Goal: Task Accomplishment & Management: Use online tool/utility

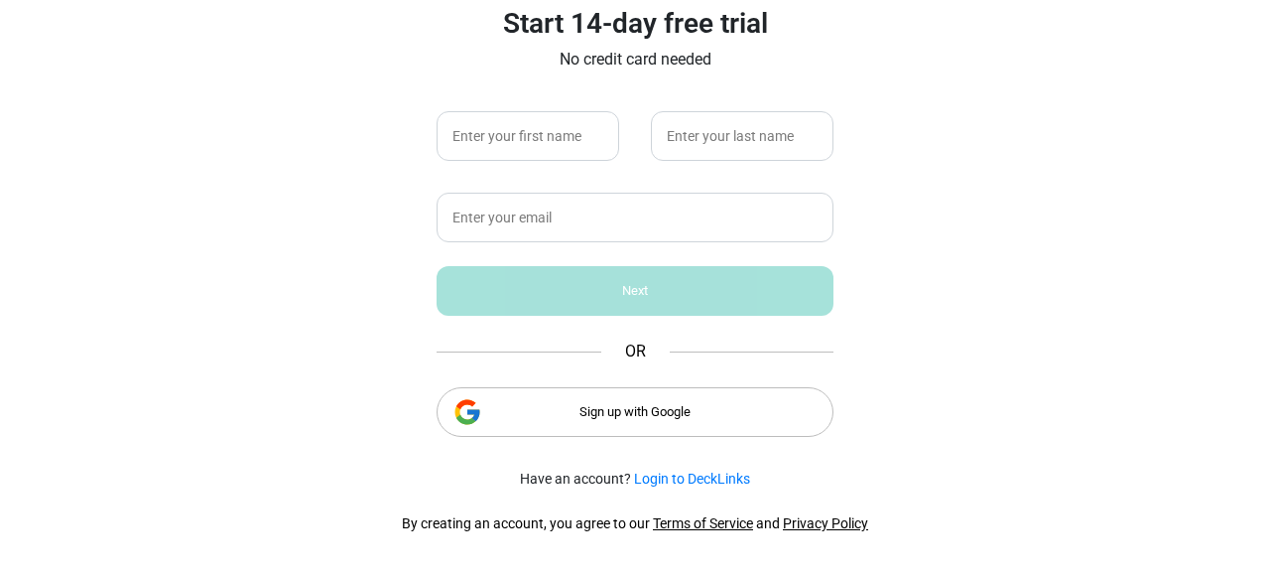
click at [597, 405] on div "Sign up with Google" at bounding box center [635, 412] width 397 height 50
click at [645, 414] on div "Sign up with Google" at bounding box center [635, 412] width 397 height 50
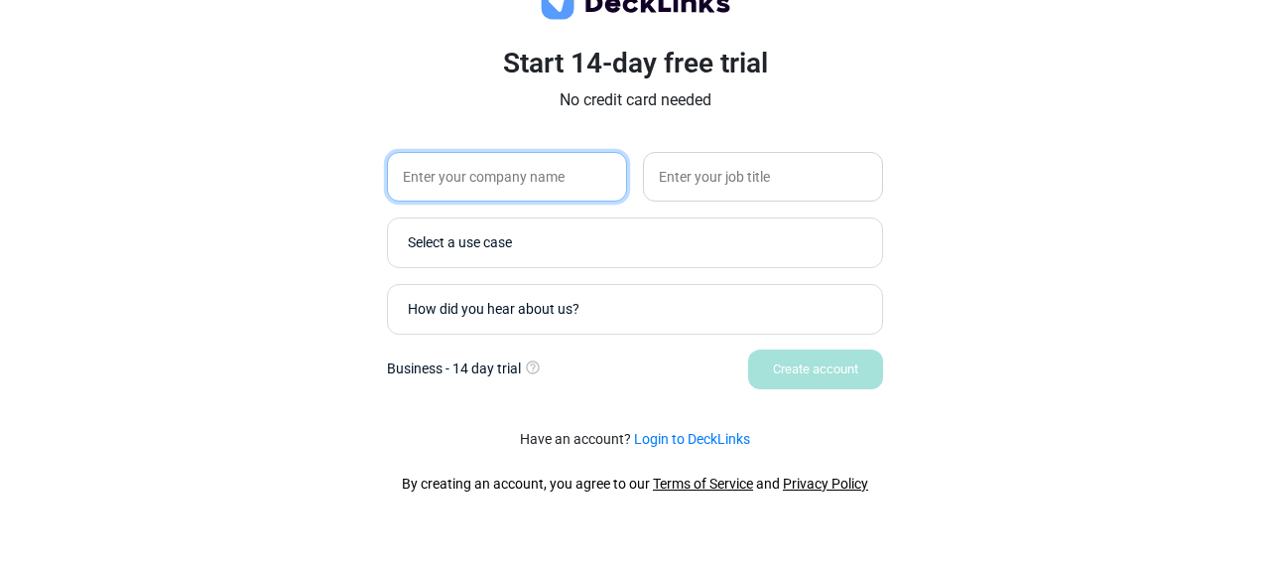
click at [476, 186] on input "text" at bounding box center [507, 177] width 240 height 50
type input "Atomity"
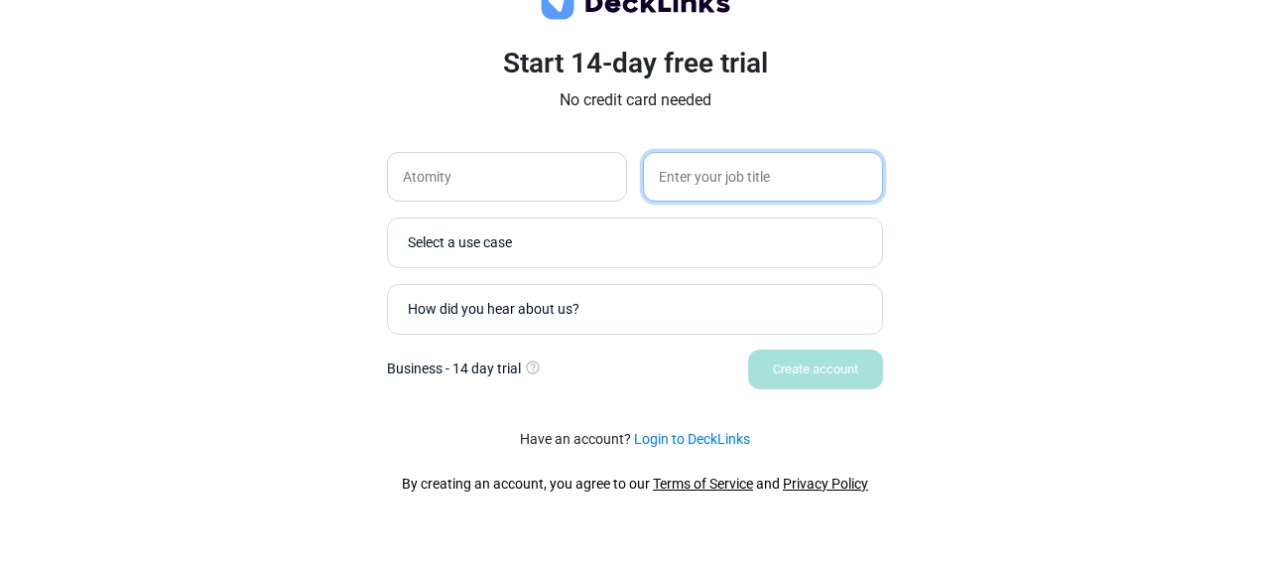
click at [705, 182] on input "text" at bounding box center [763, 177] width 240 height 50
type input "CEO"
click at [626, 305] on div "How did you hear about us?" at bounding box center [640, 309] width 464 height 21
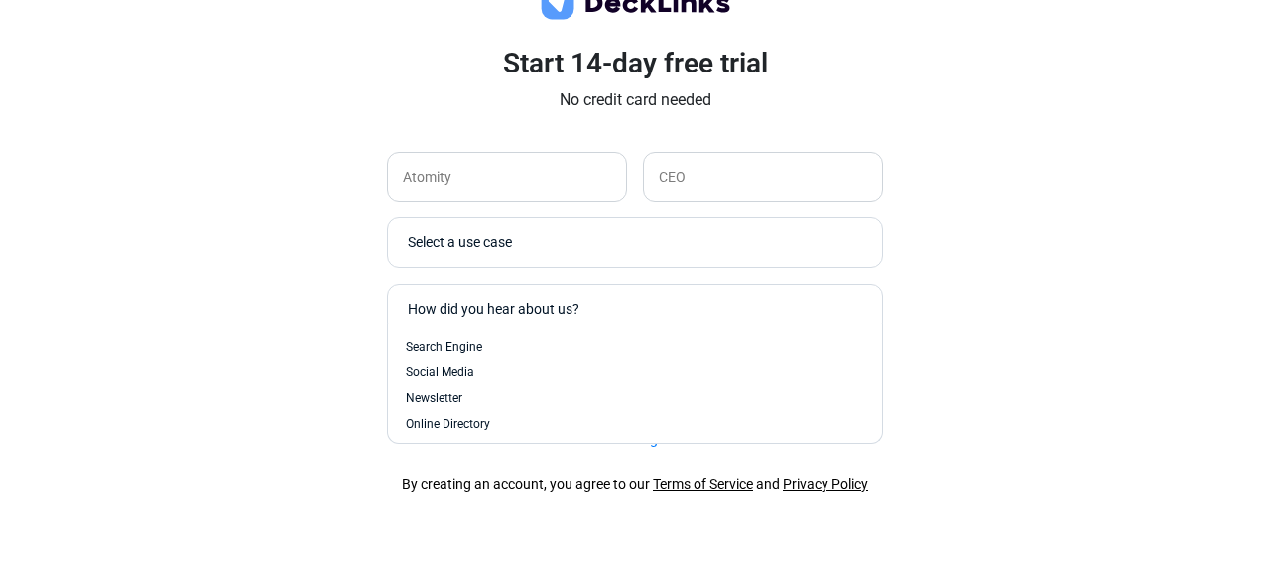
click at [619, 245] on div "Select a use case" at bounding box center [640, 242] width 464 height 21
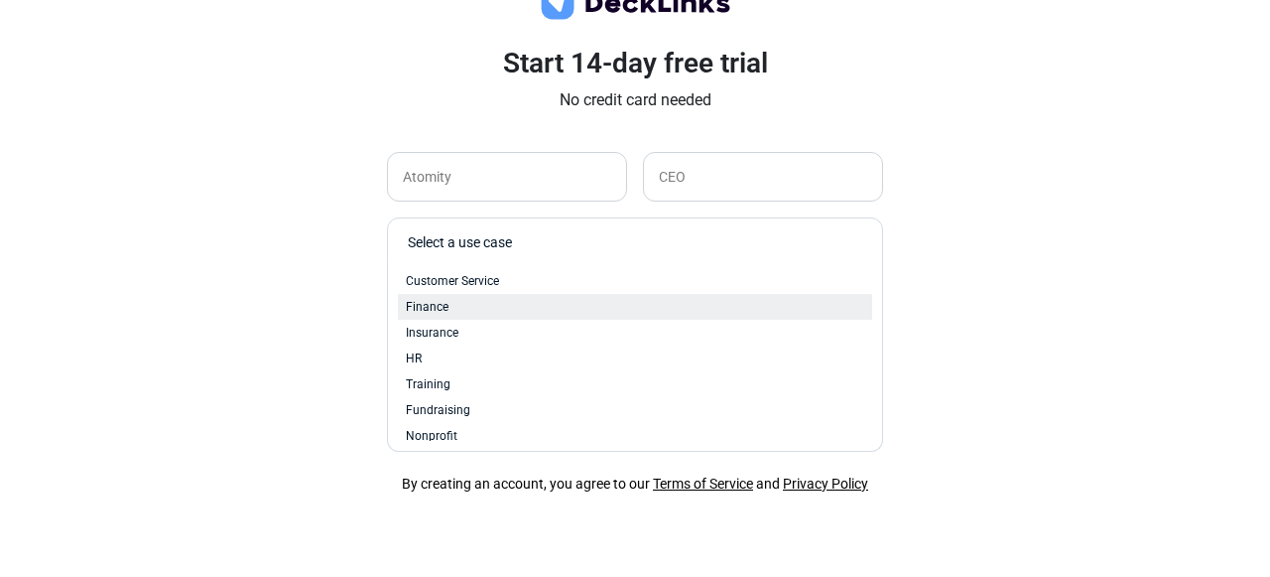
scroll to position [84, 0]
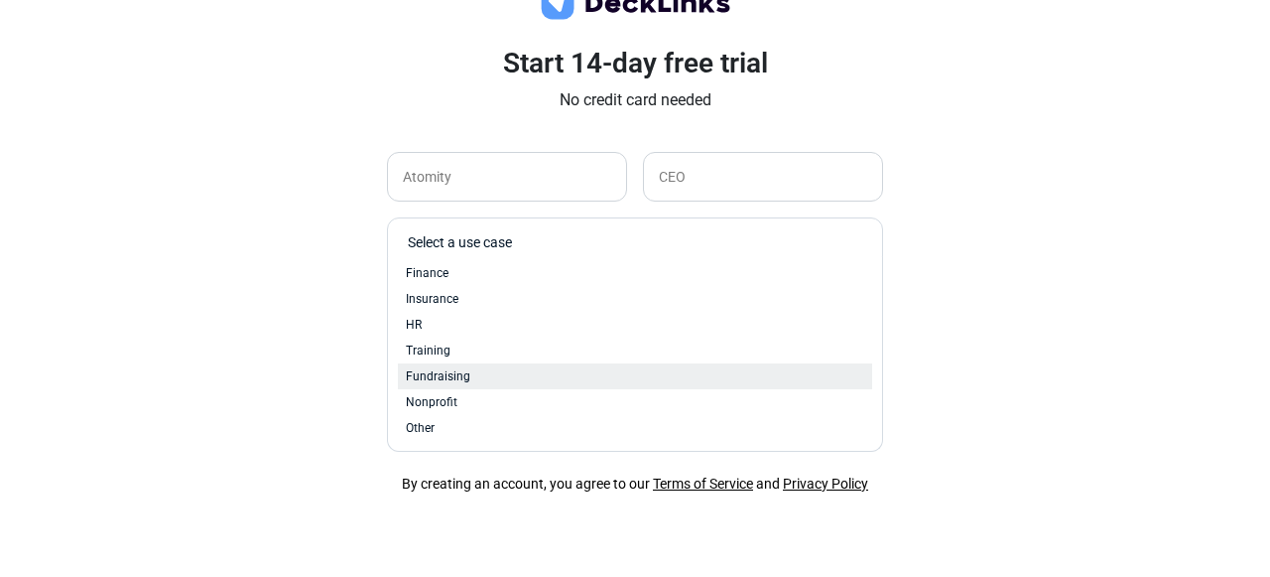
click at [460, 383] on span "Fundraising" at bounding box center [438, 376] width 65 height 18
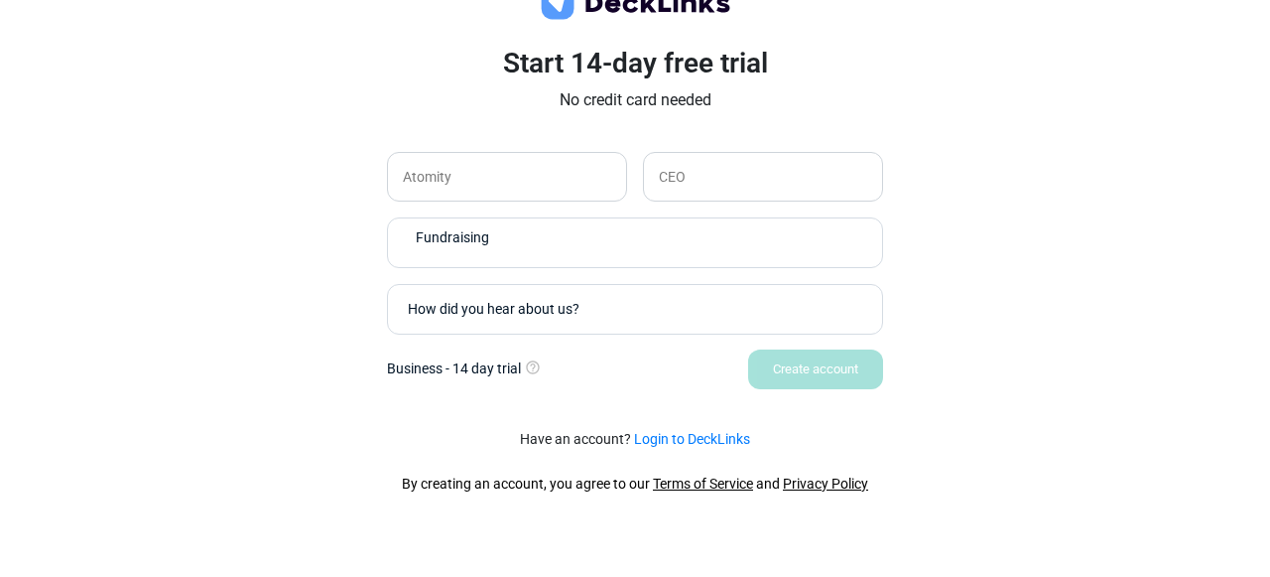
click at [611, 315] on div "How did you hear about us?" at bounding box center [640, 309] width 464 height 21
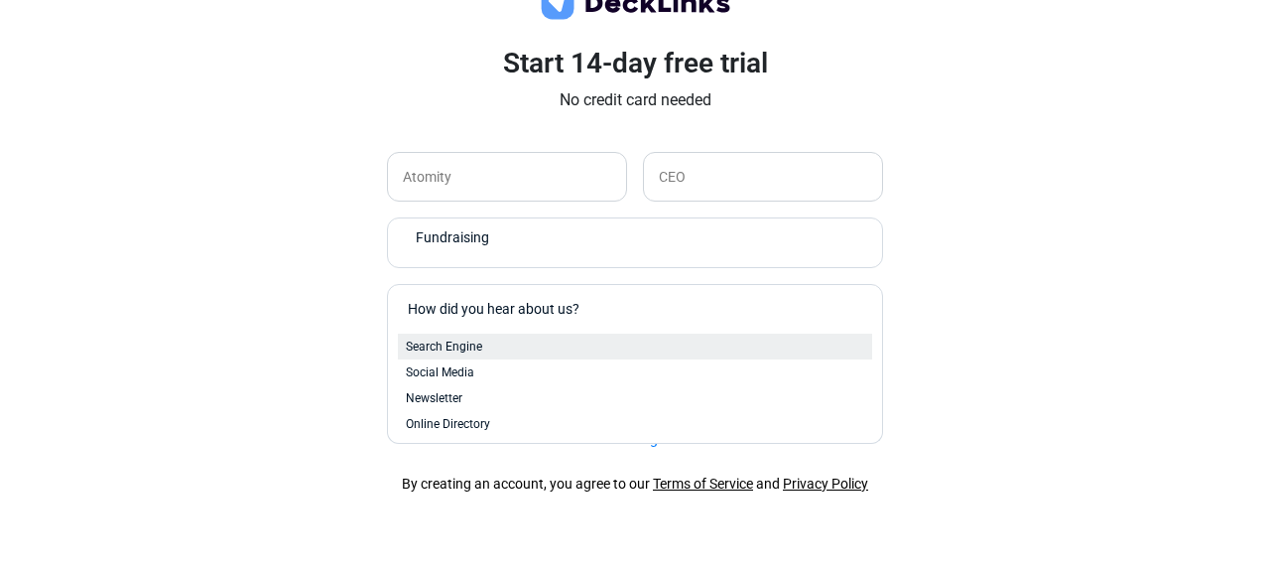
click at [582, 347] on div "Search Engine" at bounding box center [635, 346] width 458 height 18
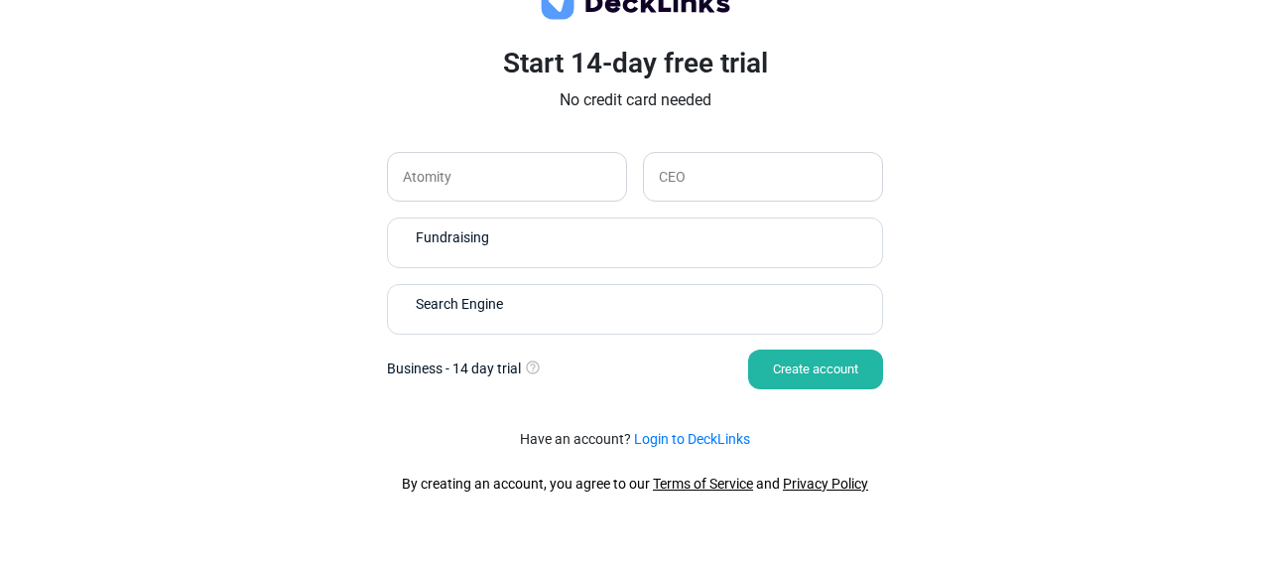
click at [803, 371] on div "Create account" at bounding box center [815, 369] width 135 height 40
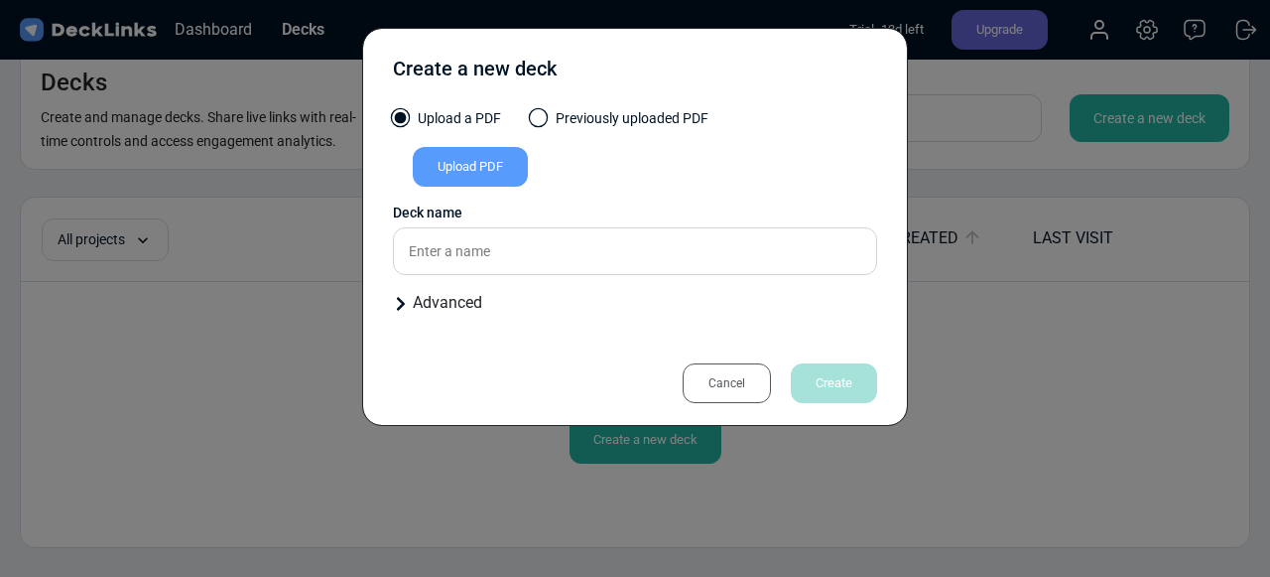
click at [481, 166] on div "Upload PDF" at bounding box center [470, 167] width 115 height 40
click at [0, 0] on input "Upload PDF" at bounding box center [0, 0] width 0 height 0
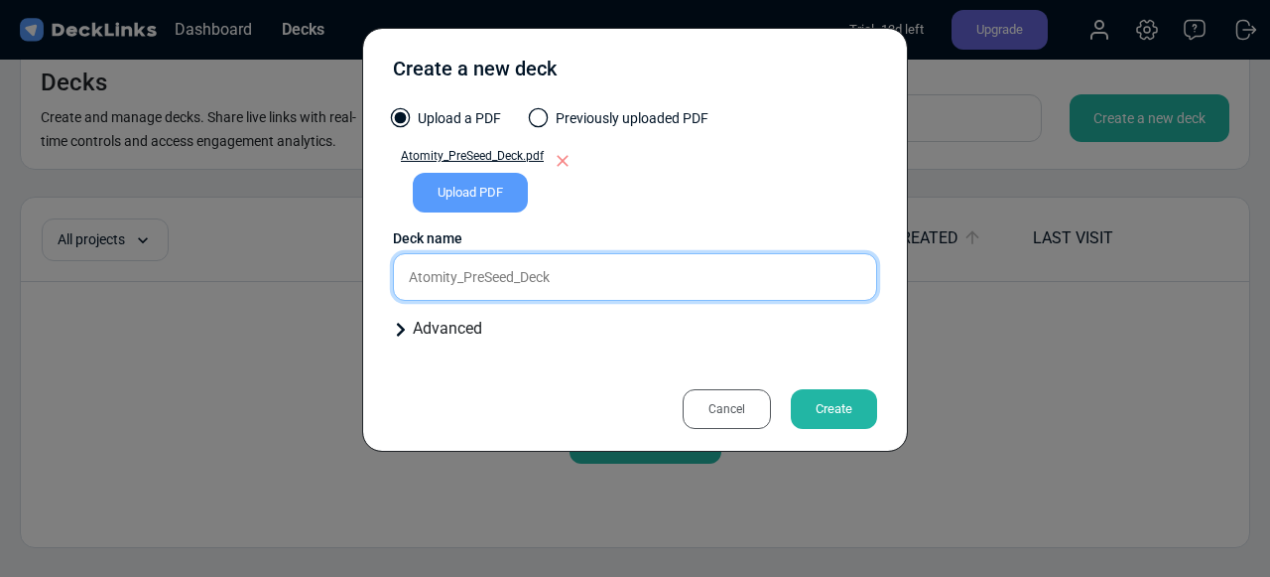
click at [579, 286] on input "Atomity_PreSeed_Deck" at bounding box center [635, 277] width 484 height 48
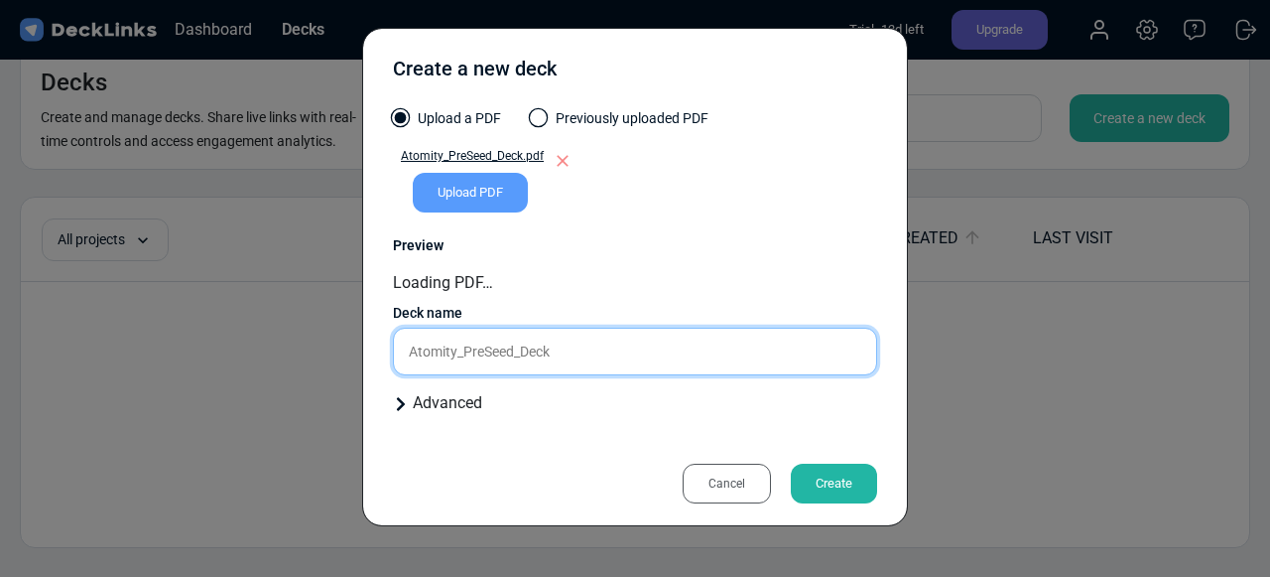
click at [571, 358] on input "Atomity_PreSeed_Deck" at bounding box center [635, 351] width 484 height 48
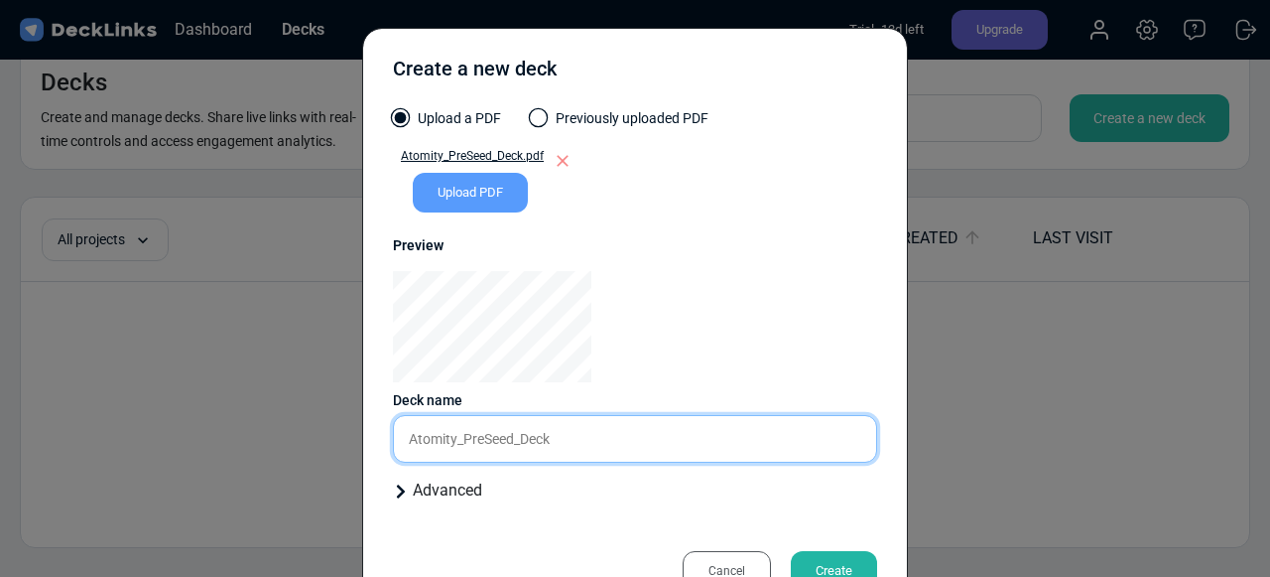
click at [586, 444] on input "Atomity_PreSeed_Deck" at bounding box center [635, 439] width 484 height 48
paste input "InvestorDeck_v1"
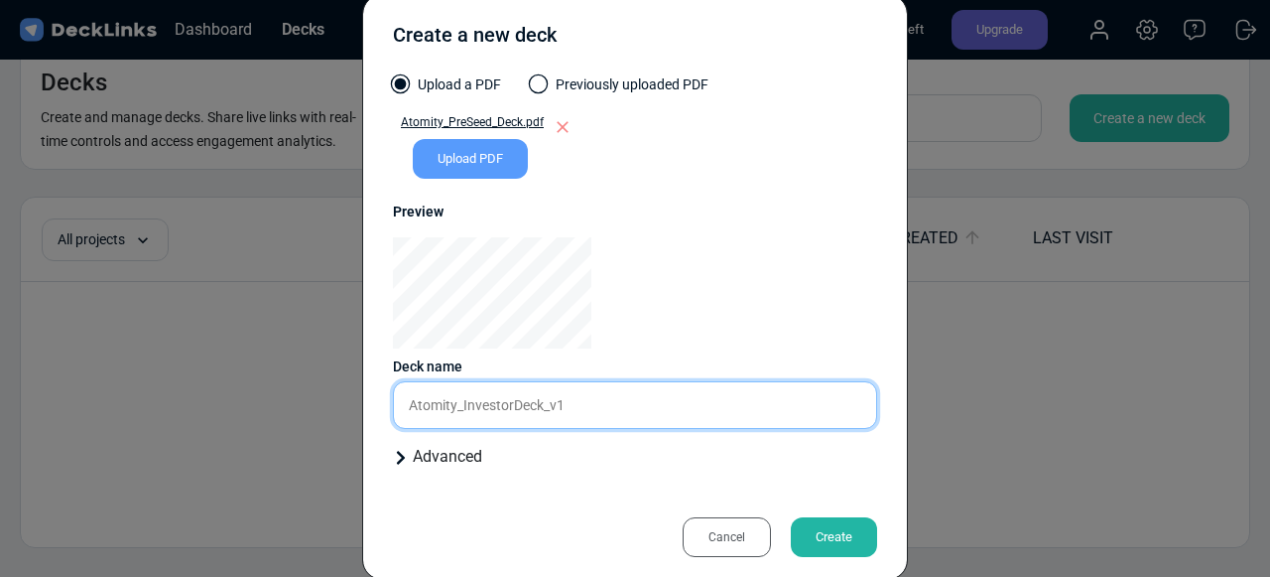
scroll to position [35, 0]
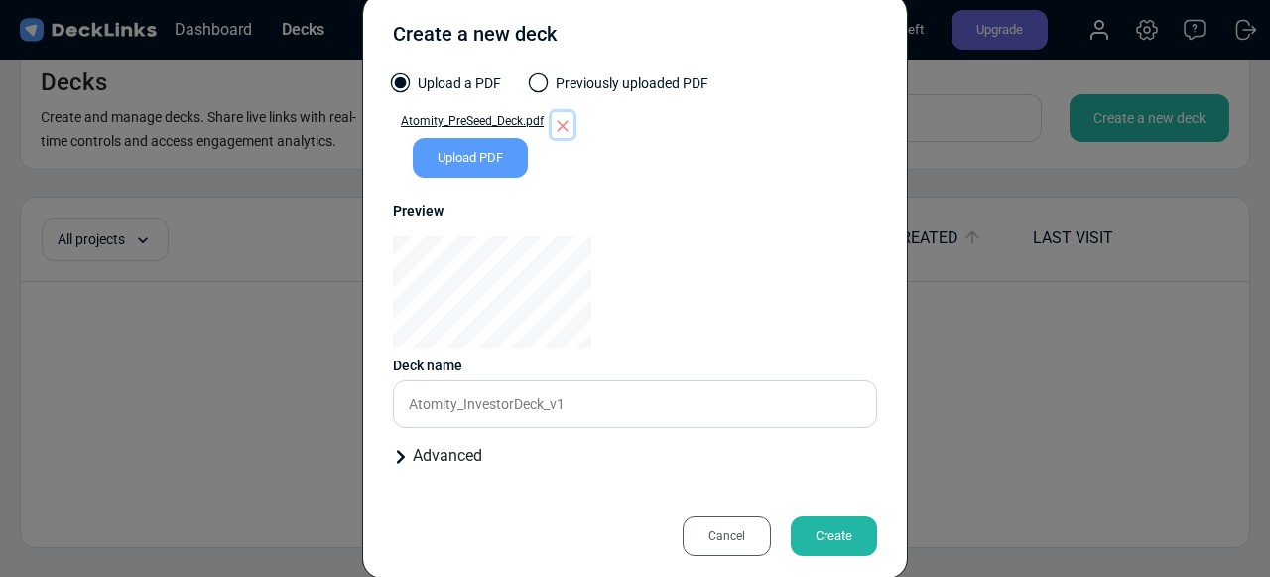
click at [560, 123] on icon "button" at bounding box center [563, 126] width 12 height 12
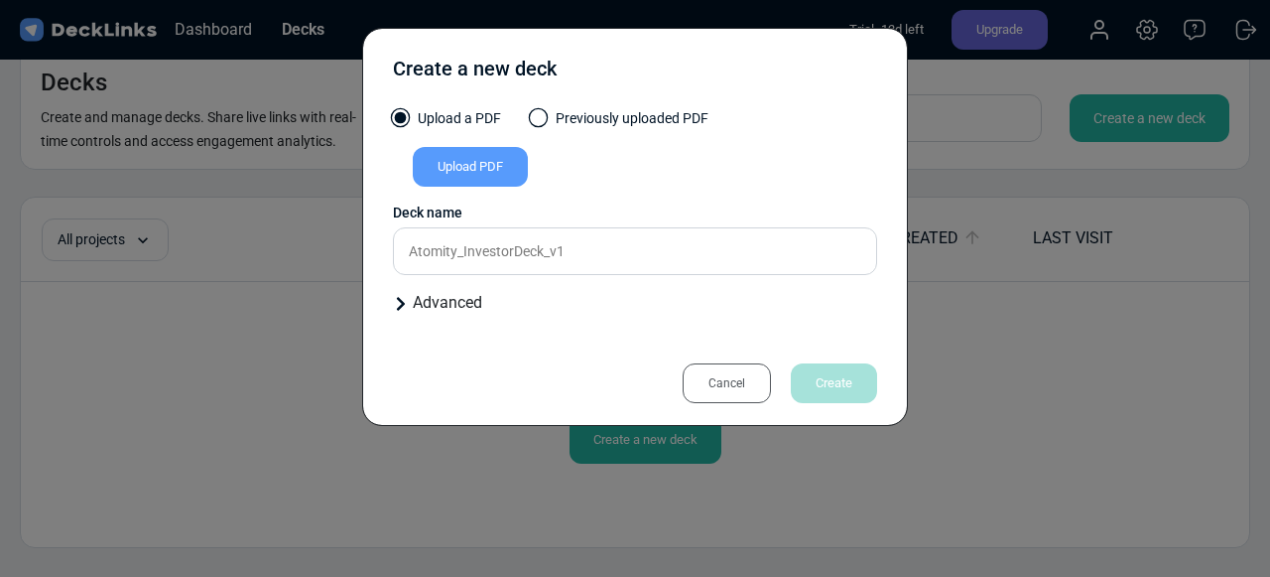
scroll to position [0, 0]
click at [467, 157] on div "Upload PDF" at bounding box center [470, 167] width 115 height 40
click at [0, 0] on input "Upload PDF" at bounding box center [0, 0] width 0 height 0
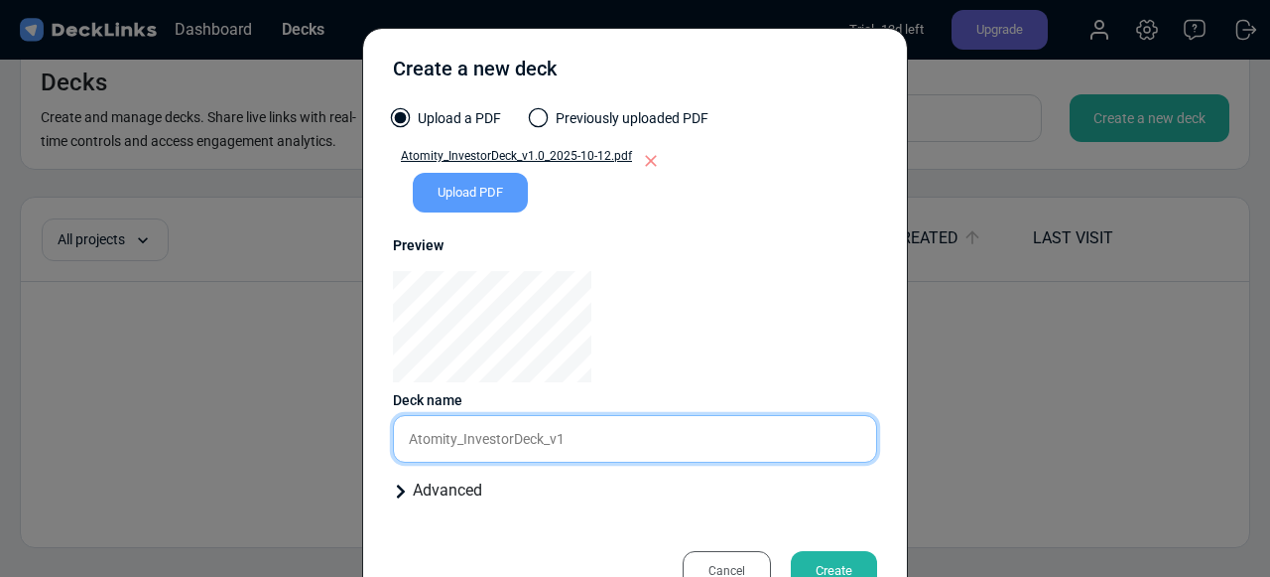
click at [568, 447] on input "Atomity_InvestorDeck_v1" at bounding box center [635, 439] width 484 height 48
type input "Atomity_InvestorDeck_v1"
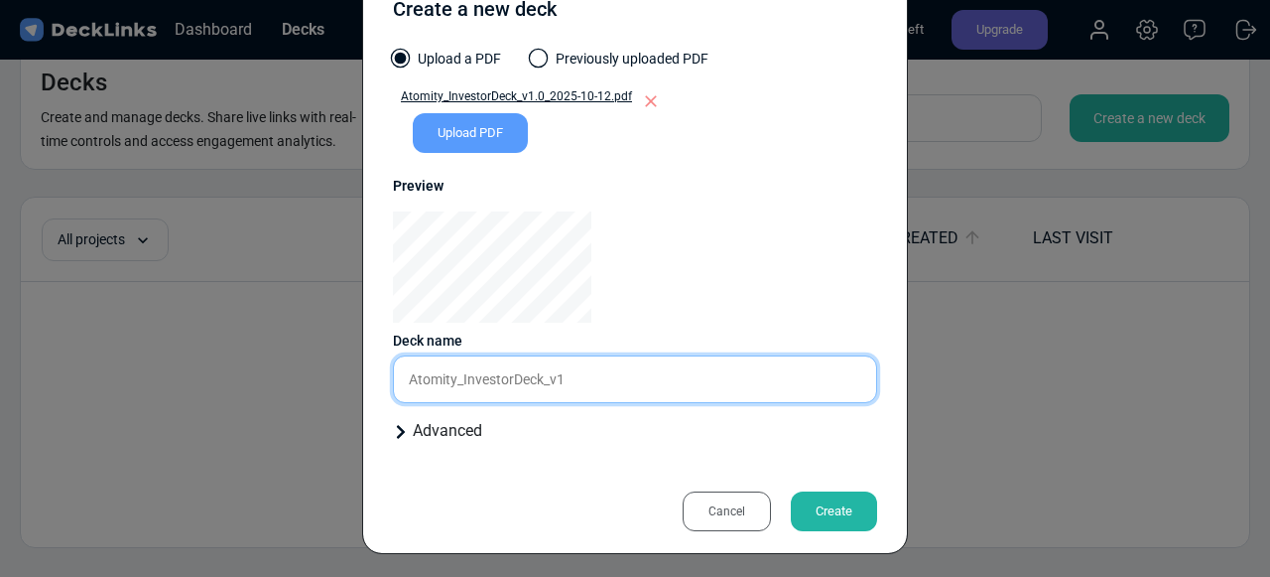
scroll to position [65, 0]
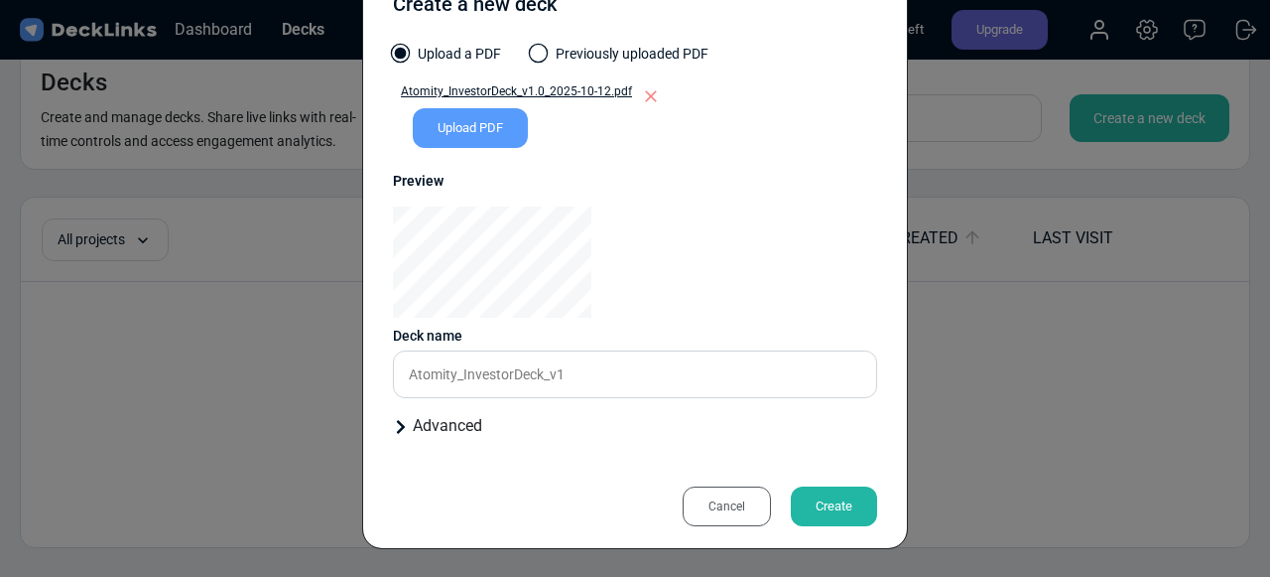
click at [409, 429] on div "Advanced" at bounding box center [635, 426] width 484 height 24
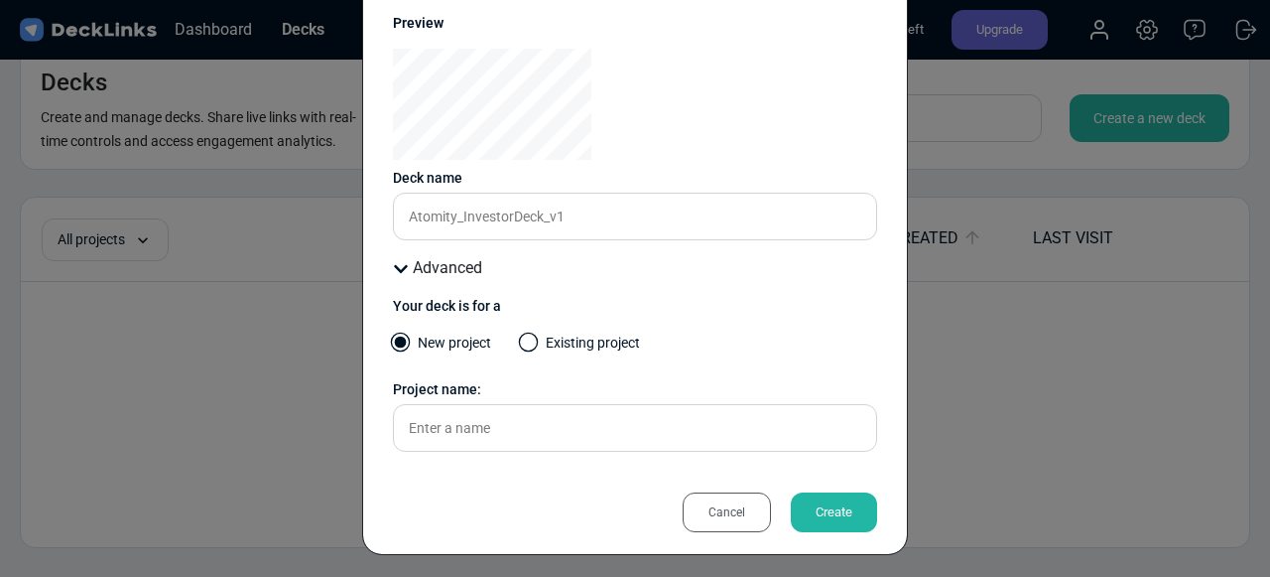
scroll to position [228, 0]
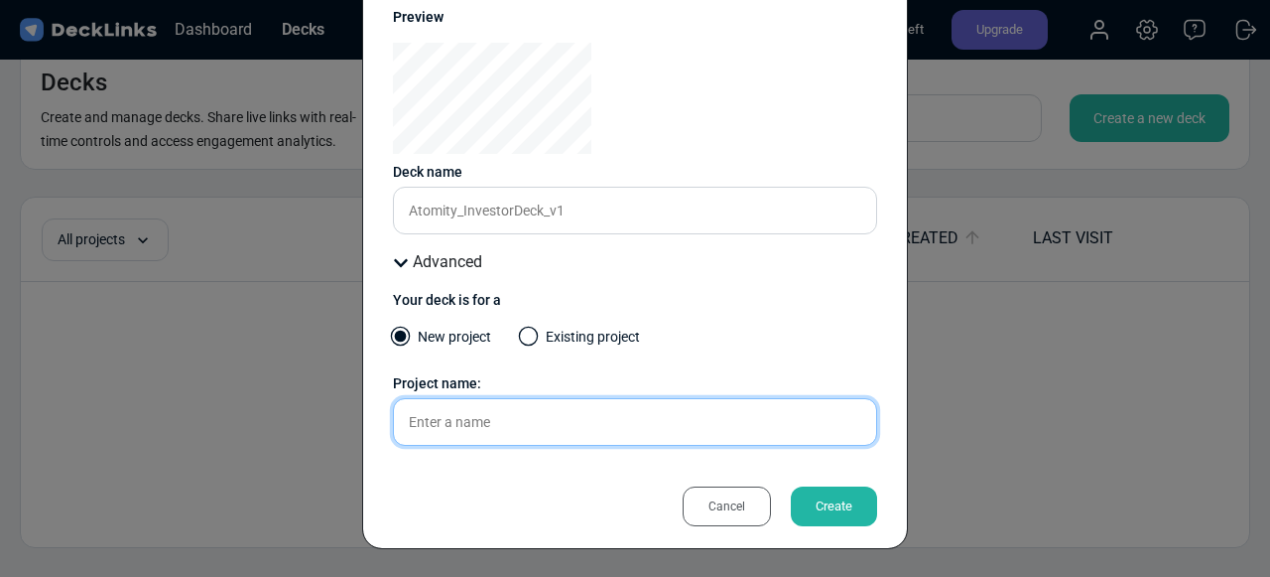
click at [516, 416] on input "text" at bounding box center [635, 422] width 484 height 48
type input "Atomity-Pitch-Deck"
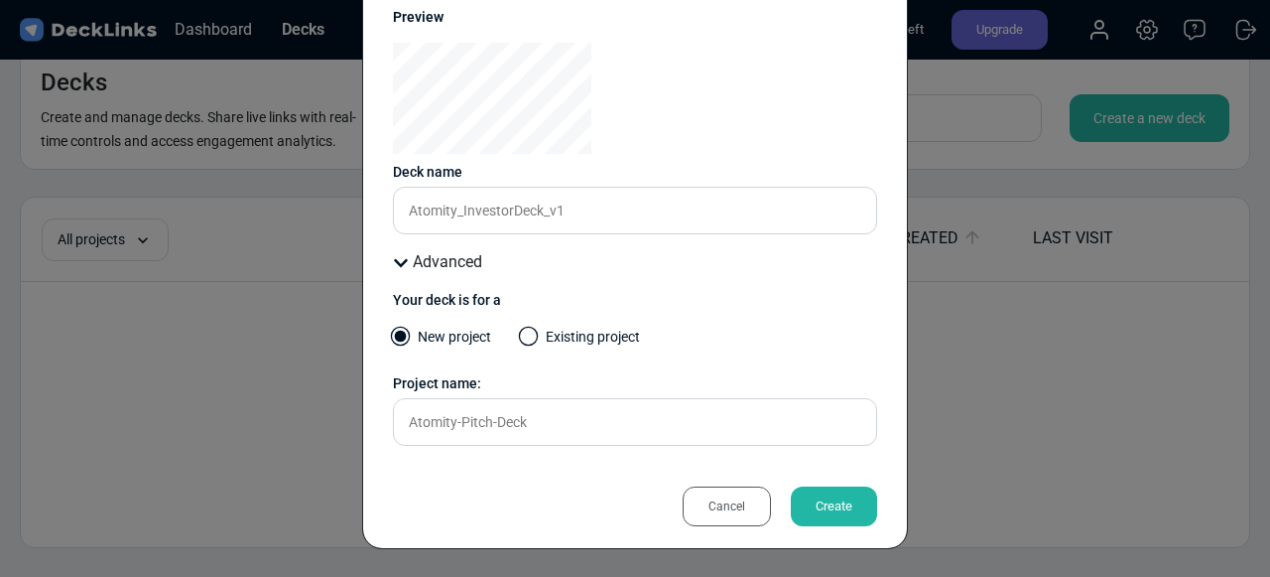
click at [832, 504] on div "Create" at bounding box center [834, 506] width 86 height 40
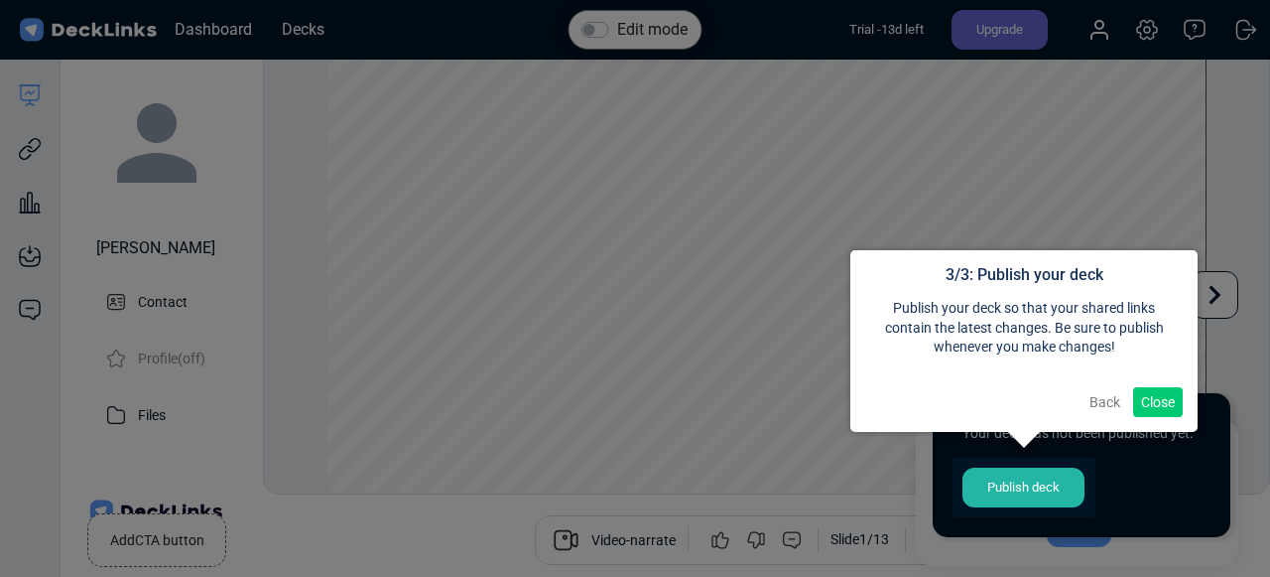
click at [1160, 398] on button "Close" at bounding box center [1158, 402] width 50 height 30
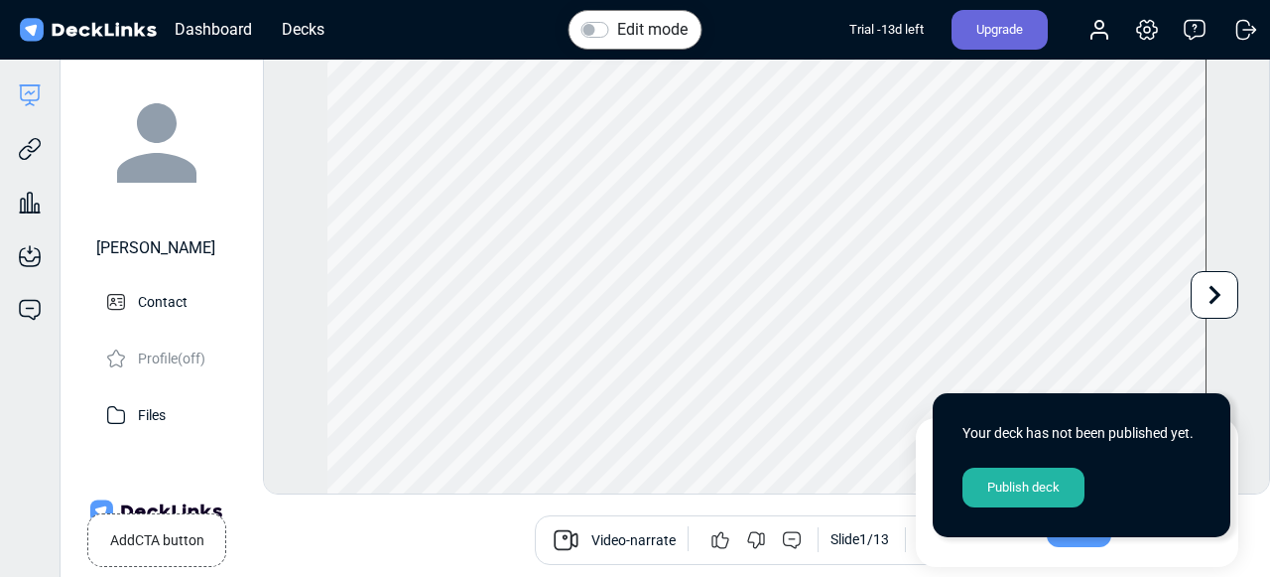
scroll to position [55, 0]
click at [1039, 492] on div "Publish deck" at bounding box center [1024, 487] width 122 height 40
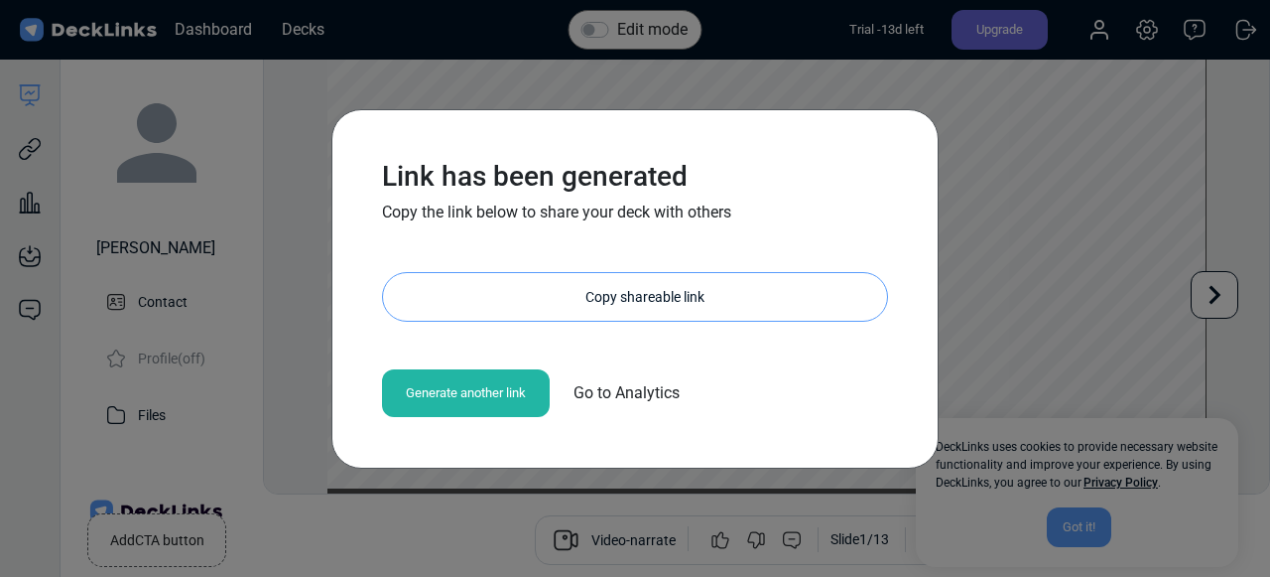
click at [737, 298] on div "Copy shareable link" at bounding box center [645, 297] width 484 height 48
click at [1046, 348] on div "Link has been generated Copy the link below to share your deck with others http…" at bounding box center [635, 288] width 1270 height 577
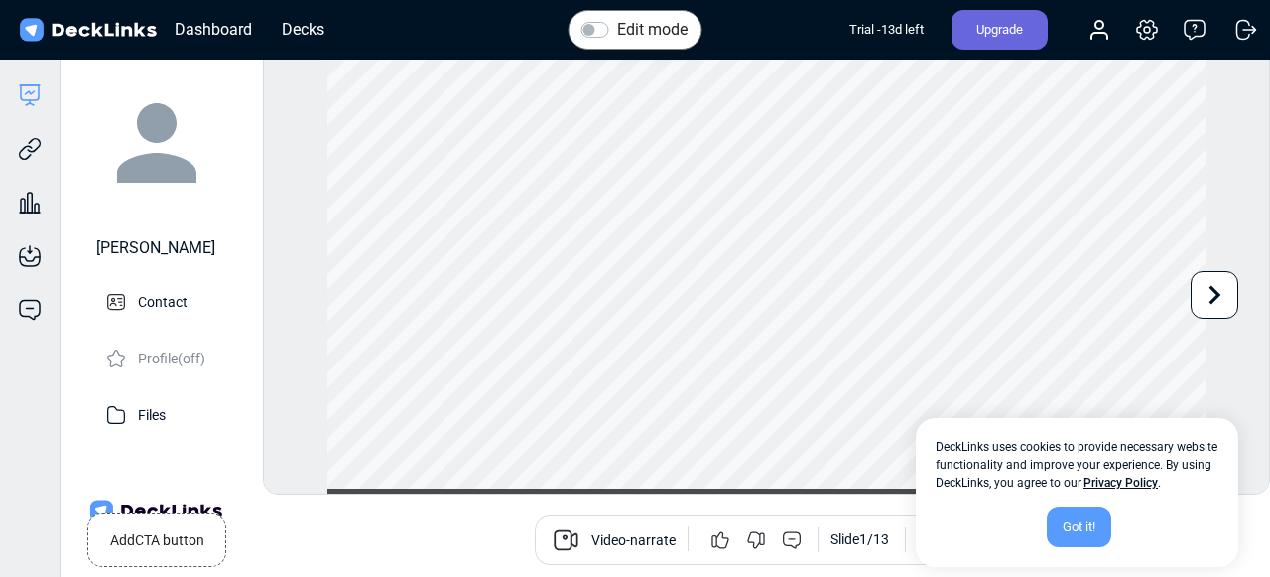
click at [1075, 518] on div "Got it!" at bounding box center [1079, 527] width 65 height 40
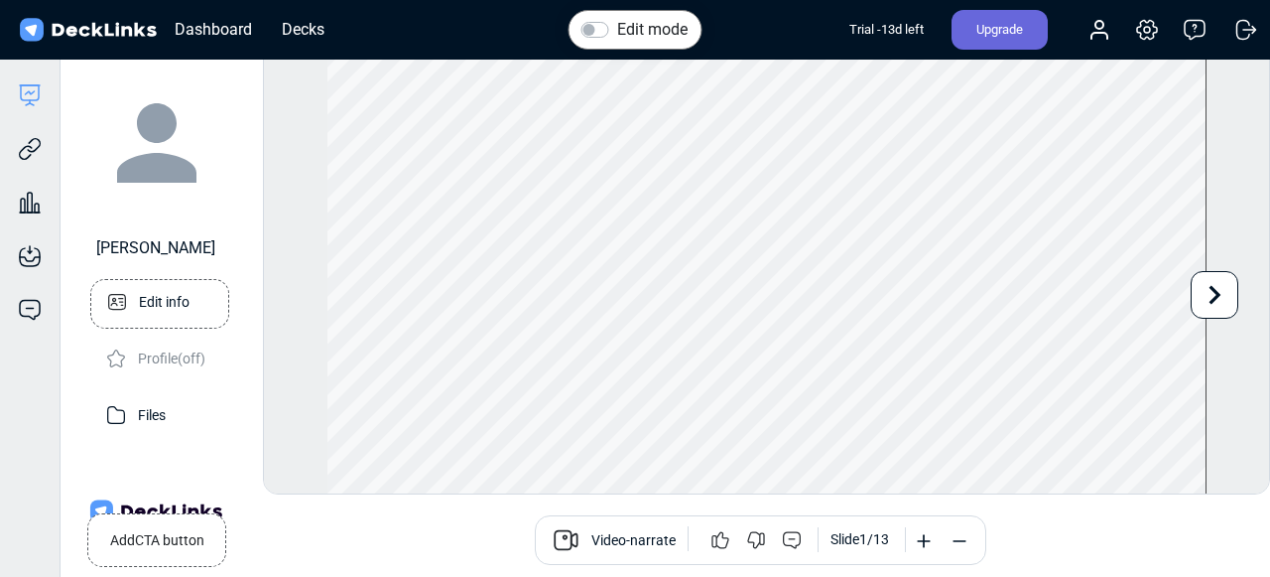
scroll to position [69, 0]
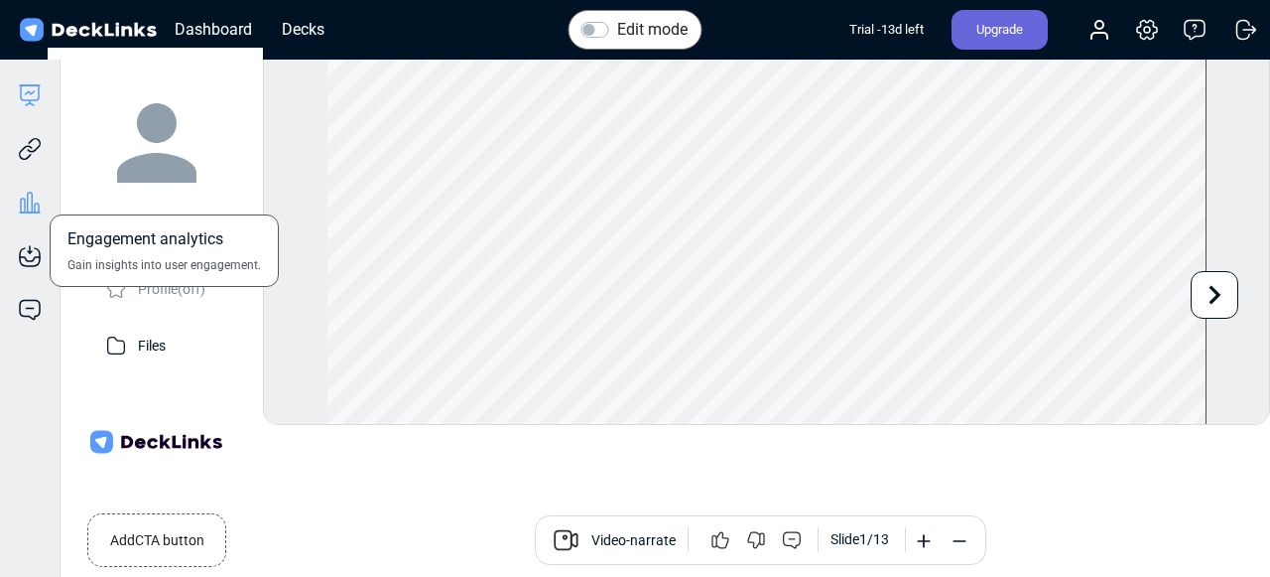
click at [21, 199] on icon at bounding box center [23, 205] width 4 height 14
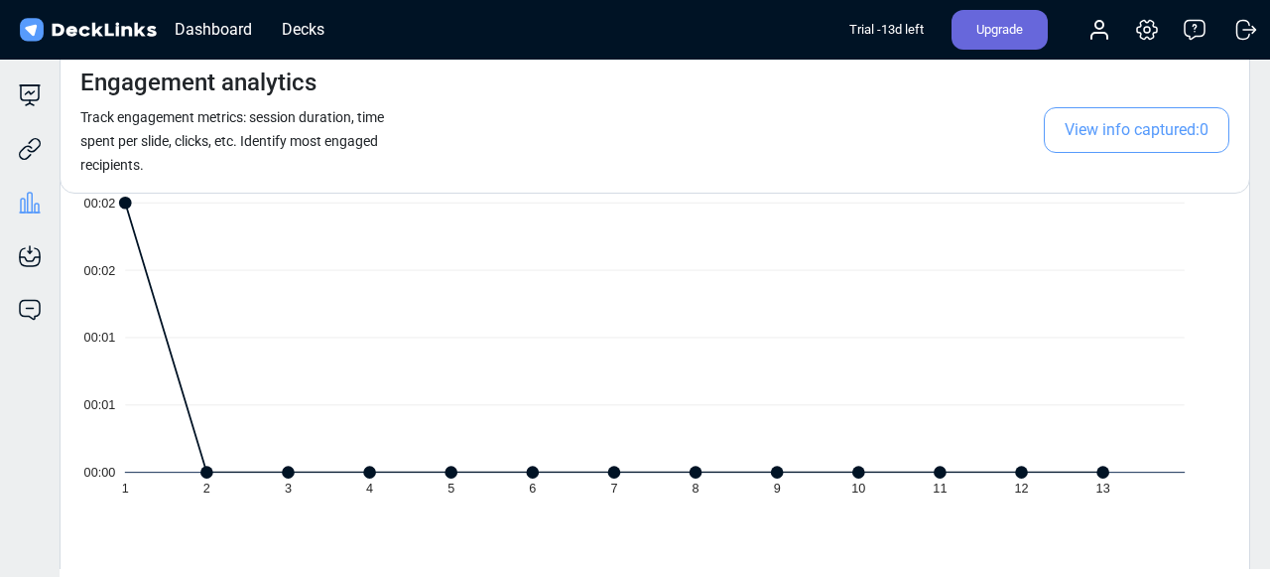
scroll to position [438, 0]
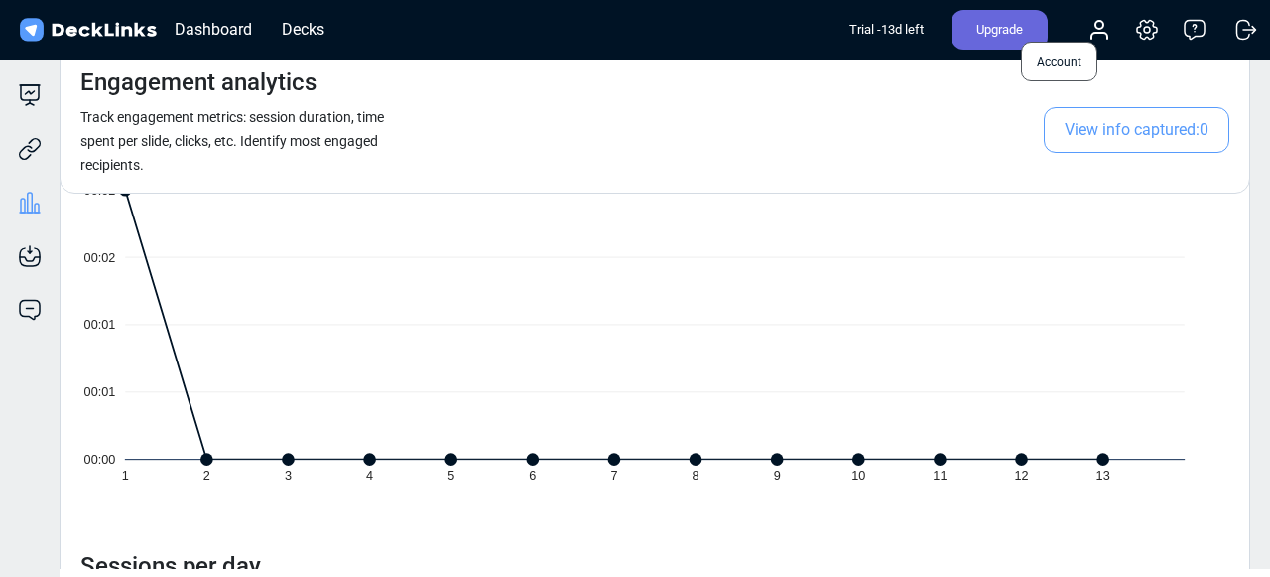
click at [1104, 36] on icon at bounding box center [1100, 36] width 16 height 6
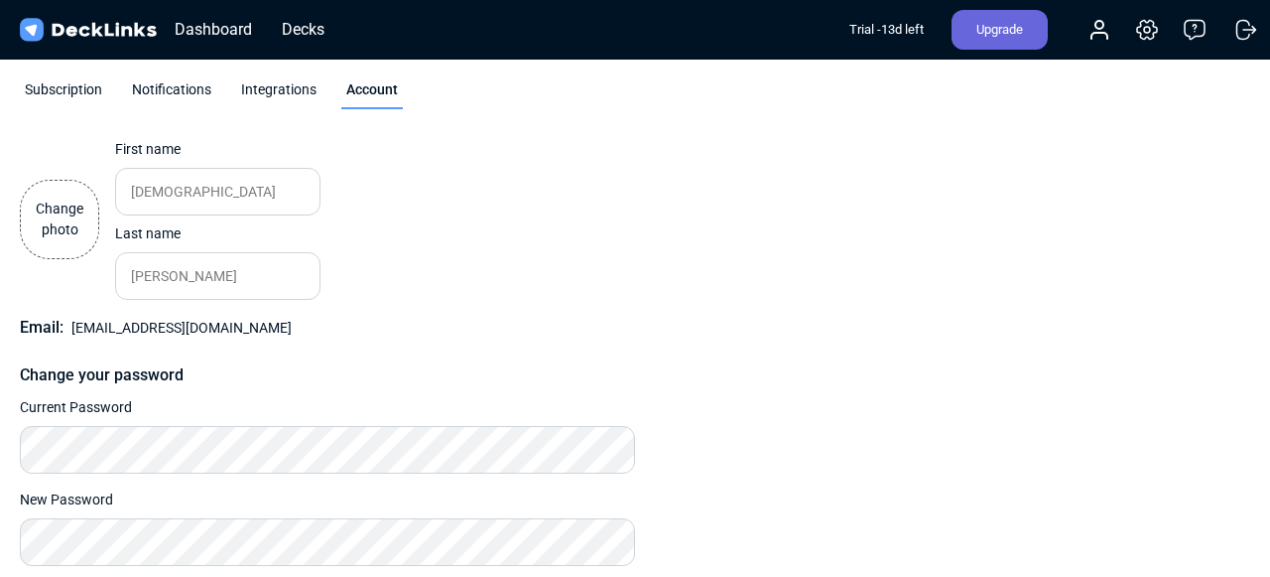
click at [57, 247] on label "Change photo" at bounding box center [59, 219] width 79 height 79
click at [0, 0] on input "Change photo" at bounding box center [0, 0] width 0 height 0
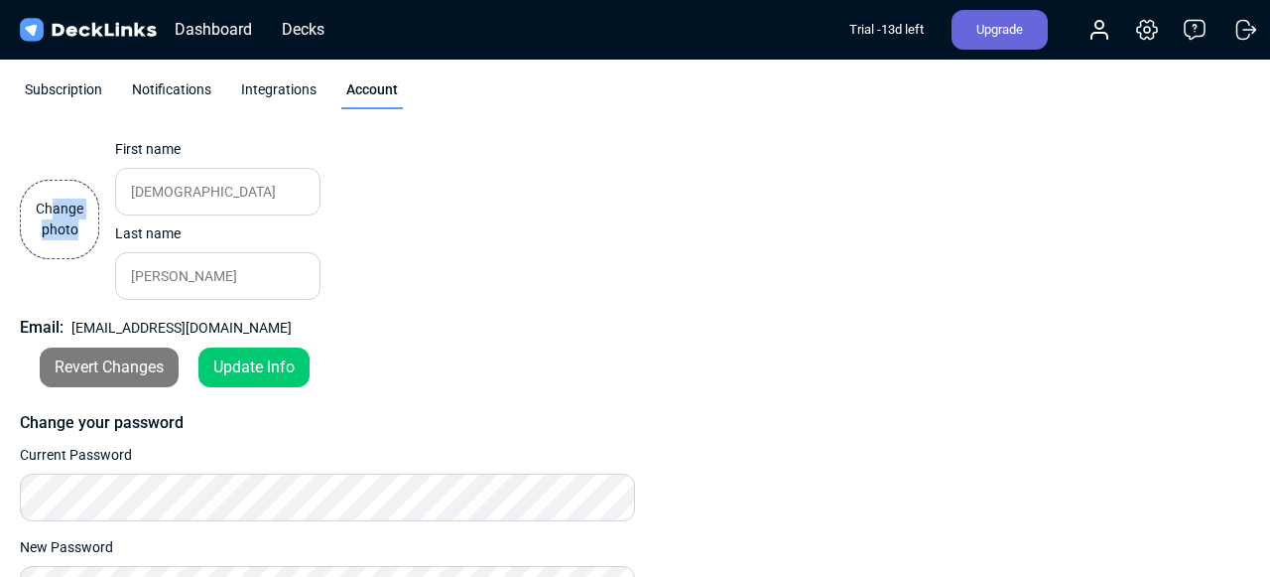
drag, startPoint x: 50, startPoint y: 213, endPoint x: 48, endPoint y: 255, distance: 41.7
click at [48, 255] on label "Change photo" at bounding box center [59, 219] width 79 height 79
click at [470, 207] on div "Change photo First name Vaibhav Please enter your first name. Last name Ghildiy…" at bounding box center [327, 219] width 615 height 161
click at [284, 362] on div "Update Info" at bounding box center [253, 367] width 111 height 40
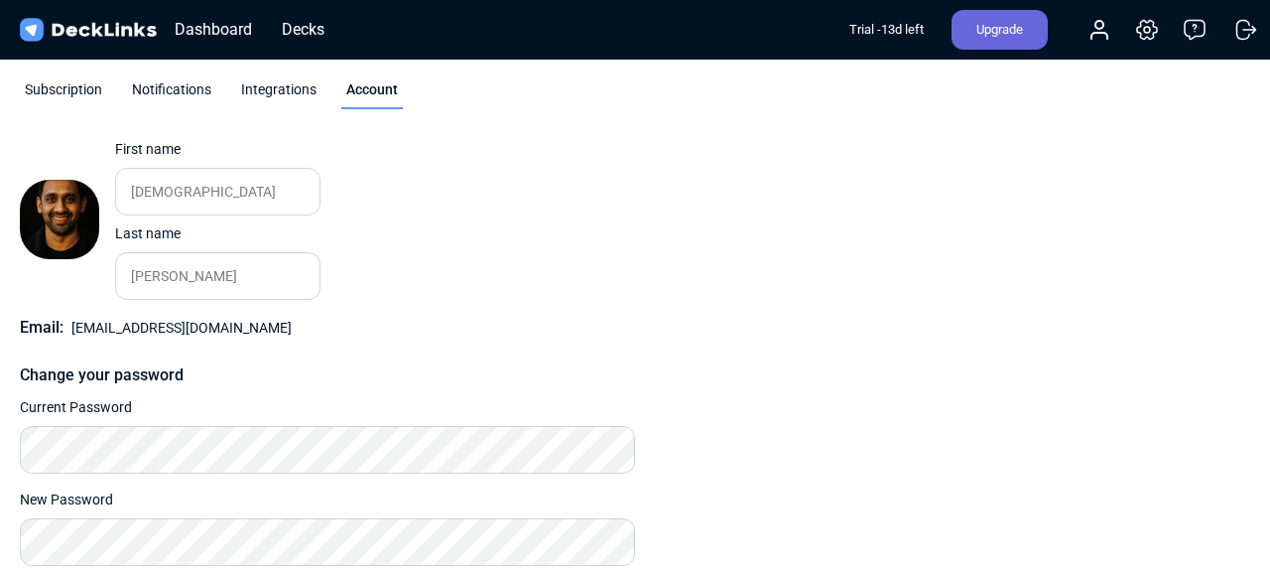
click at [200, 85] on div "Notifications" at bounding box center [171, 94] width 89 height 30
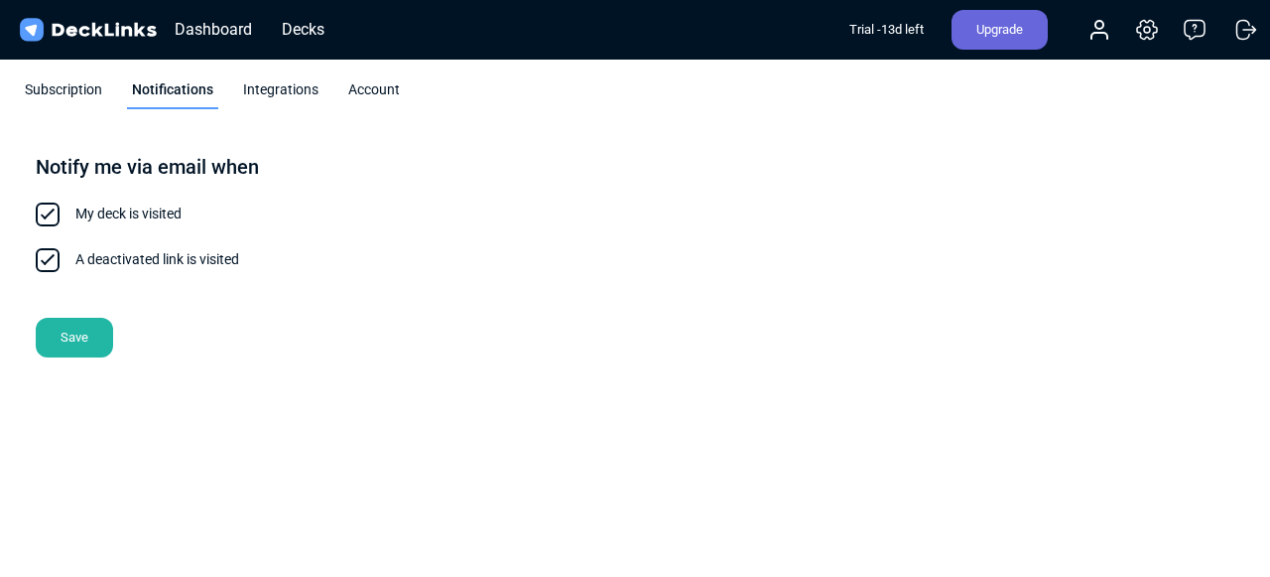
click at [262, 97] on div "Integrations" at bounding box center [280, 94] width 85 height 30
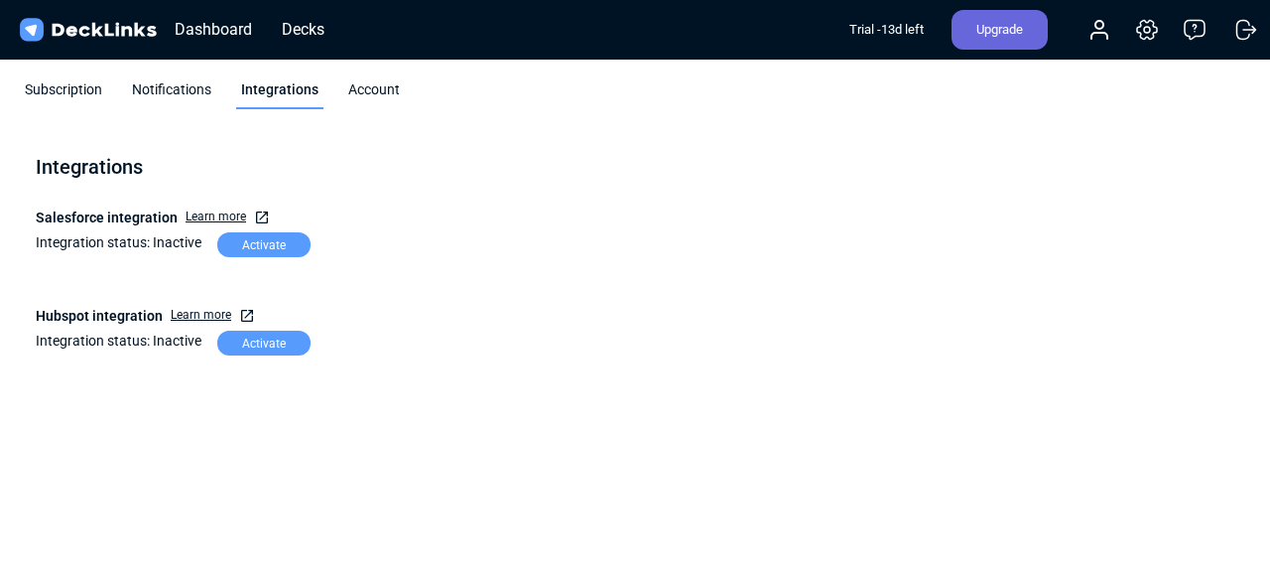
click at [41, 84] on div "Subscription" at bounding box center [63, 94] width 87 height 30
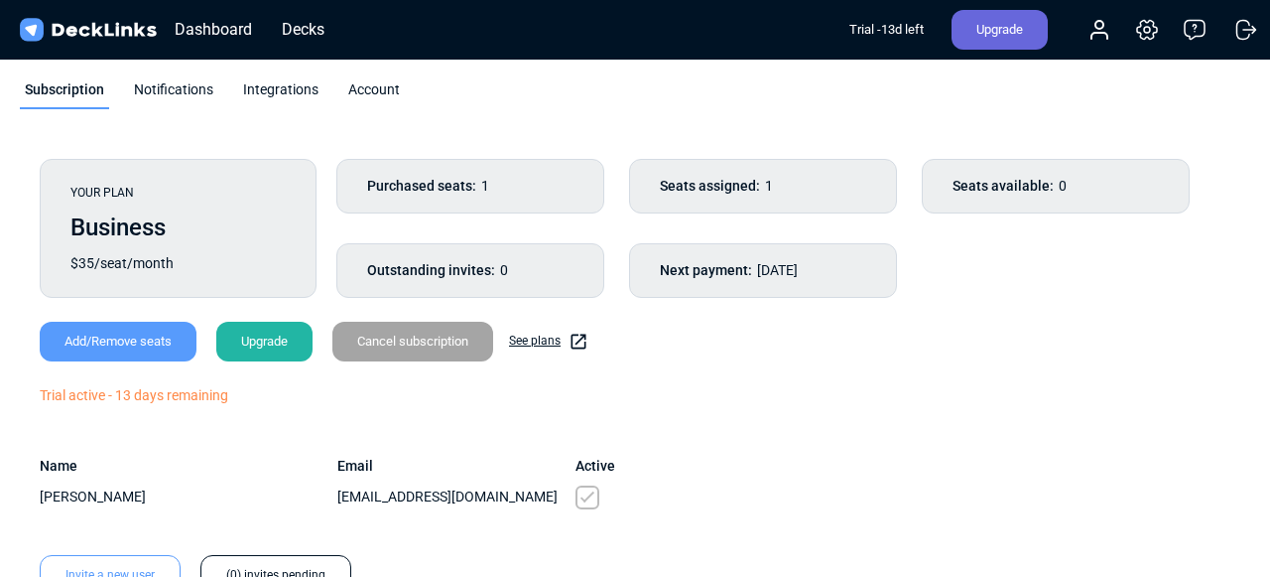
click at [148, 233] on div "Business" at bounding box center [177, 227] width 215 height 36
click at [124, 274] on div "YOUR PLAN Business $35/seat/month" at bounding box center [178, 228] width 277 height 139
click at [101, 346] on div "Add/Remove seats" at bounding box center [118, 342] width 157 height 40
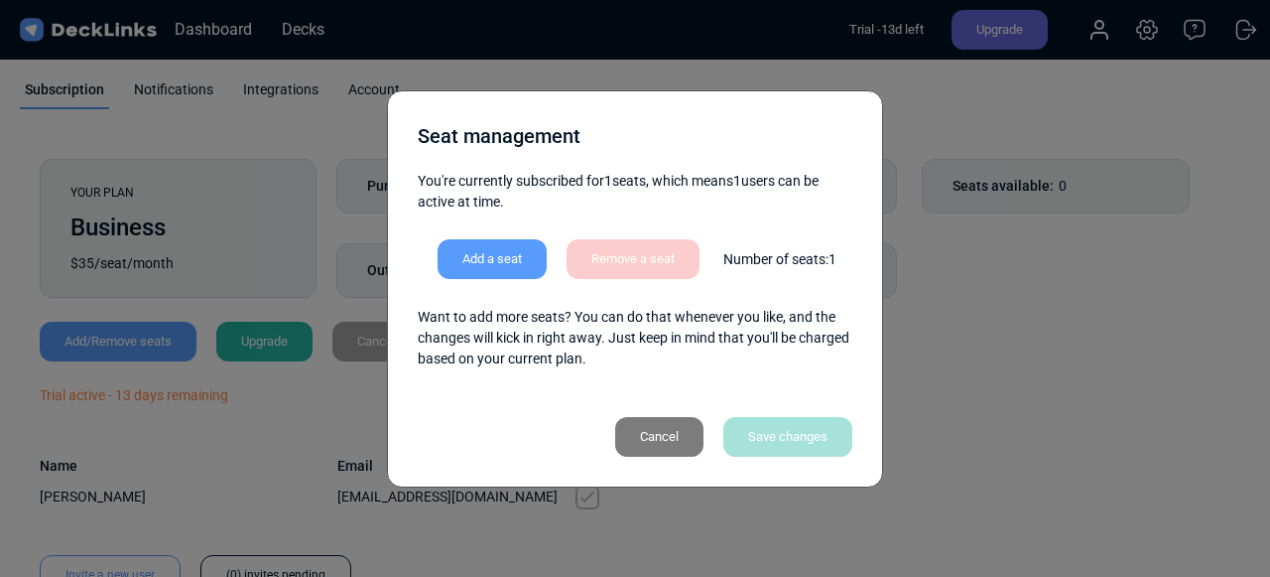
click at [647, 436] on div "Cancel" at bounding box center [659, 437] width 88 height 40
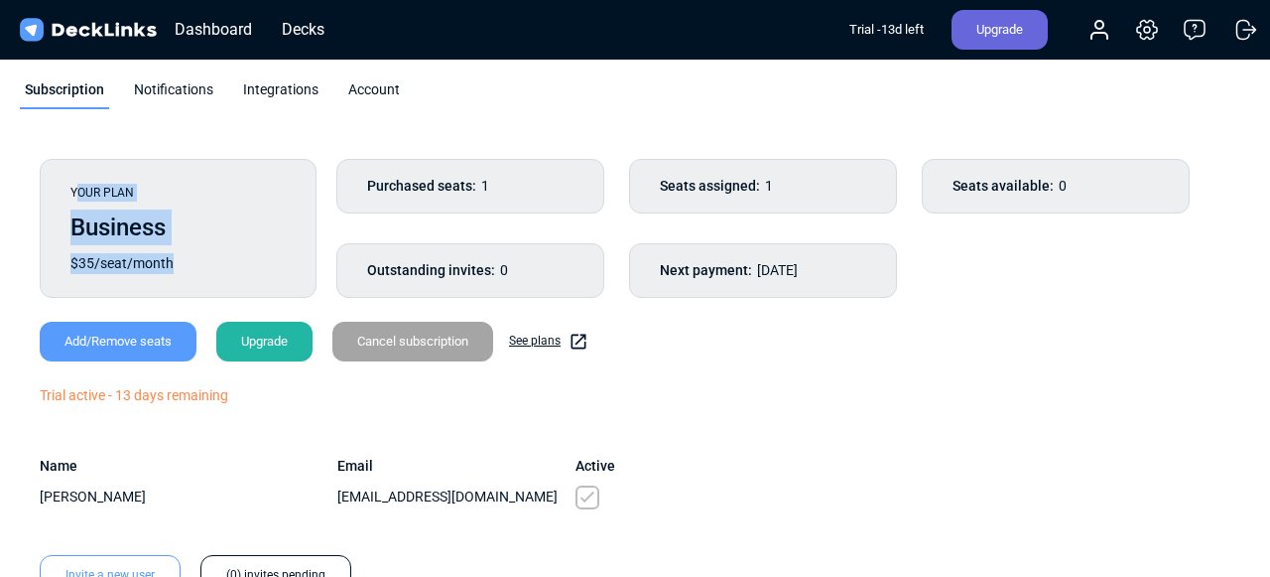
drag, startPoint x: 74, startPoint y: 189, endPoint x: 194, endPoint y: 266, distance: 142.0
click at [194, 266] on div "YOUR PLAN Business $35/seat/month" at bounding box center [178, 228] width 277 height 139
click at [160, 197] on div "YOUR PLAN" at bounding box center [177, 193] width 215 height 18
drag, startPoint x: 68, startPoint y: 196, endPoint x: 190, endPoint y: 254, distance: 134.1
click at [190, 254] on div "YOUR PLAN Business $35/seat/month" at bounding box center [178, 228] width 277 height 139
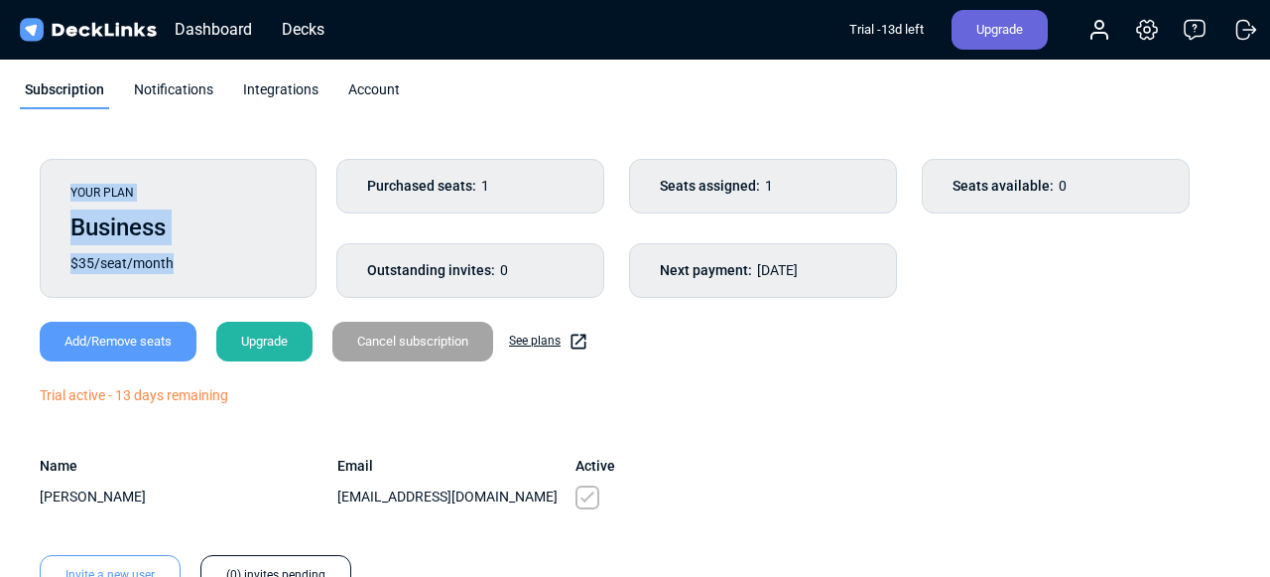
click at [228, 215] on div "Business" at bounding box center [177, 227] width 215 height 36
click at [410, 353] on div "Cancel subscription" at bounding box center [412, 342] width 161 height 40
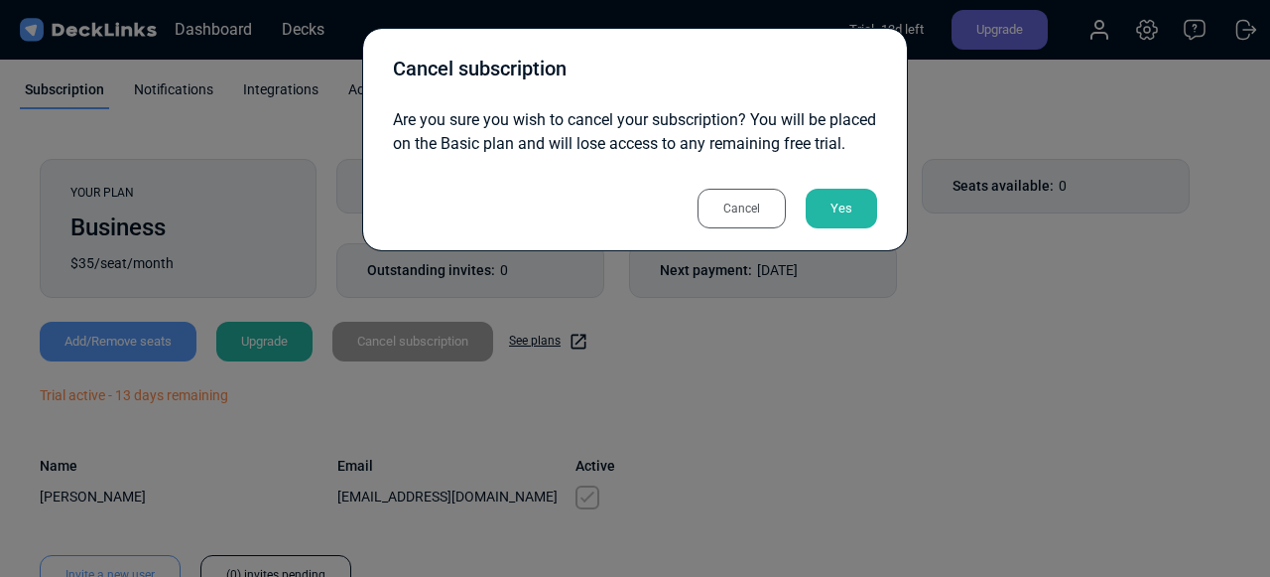
click at [849, 228] on div "Yes" at bounding box center [841, 209] width 71 height 40
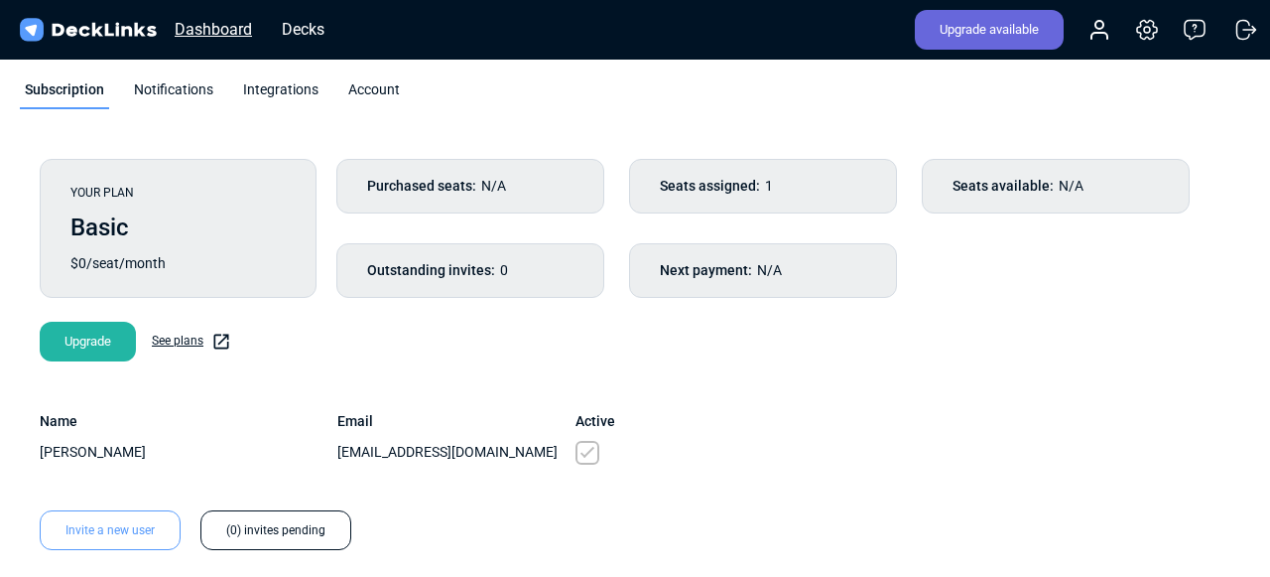
click at [211, 29] on div "Dashboard" at bounding box center [213, 29] width 97 height 25
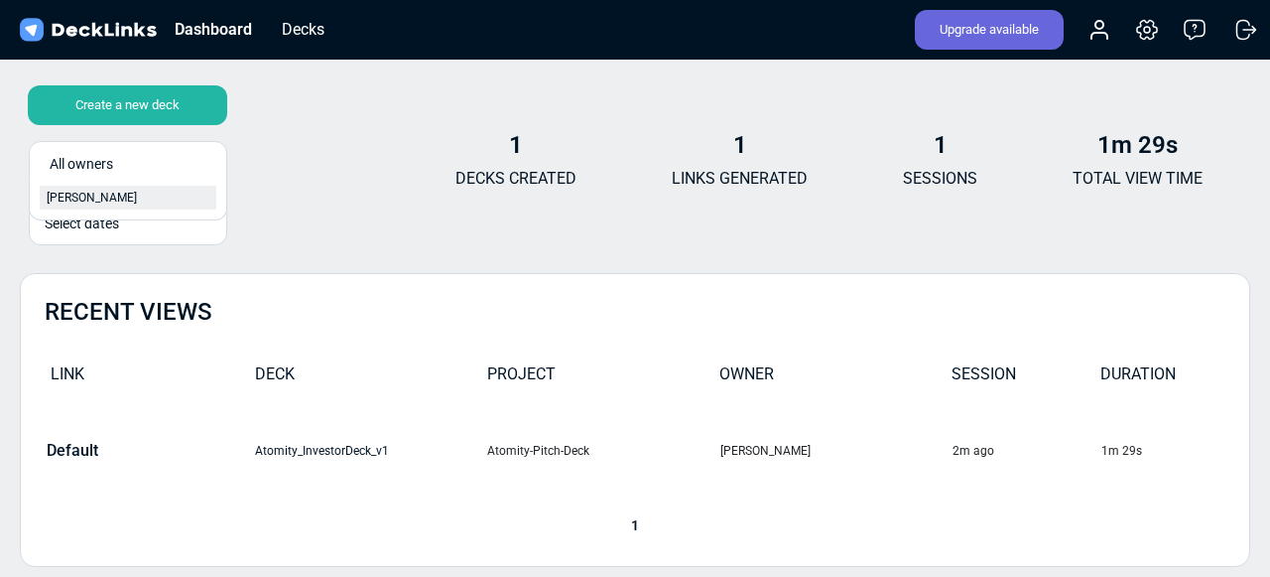
click at [145, 192] on div "[PERSON_NAME]" at bounding box center [128, 198] width 163 height 18
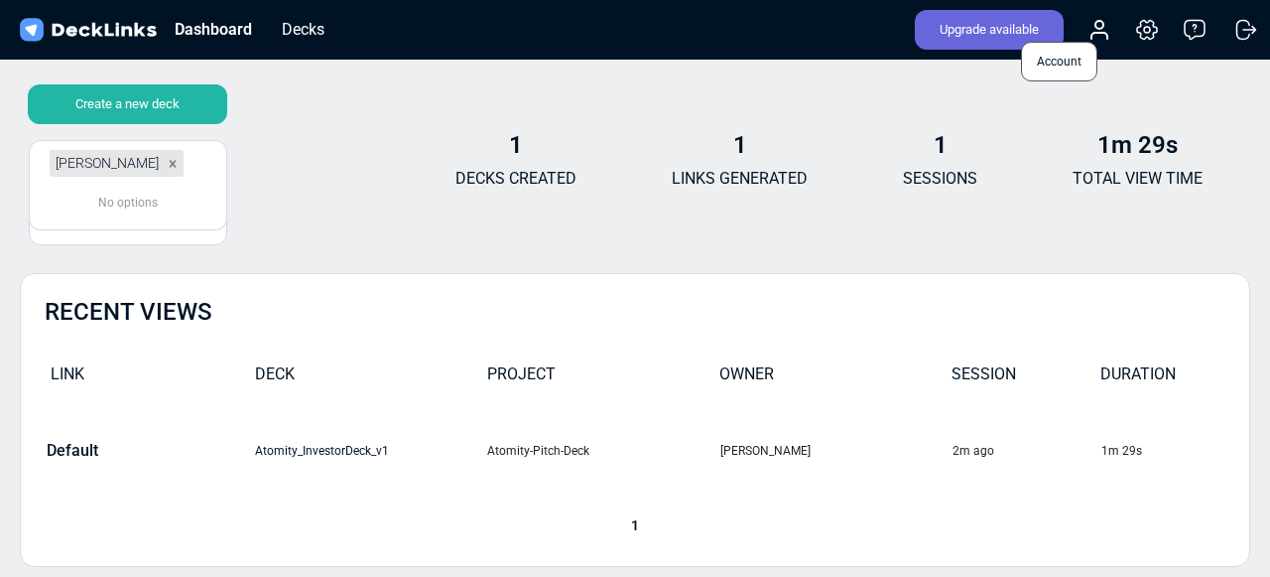
click at [1100, 21] on circle at bounding box center [1100, 25] width 8 height 8
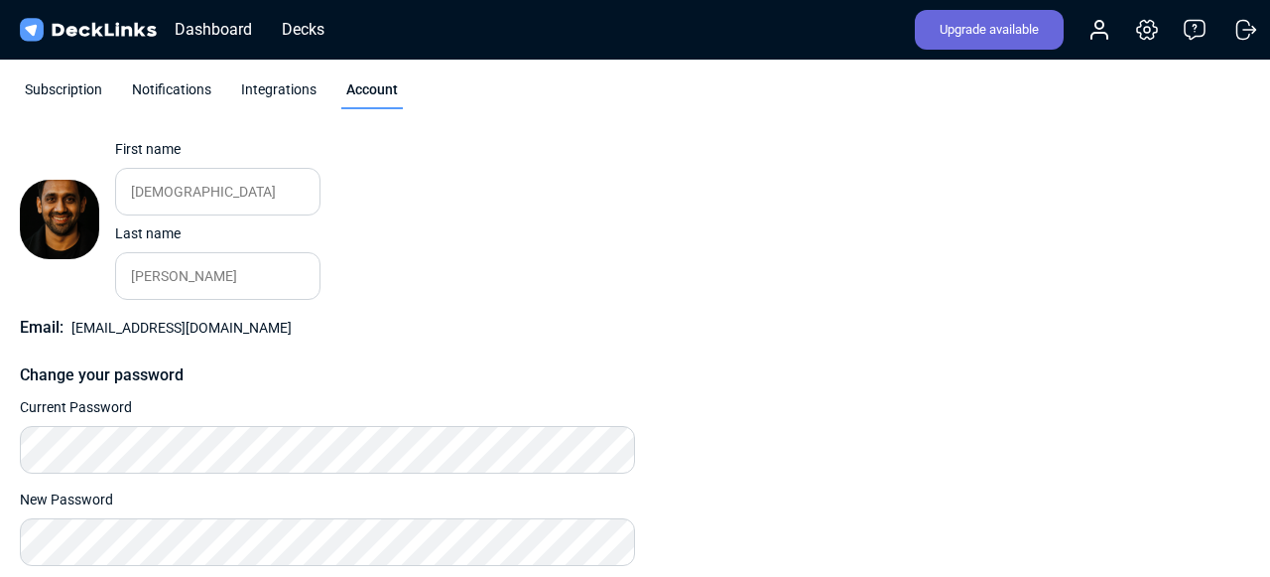
click at [76, 30] on img at bounding box center [88, 30] width 144 height 29
click at [314, 24] on div "Decks" at bounding box center [303, 29] width 63 height 25
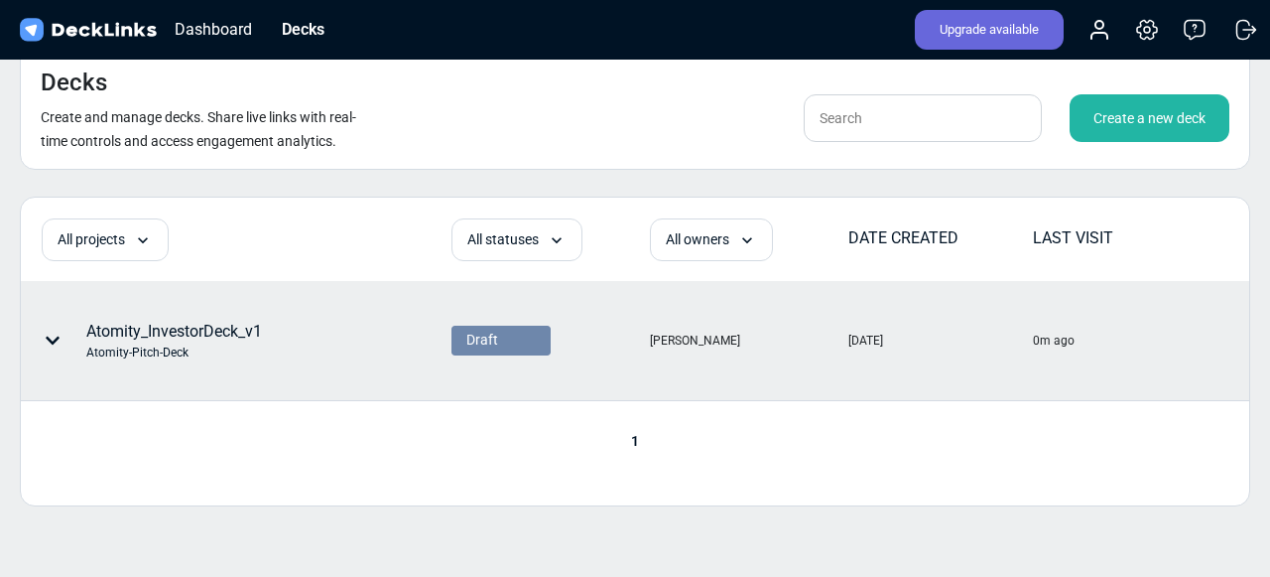
click at [138, 351] on div "Atomity-Pitch-Deck" at bounding box center [174, 352] width 176 height 18
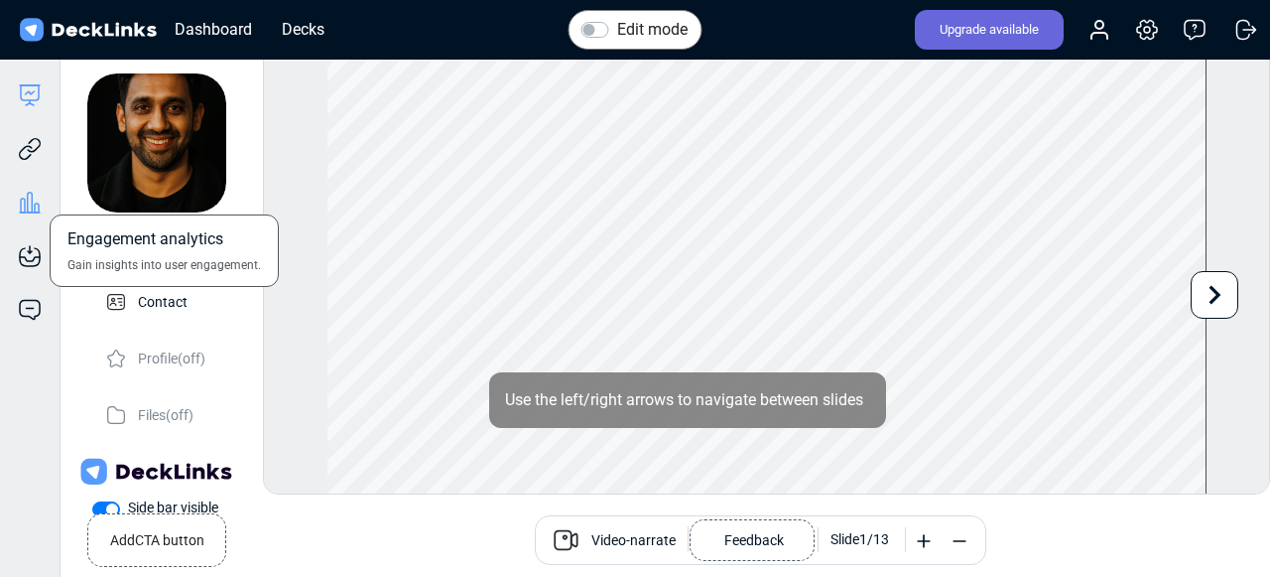
click at [22, 199] on icon at bounding box center [30, 203] width 24 height 24
click at [3, 204] on div "Engagement analytics Gain insights into user engagement." at bounding box center [30, 188] width 60 height 54
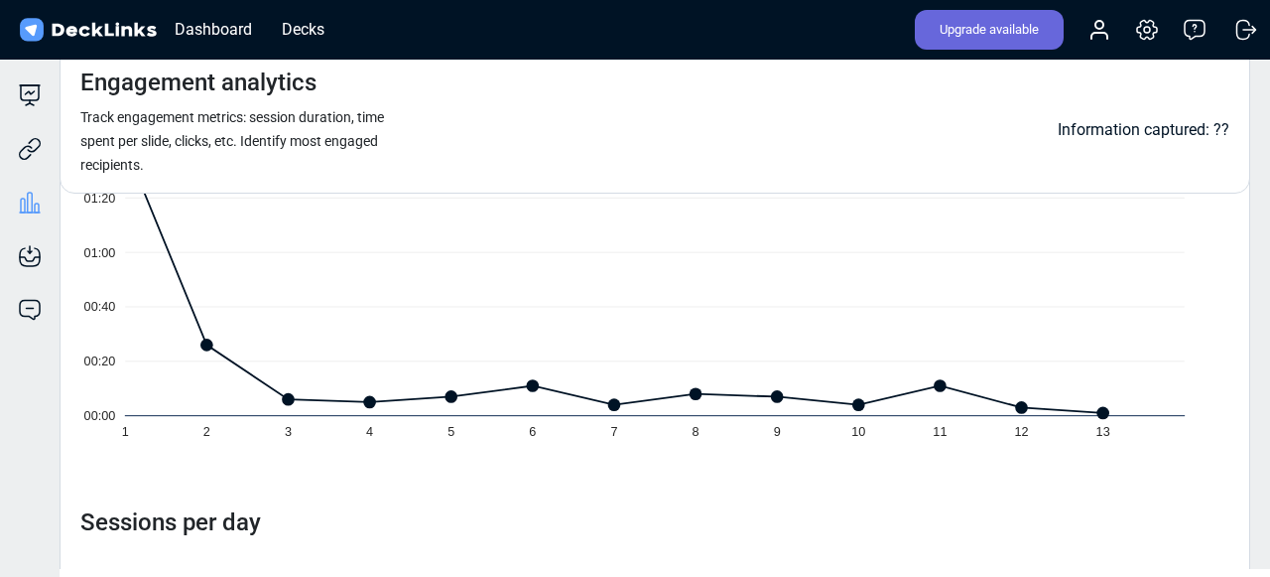
scroll to position [408, 0]
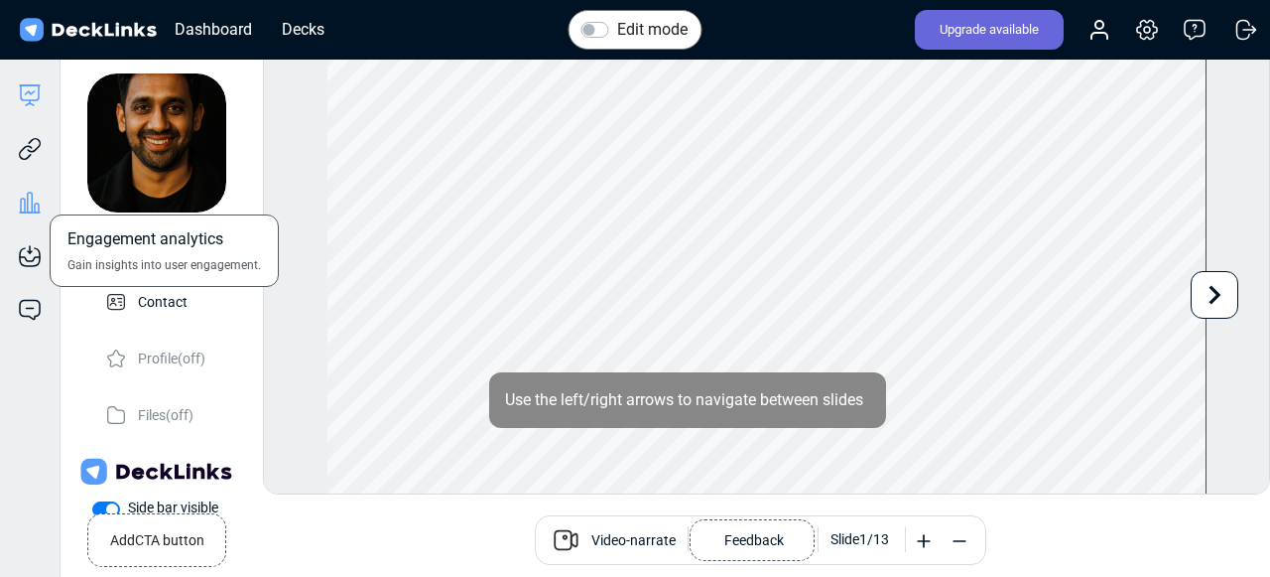
click at [30, 213] on icon at bounding box center [30, 203] width 24 height 24
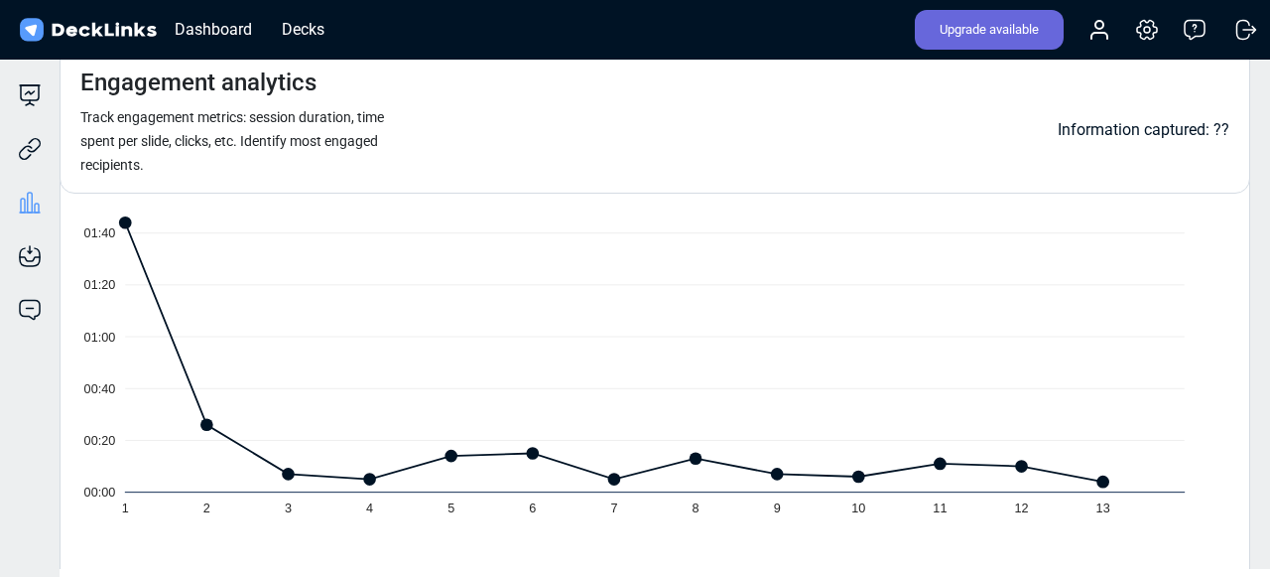
scroll to position [394, 0]
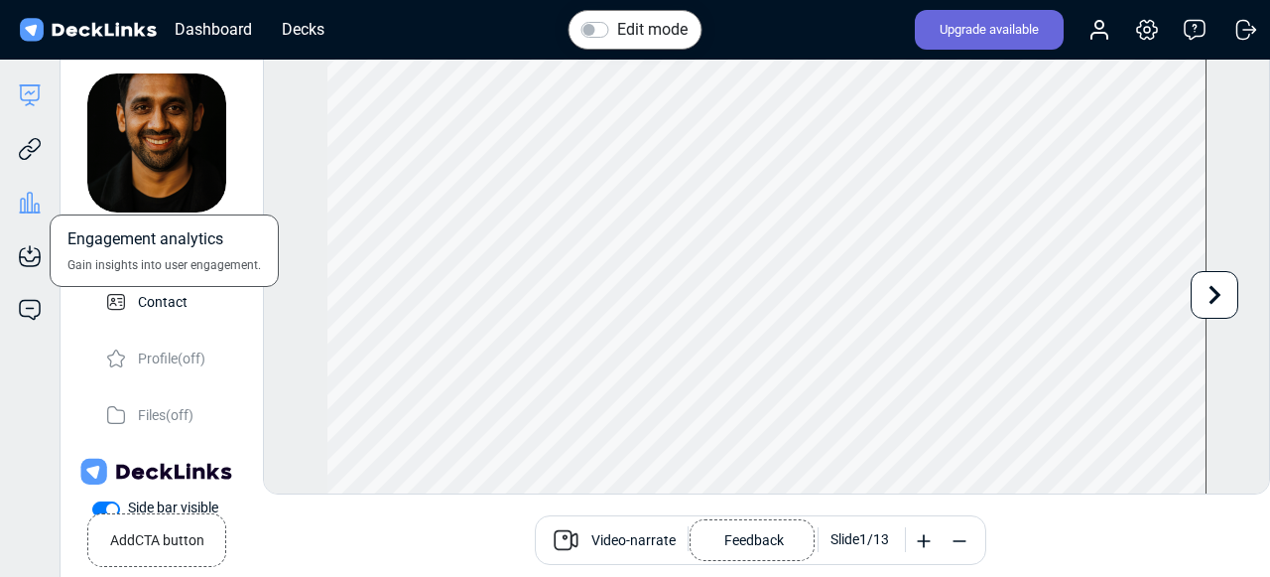
click at [28, 191] on icon at bounding box center [30, 203] width 24 height 24
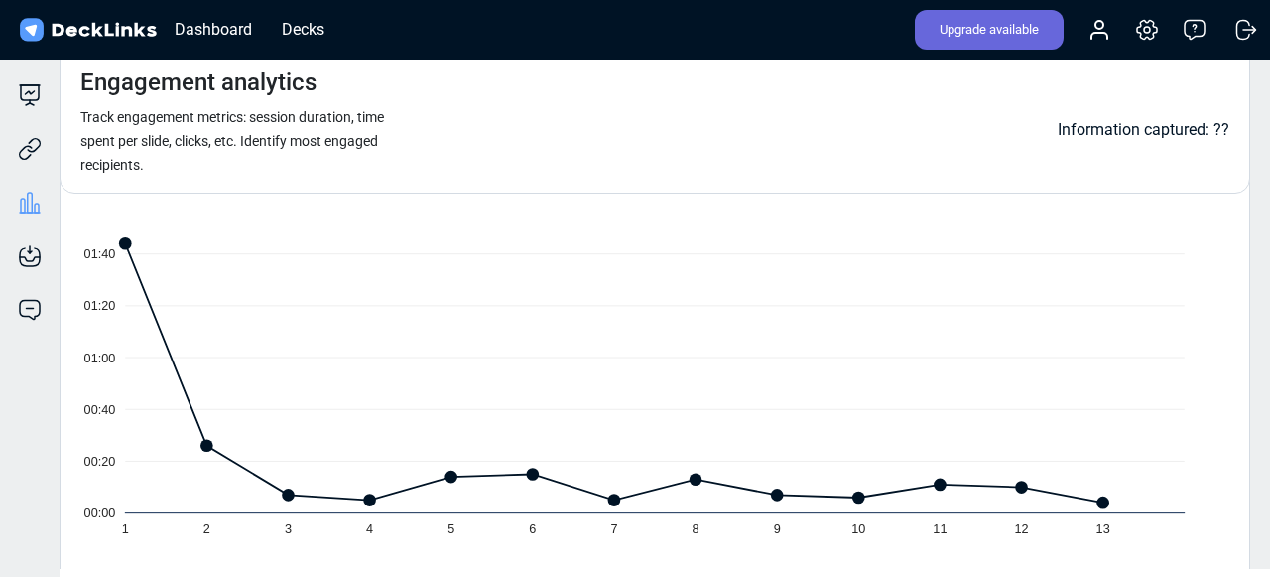
scroll to position [423, 0]
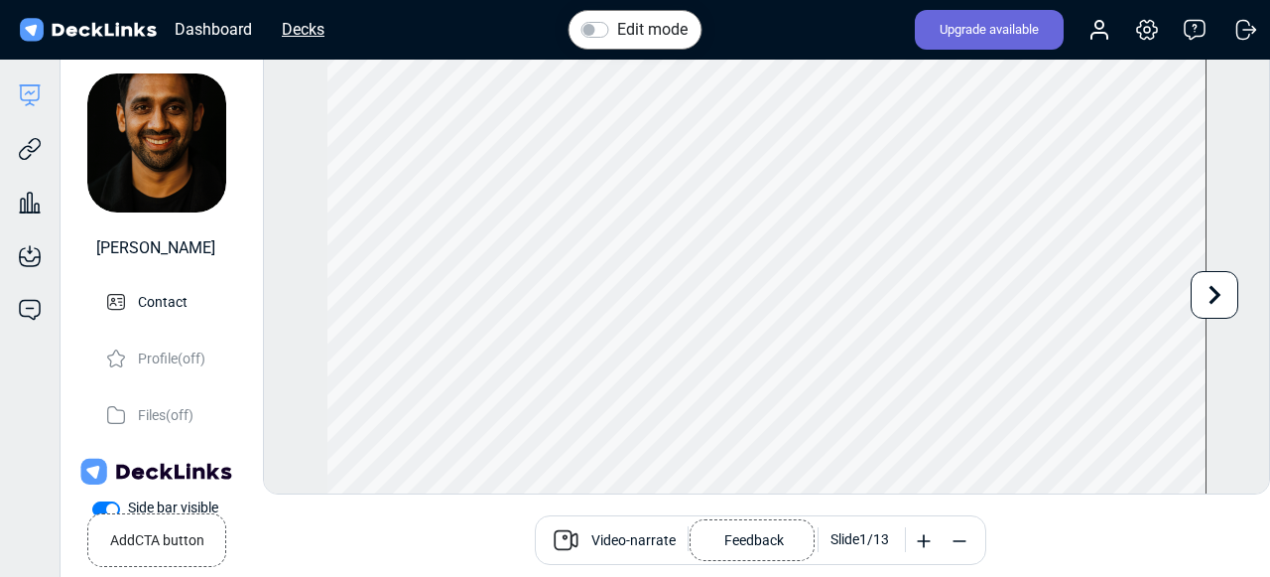
click at [310, 36] on div "Decks" at bounding box center [303, 29] width 63 height 25
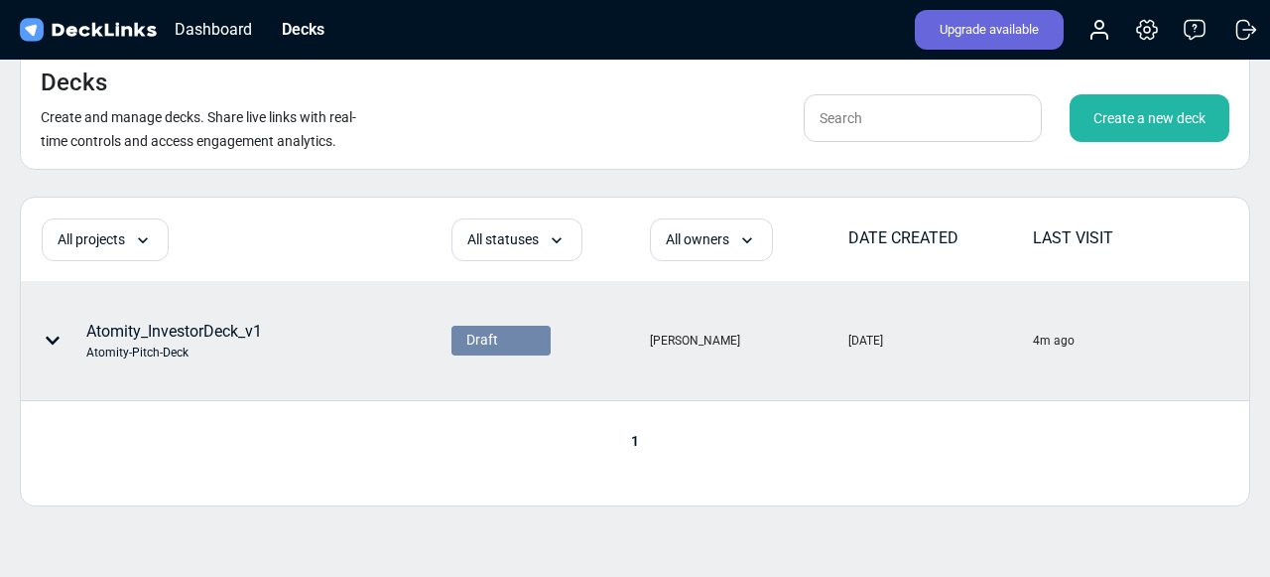
click at [57, 345] on icon at bounding box center [53, 340] width 16 height 16
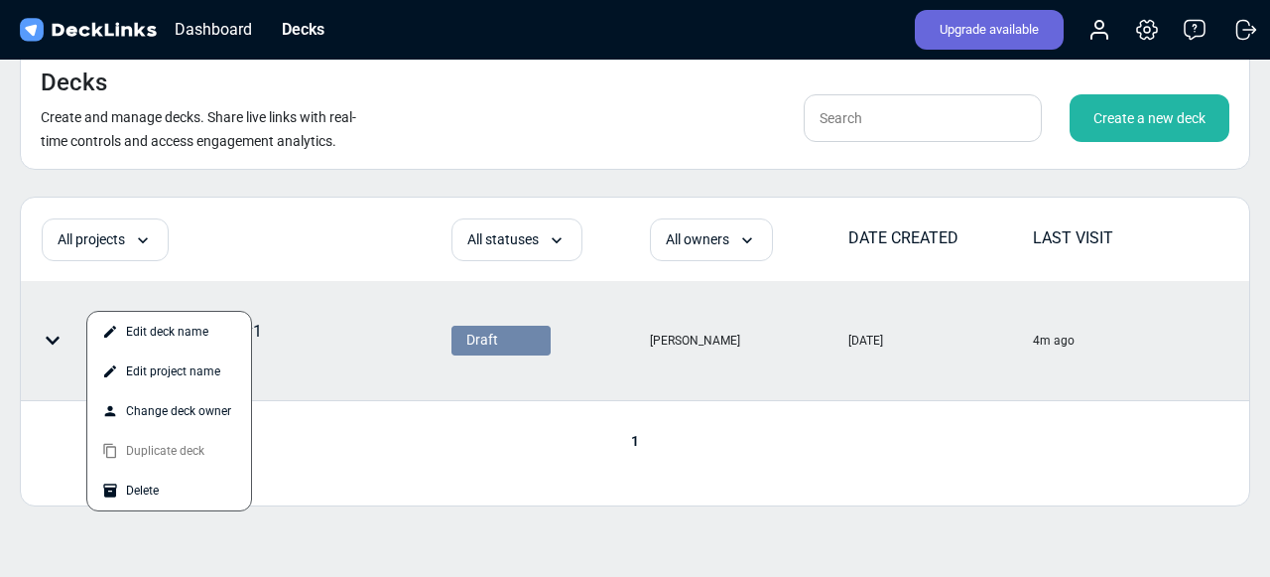
click at [482, 481] on div at bounding box center [635, 288] width 1270 height 577
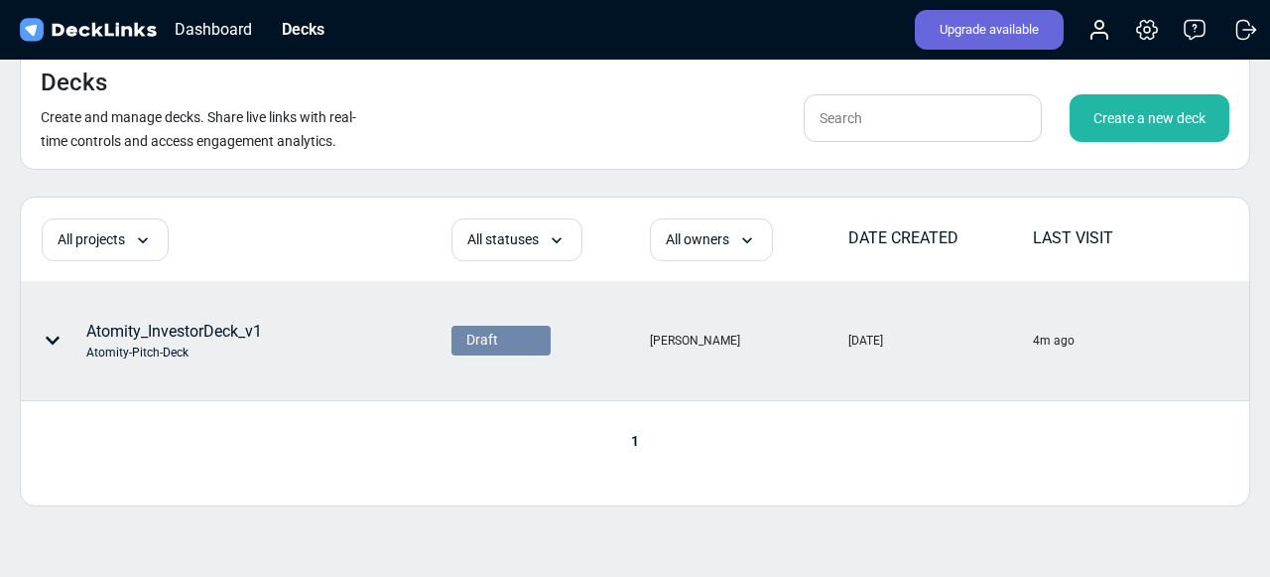
click at [523, 337] on div "Draft" at bounding box center [500, 339] width 69 height 21
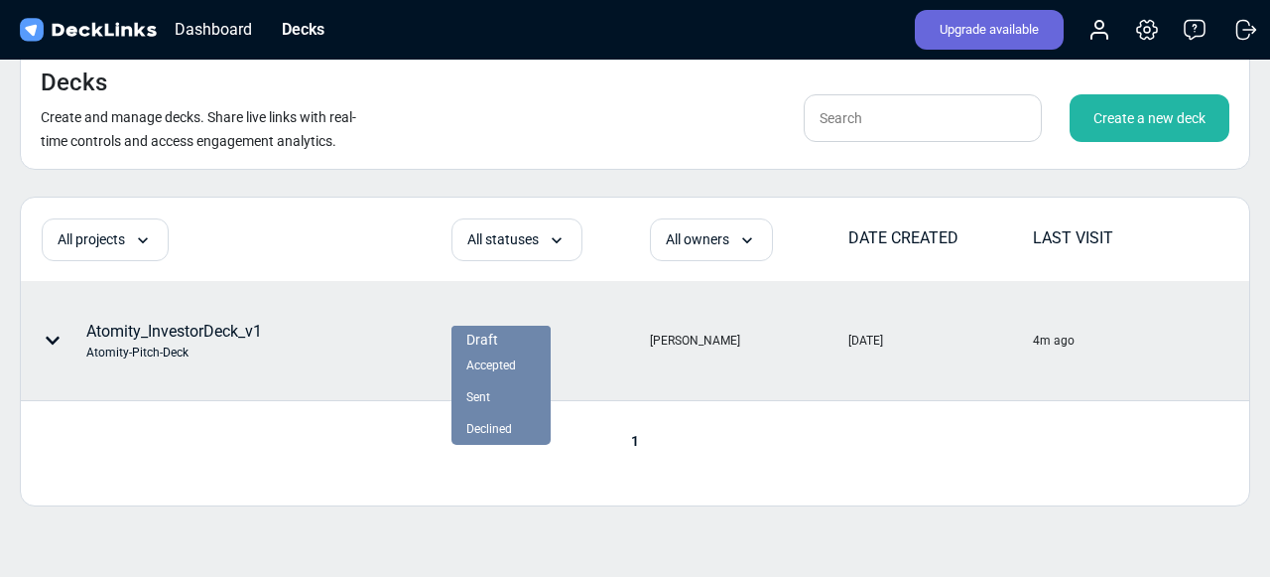
click at [723, 380] on div "[PERSON_NAME]" at bounding box center [748, 340] width 196 height 117
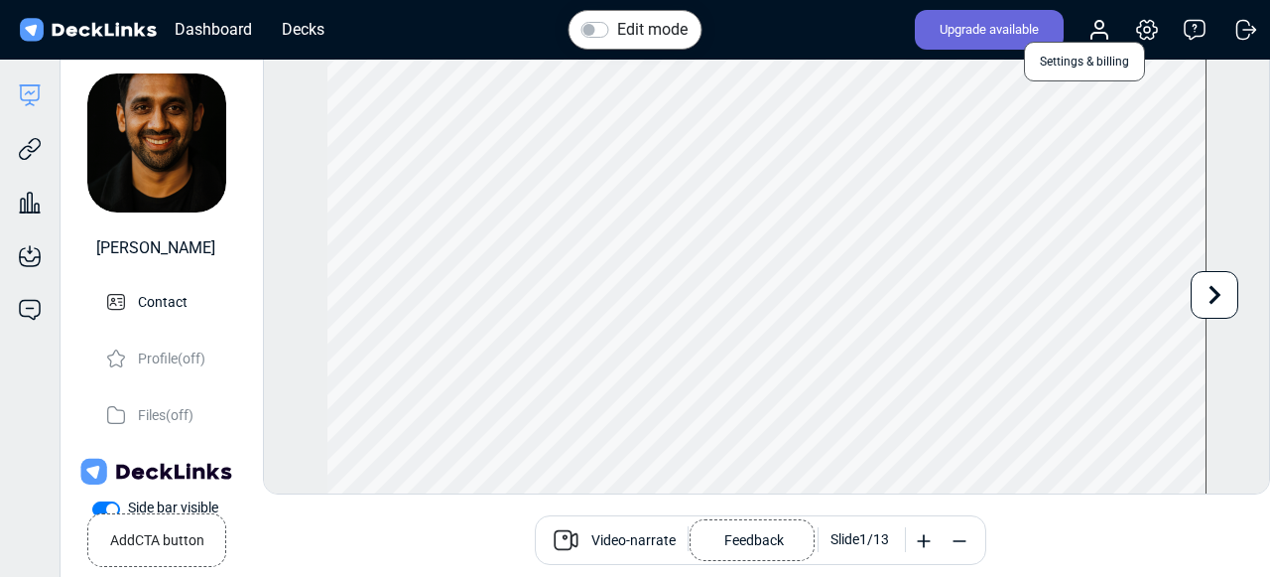
click at [1147, 28] on icon at bounding box center [1147, 30] width 24 height 24
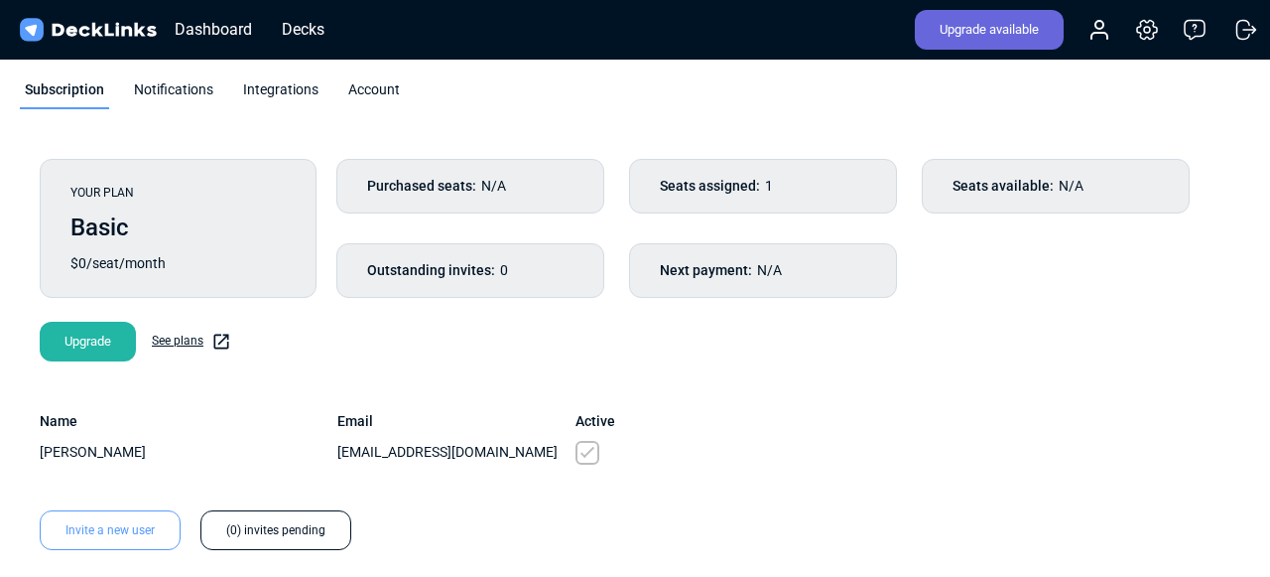
scroll to position [37, 0]
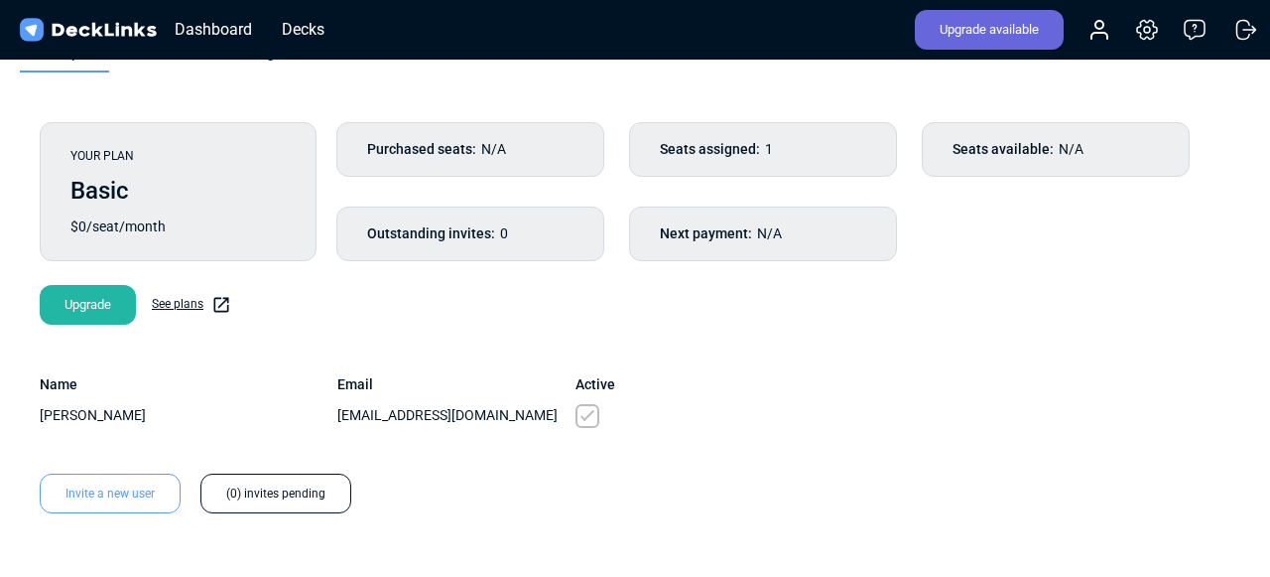
click at [142, 481] on div "Invite a new user" at bounding box center [110, 493] width 141 height 40
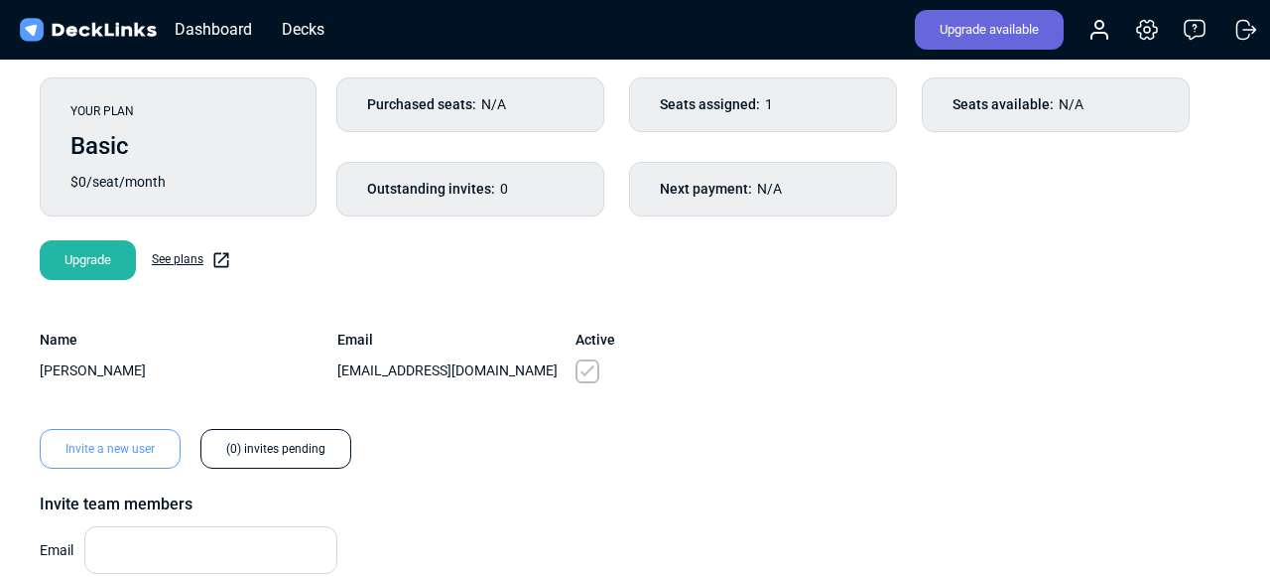
scroll to position [0, 0]
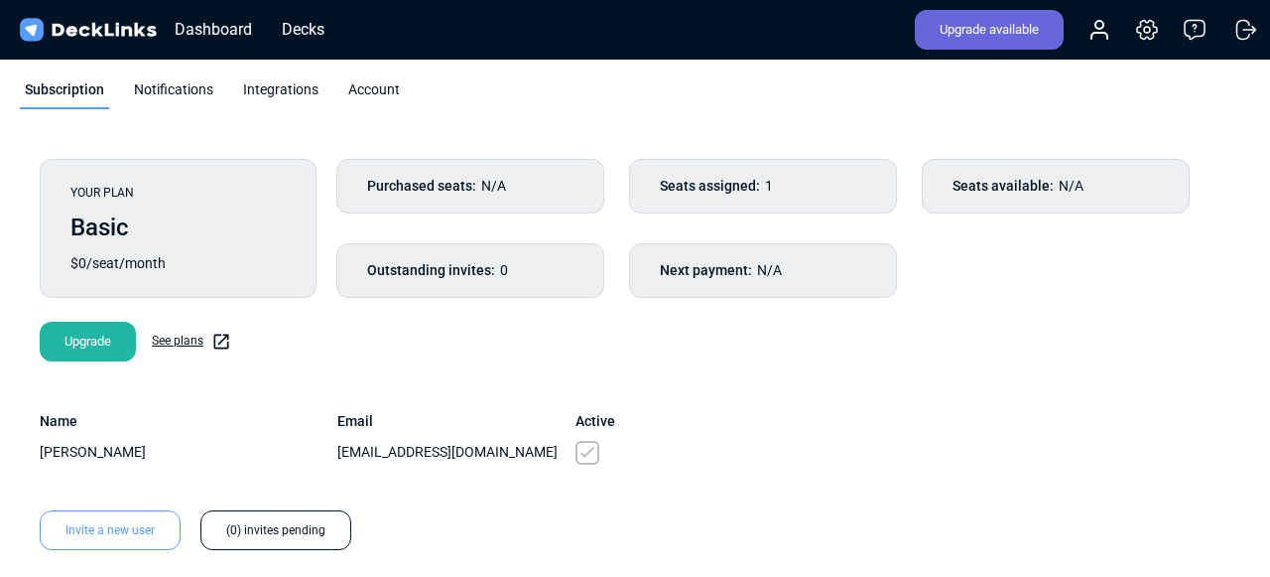
click at [183, 93] on div "Notifications" at bounding box center [173, 94] width 89 height 30
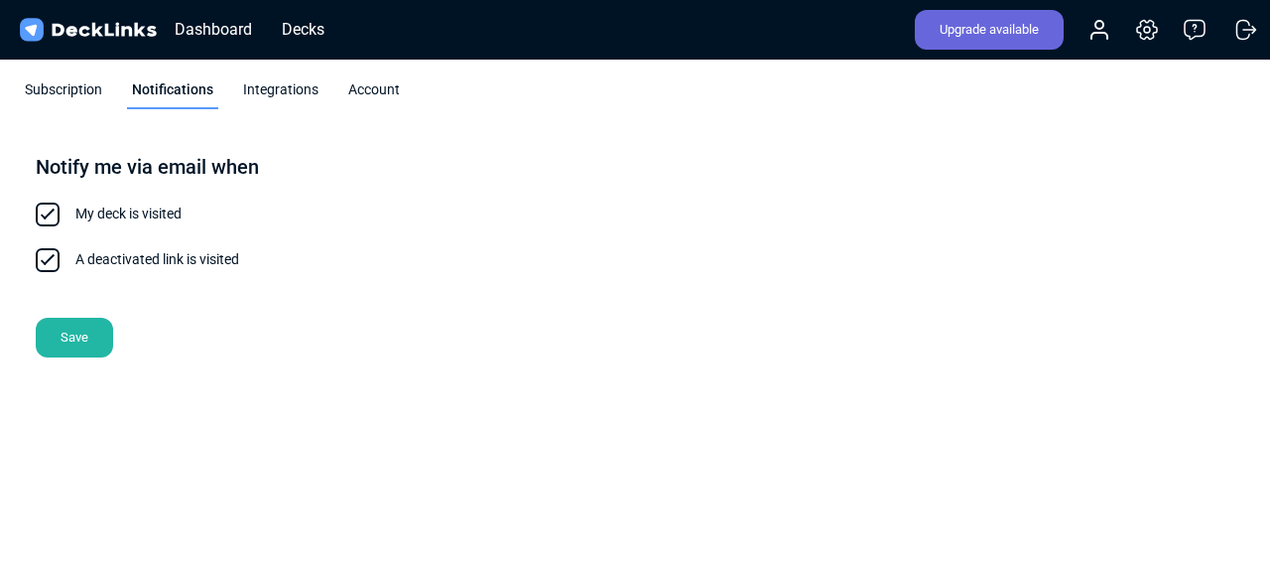
click at [41, 219] on span at bounding box center [48, 214] width 24 height 24
click at [182, 203] on input "My deck is visited" at bounding box center [182, 203] width 0 height 0
click at [41, 219] on span at bounding box center [48, 214] width 24 height 24
click at [182, 203] on input "My deck is visited" at bounding box center [182, 203] width 0 height 0
click at [269, 86] on div "Integrations" at bounding box center [280, 94] width 85 height 30
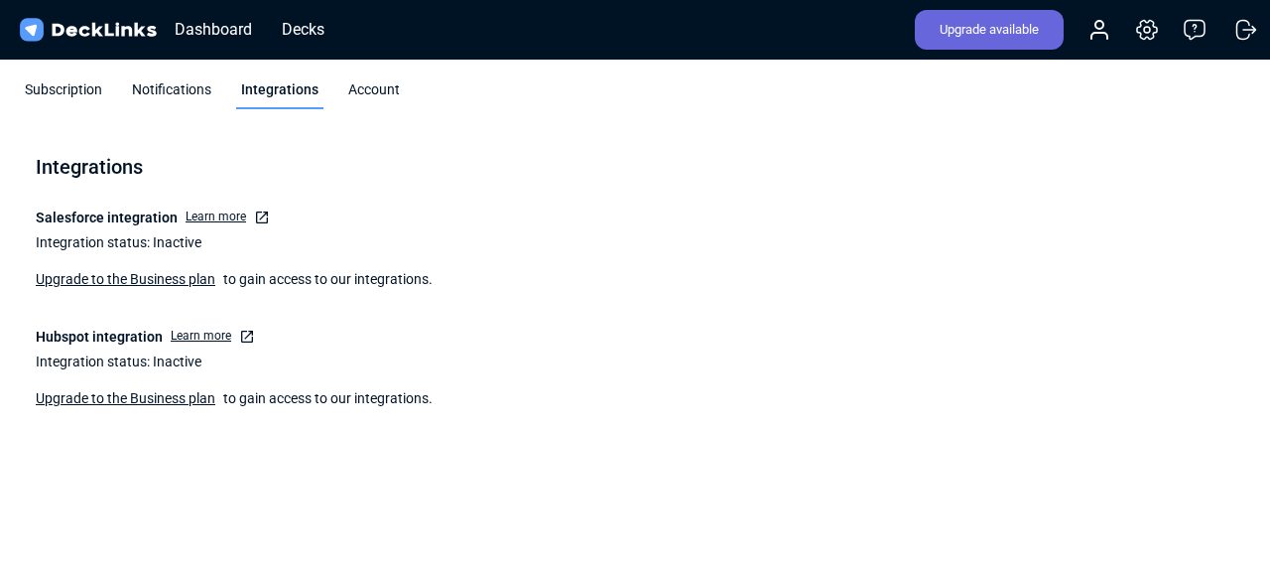
click at [363, 81] on div "Account" at bounding box center [374, 94] width 62 height 30
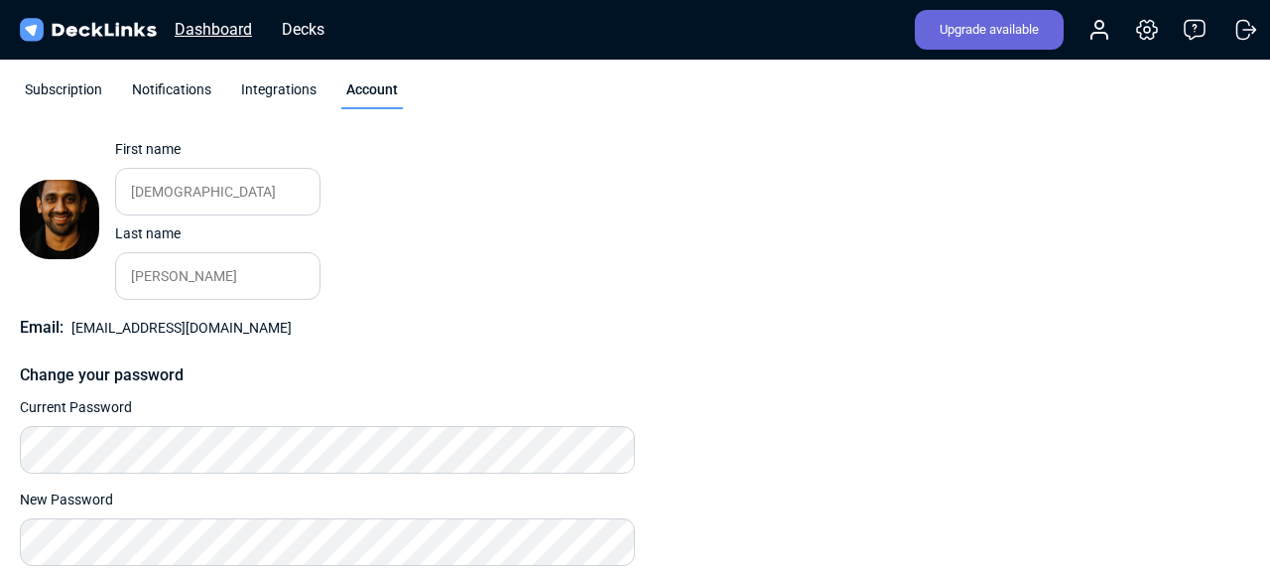
click at [221, 21] on div "Dashboard" at bounding box center [213, 29] width 97 height 25
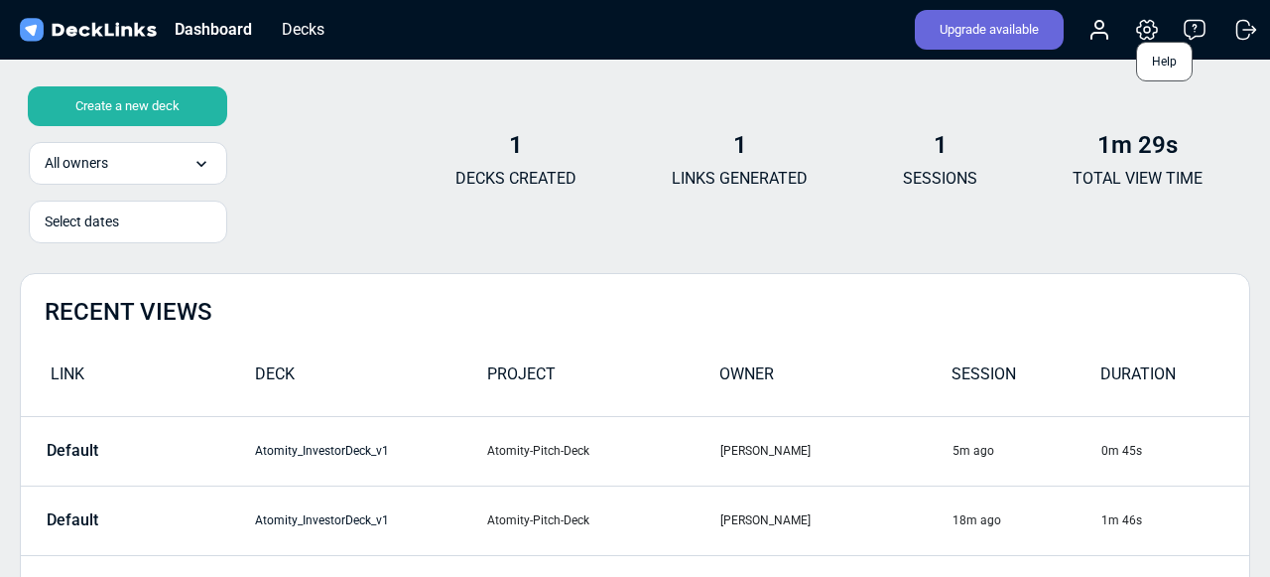
click at [1202, 34] on icon at bounding box center [1195, 30] width 24 height 24
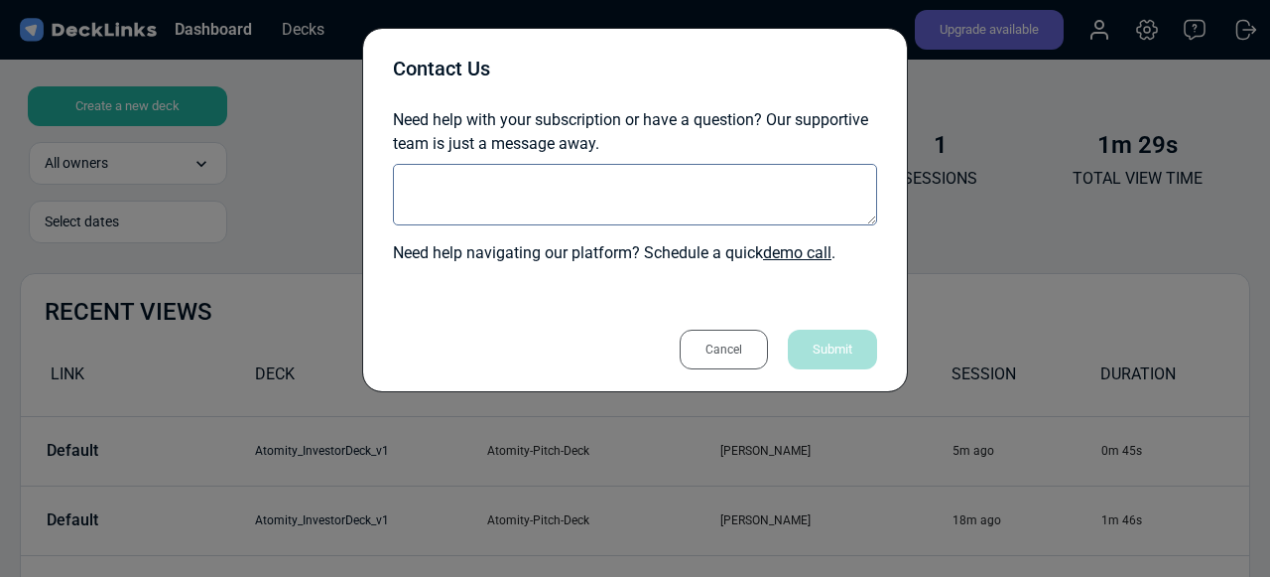
click at [725, 353] on div "Cancel" at bounding box center [724, 349] width 88 height 40
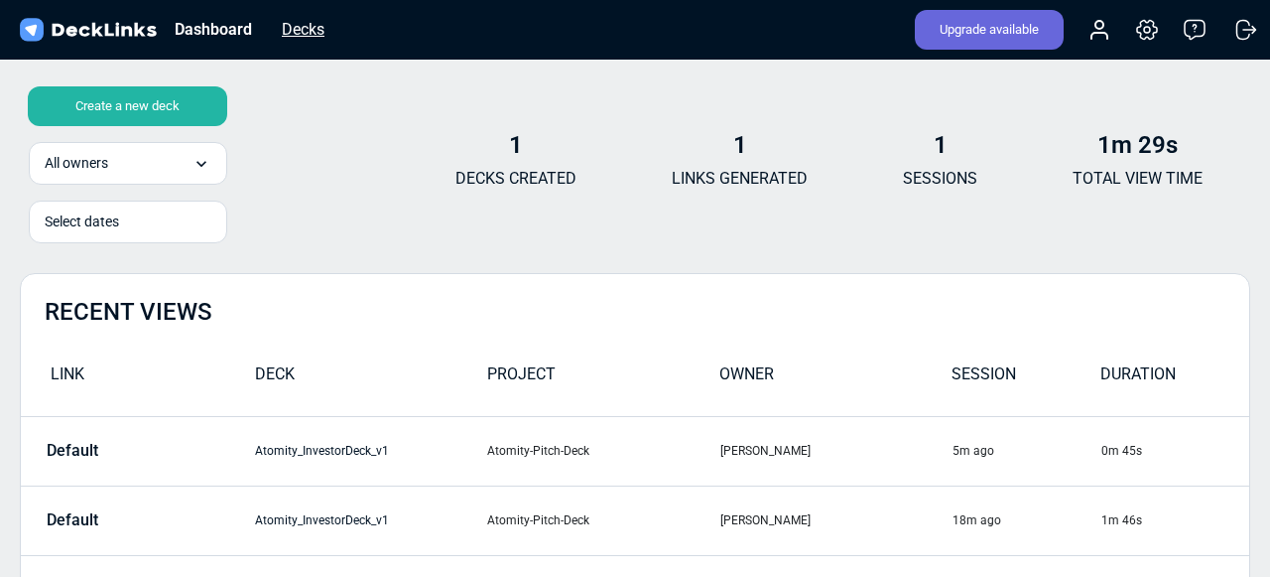
click at [303, 32] on div "Decks" at bounding box center [303, 29] width 63 height 25
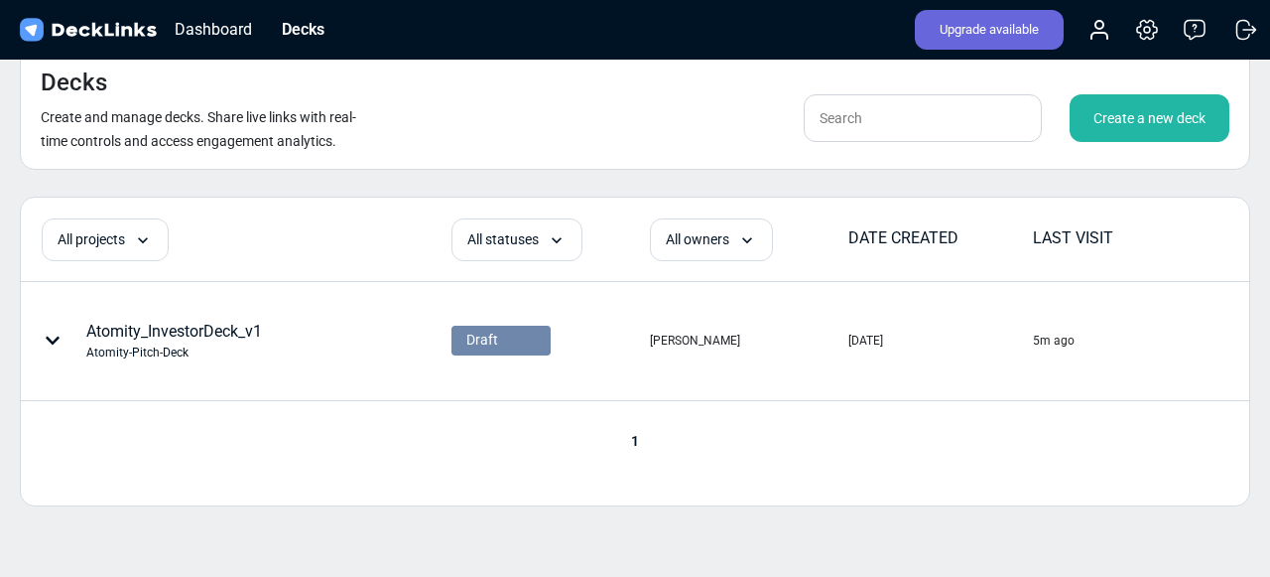
click at [590, 187] on div "Decks Create and manage decks. Share live links with real-time controls and acc…" at bounding box center [635, 327] width 1270 height 655
click at [307, 213] on thead "1 result available. Select is focused , press Down to open the menu, press left…" at bounding box center [635, 238] width 1229 height 83
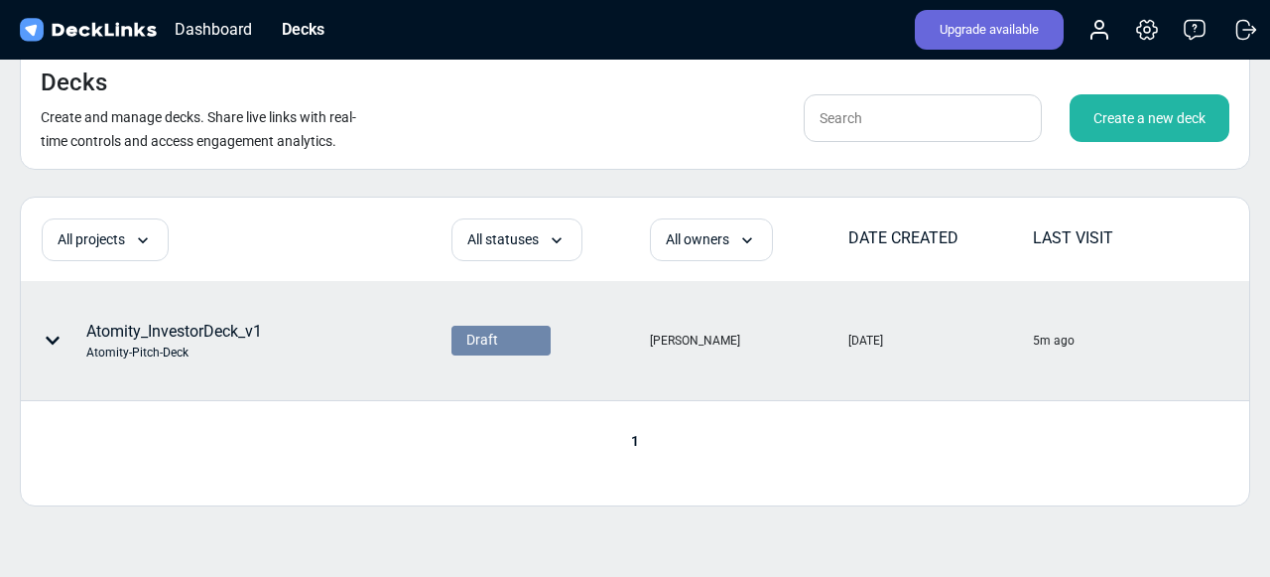
click at [201, 332] on div "Atomity_InvestorDeck_v1 Atomity-Pitch-Deck" at bounding box center [174, 341] width 176 height 42
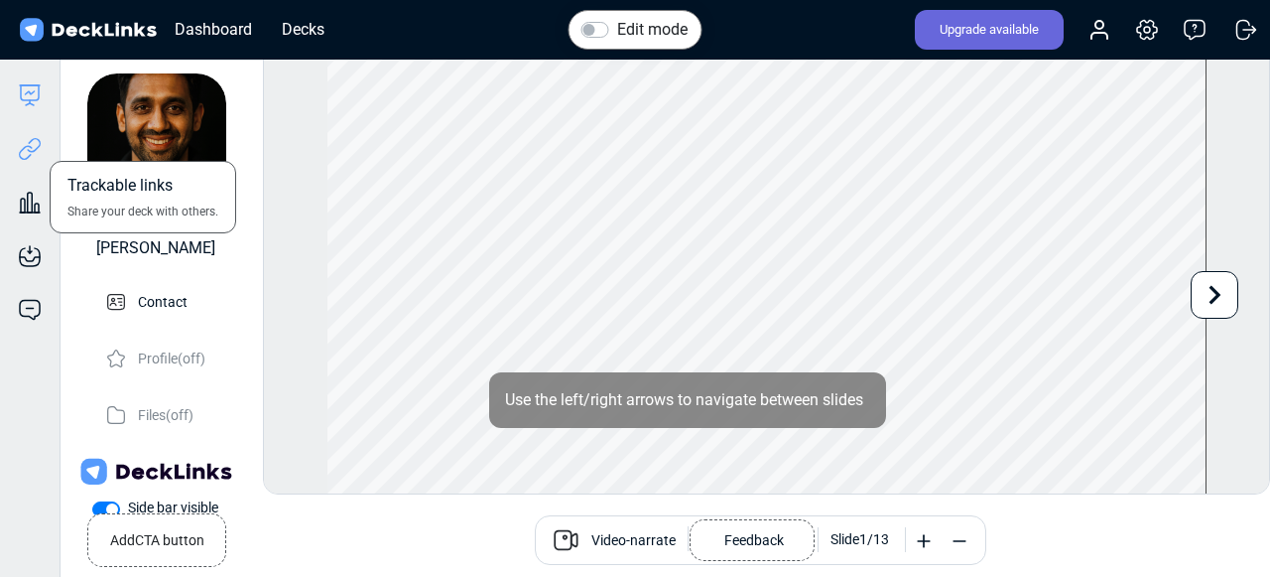
click at [31, 150] on icon at bounding box center [30, 149] width 24 height 24
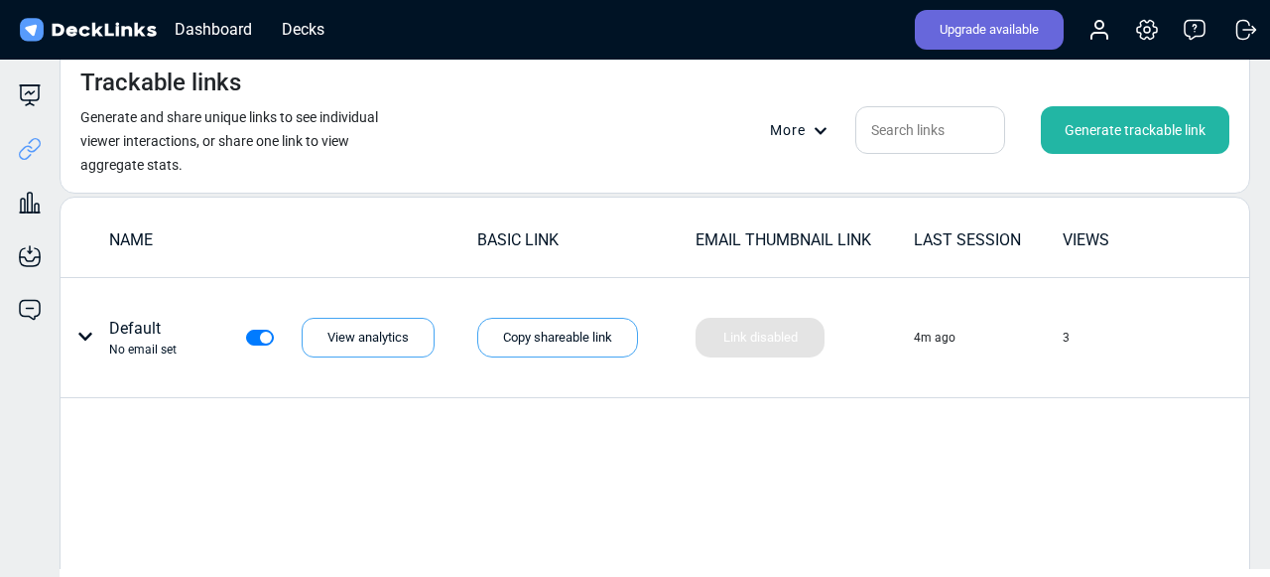
click at [1132, 135] on div "Generate trackable link" at bounding box center [1135, 130] width 189 height 48
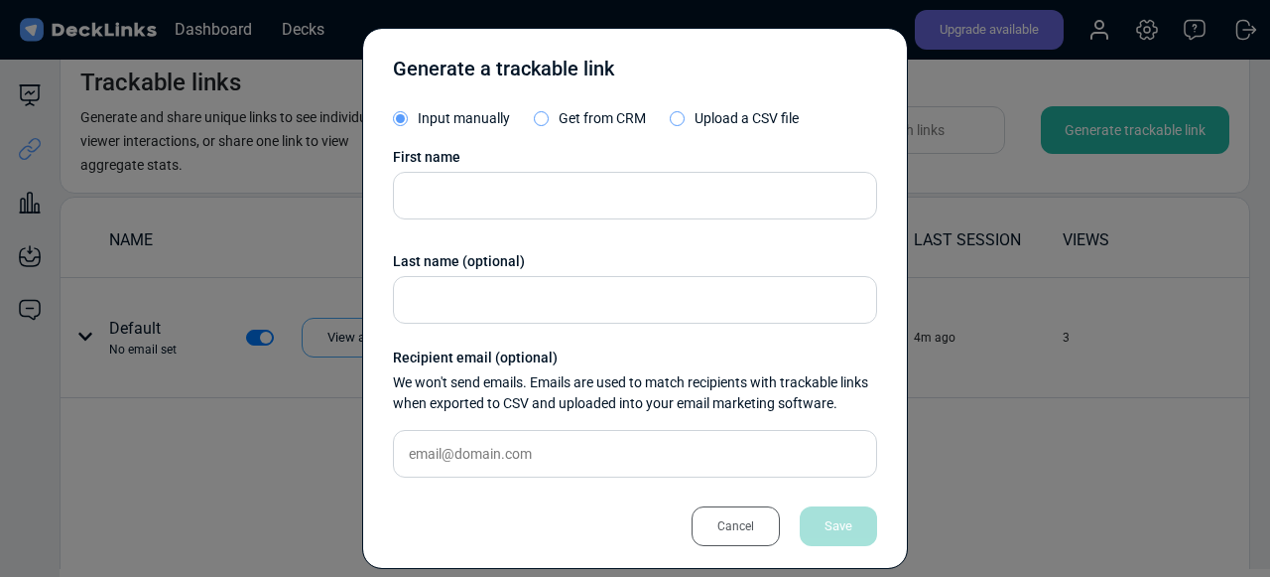
click at [727, 533] on div "Cancel" at bounding box center [736, 526] width 88 height 40
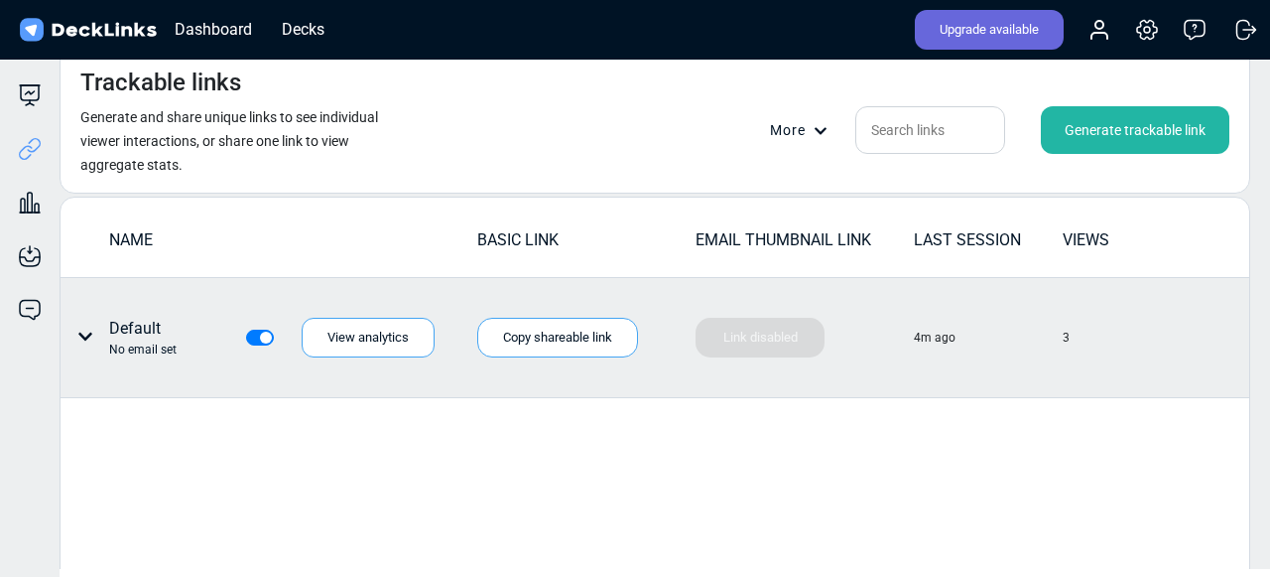
click at [79, 339] on icon at bounding box center [85, 336] width 16 height 16
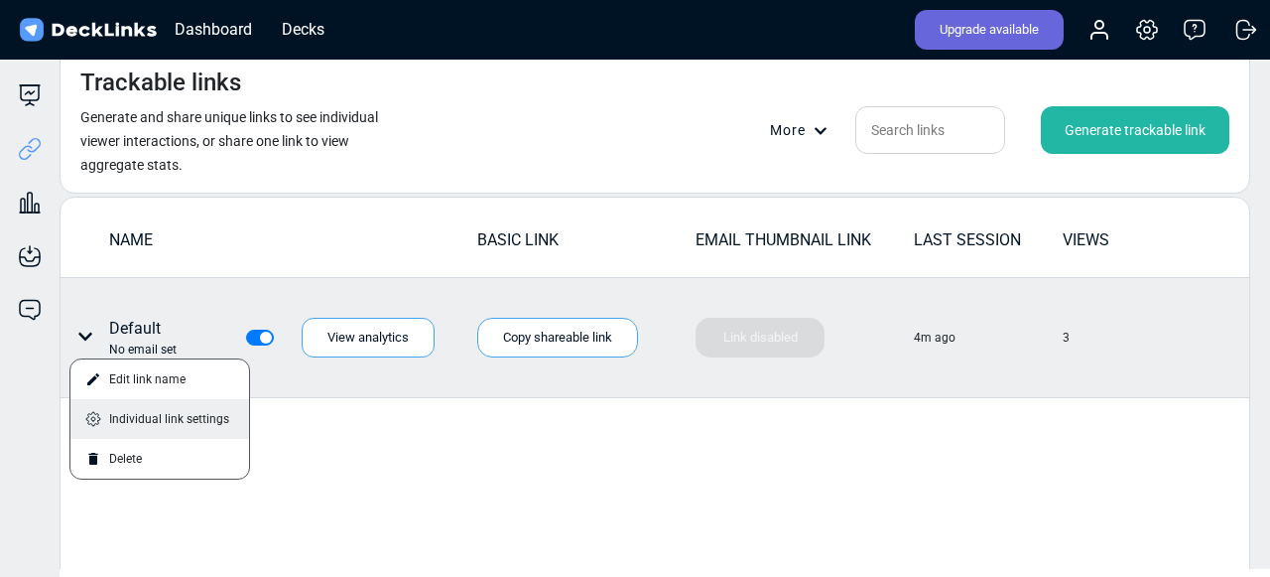
click at [207, 432] on div "Individual link settings" at bounding box center [159, 419] width 179 height 40
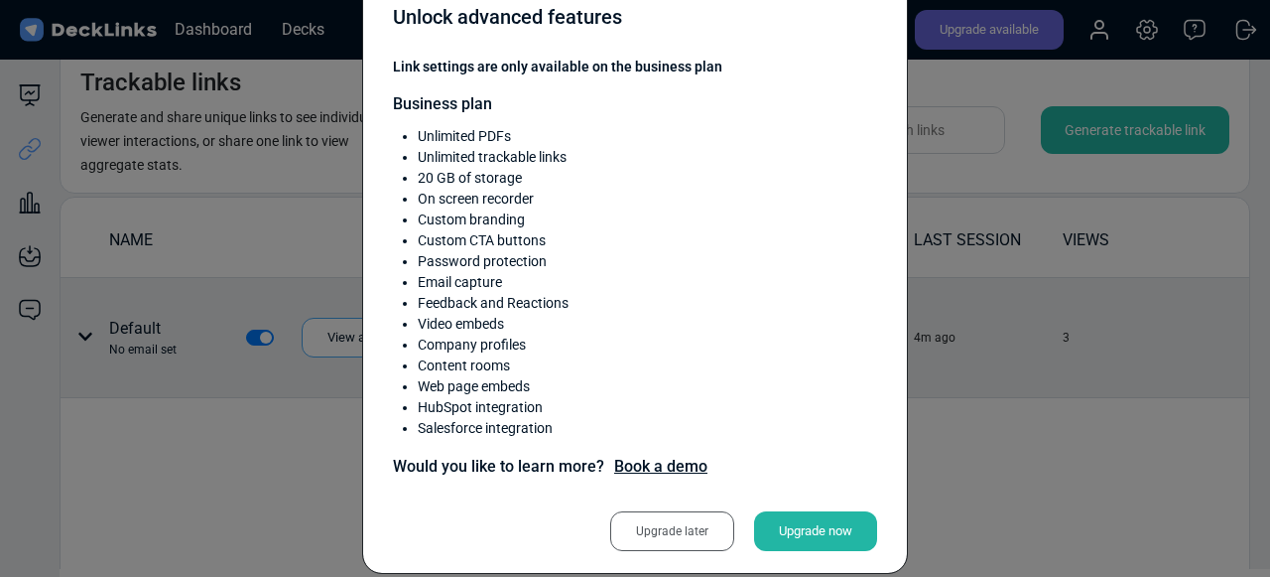
scroll to position [57, 0]
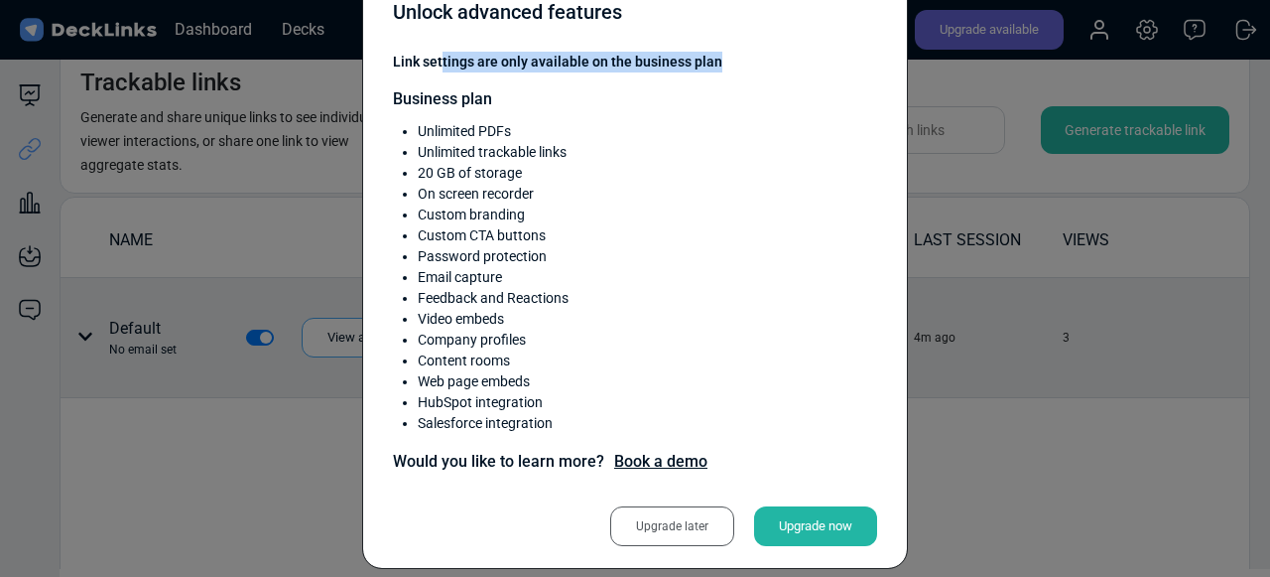
drag, startPoint x: 441, startPoint y: 59, endPoint x: 718, endPoint y: 67, distance: 278.0
click at [718, 67] on span "Link settings are only available on the business plan" at bounding box center [635, 62] width 484 height 21
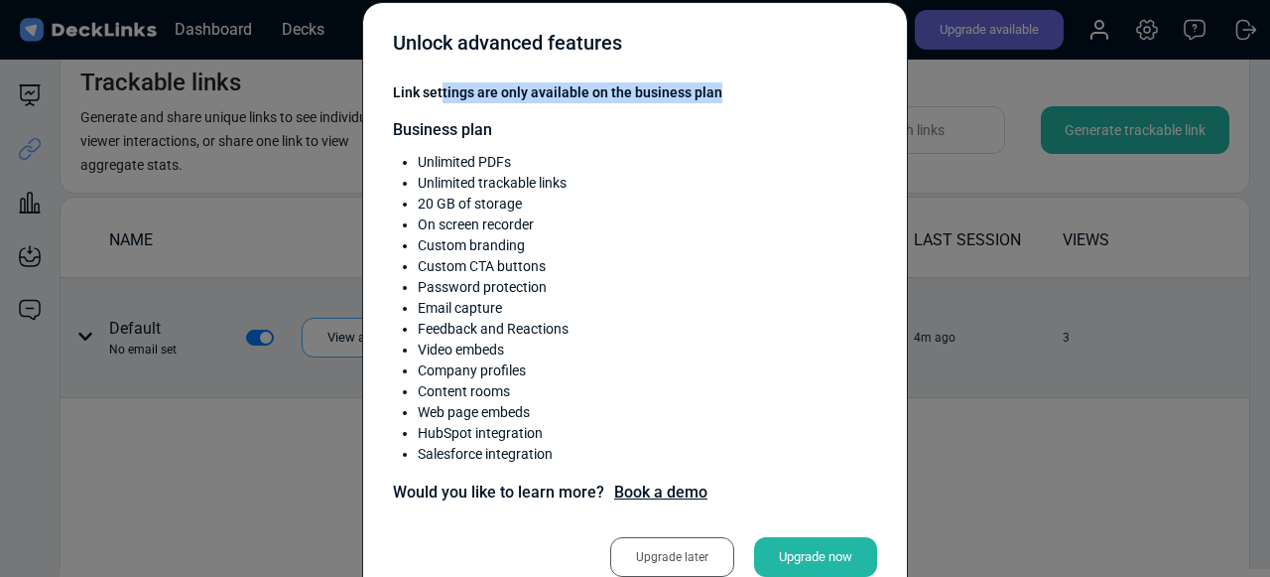
scroll to position [0, 0]
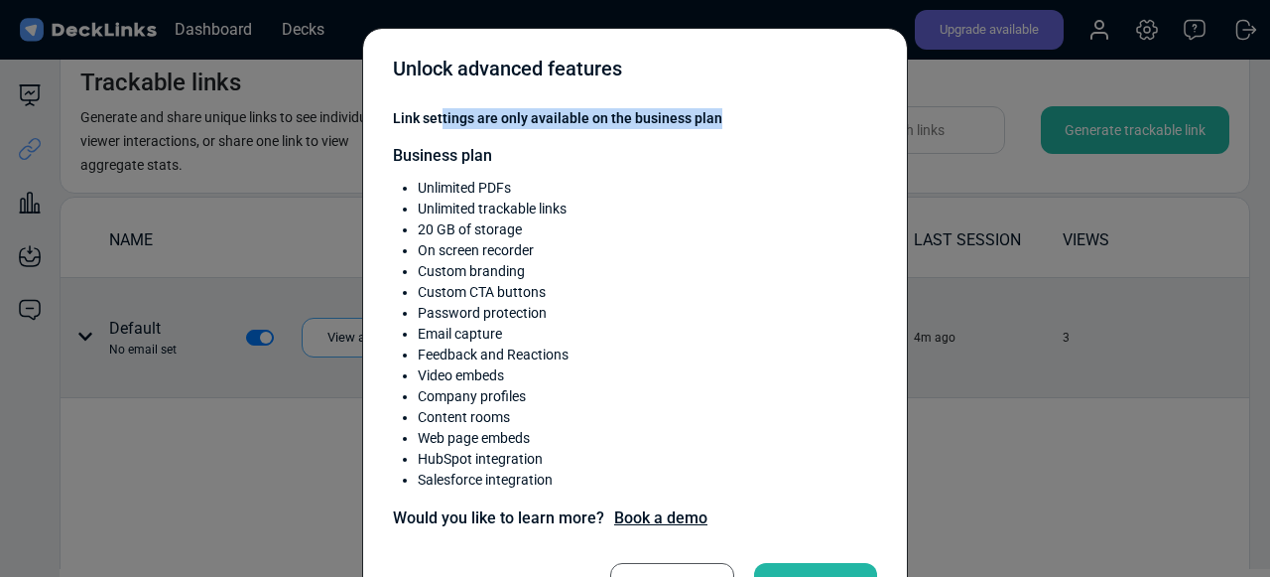
click at [944, 215] on div "Unlock advanced features Link settings are only available on the business plan …" at bounding box center [635, 288] width 1270 height 577
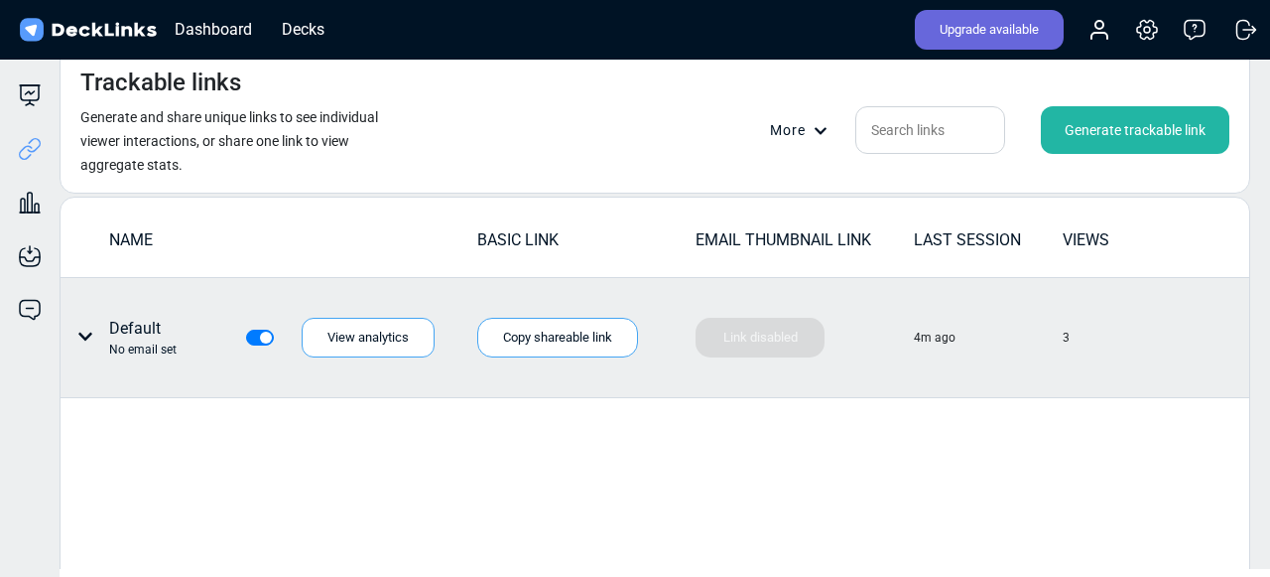
click at [825, 127] on icon at bounding box center [821, 131] width 14 height 14
click at [671, 145] on div at bounding box center [635, 288] width 1270 height 577
click at [526, 345] on div "Copy shareable link" at bounding box center [557, 338] width 161 height 40
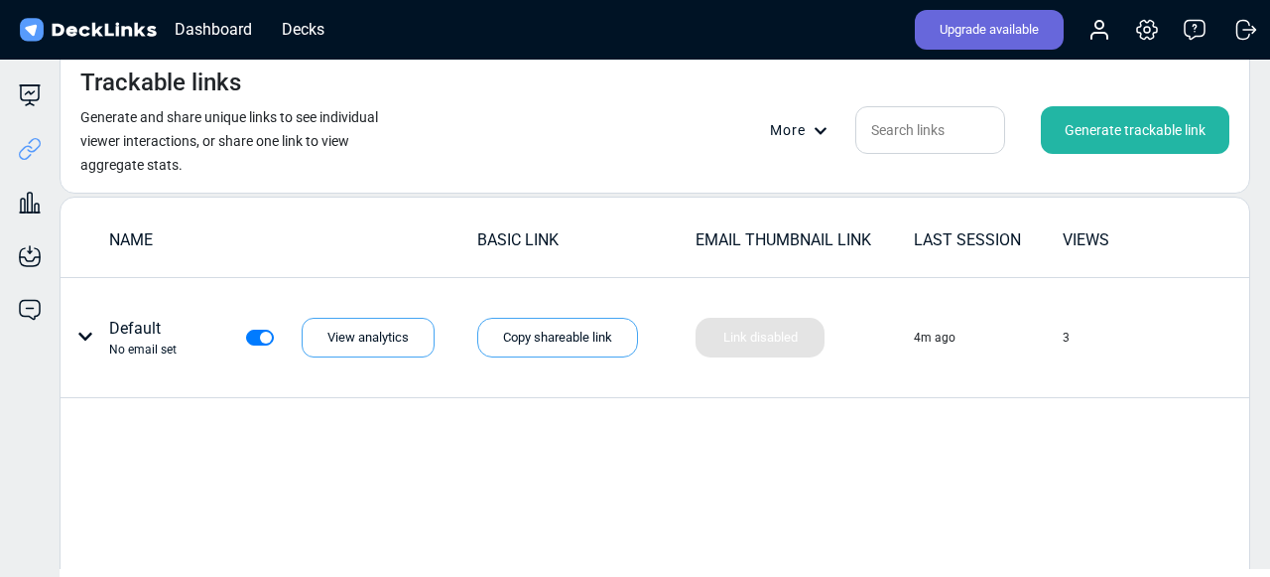
click at [815, 134] on icon at bounding box center [821, 131] width 14 height 14
click at [858, 172] on div "Master link settings" at bounding box center [840, 162] width 139 height 40
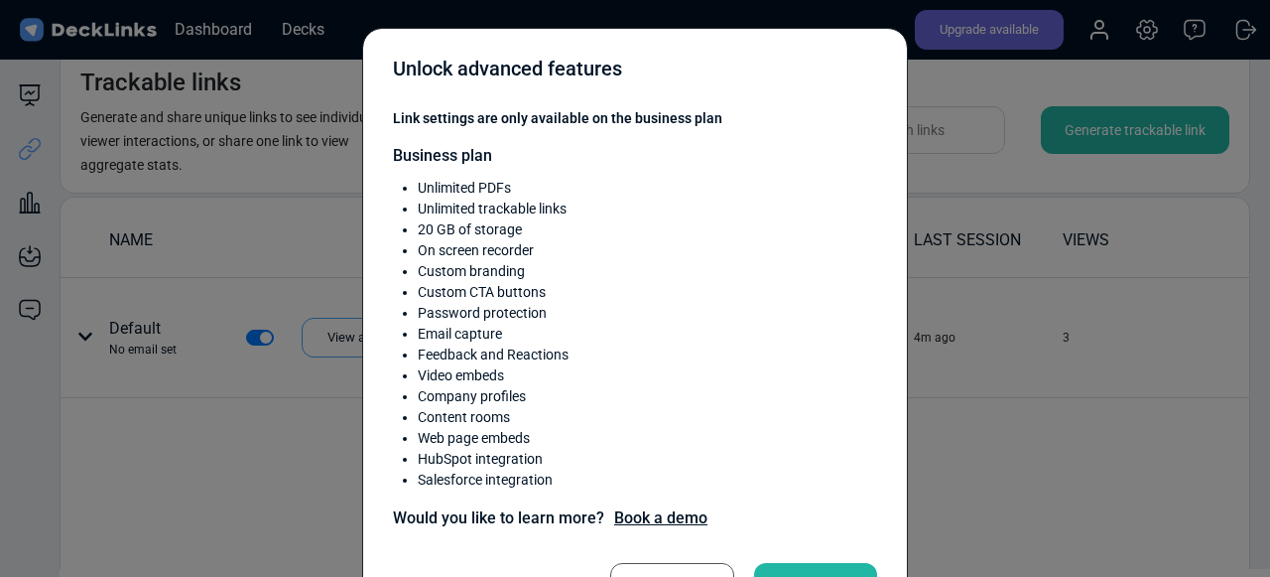
scroll to position [76, 0]
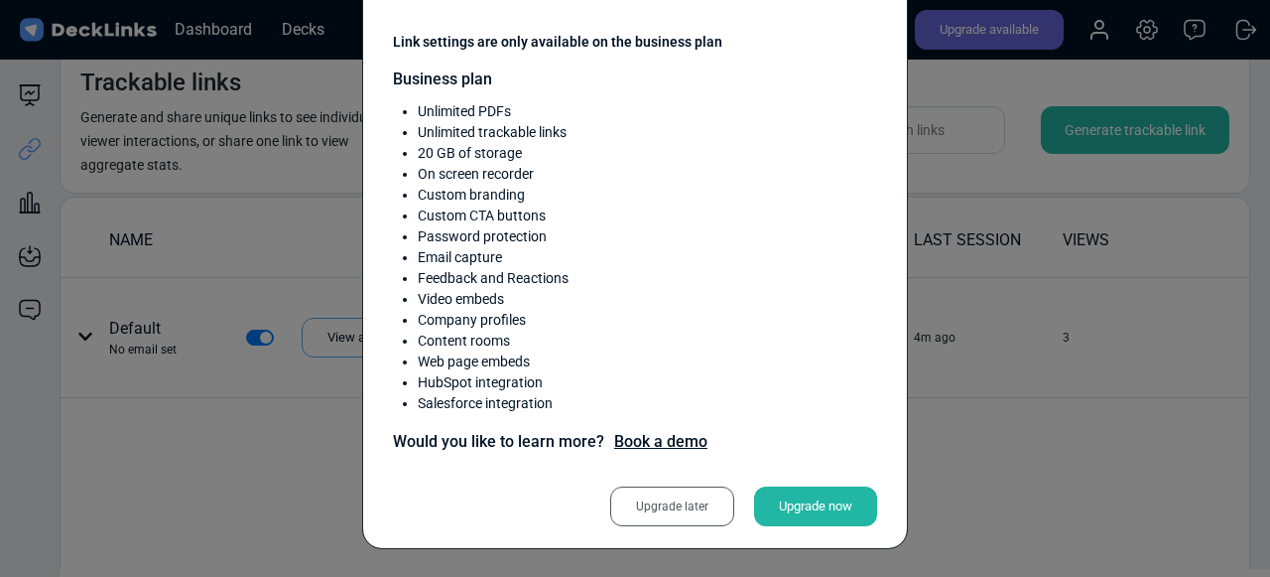
click at [976, 298] on div "Unlock advanced features Link settings are only available on the business plan …" at bounding box center [635, 288] width 1270 height 577
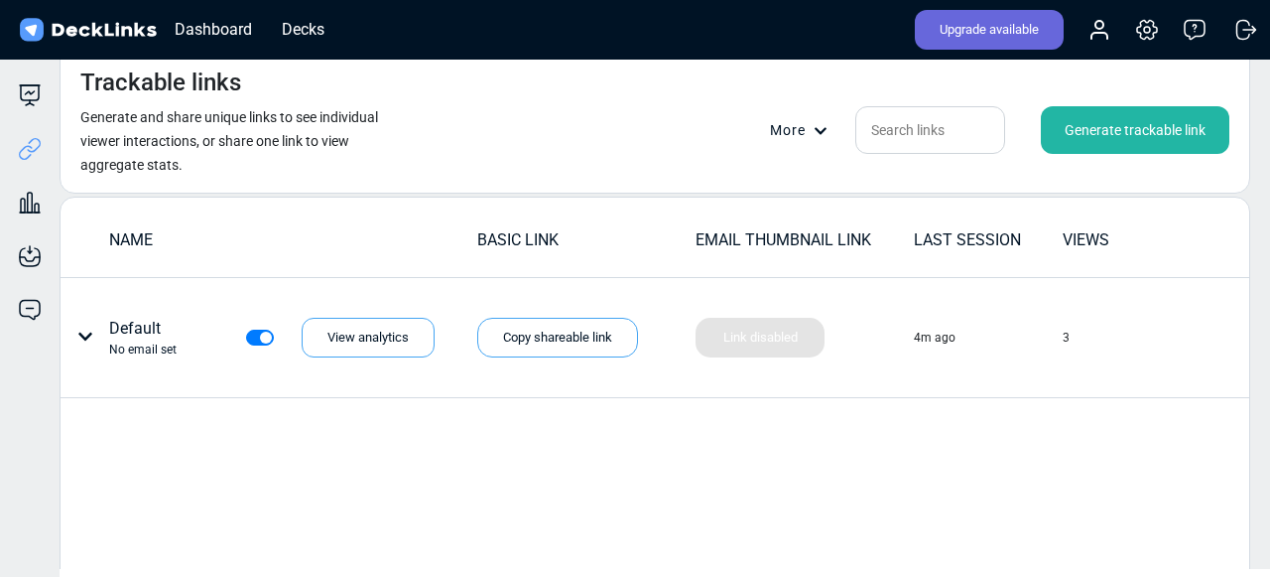
click at [819, 129] on icon at bounding box center [821, 131] width 14 height 14
click at [642, 158] on div at bounding box center [635, 288] width 1270 height 577
click at [82, 339] on icon at bounding box center [85, 336] width 16 height 16
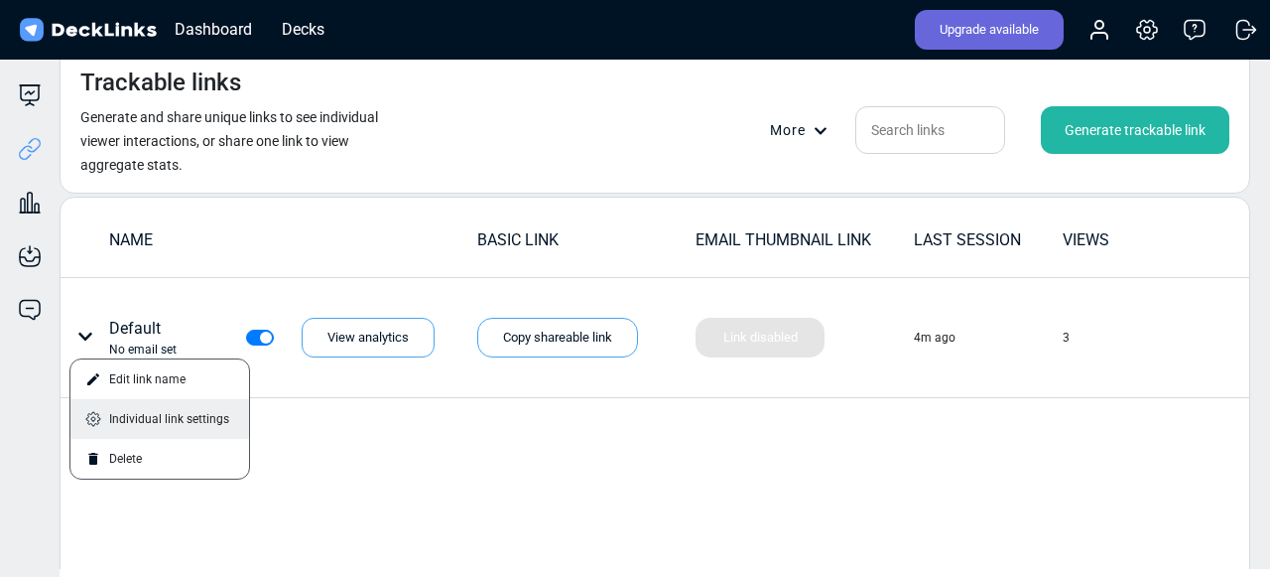
click at [127, 424] on div "Individual link settings" at bounding box center [159, 419] width 179 height 40
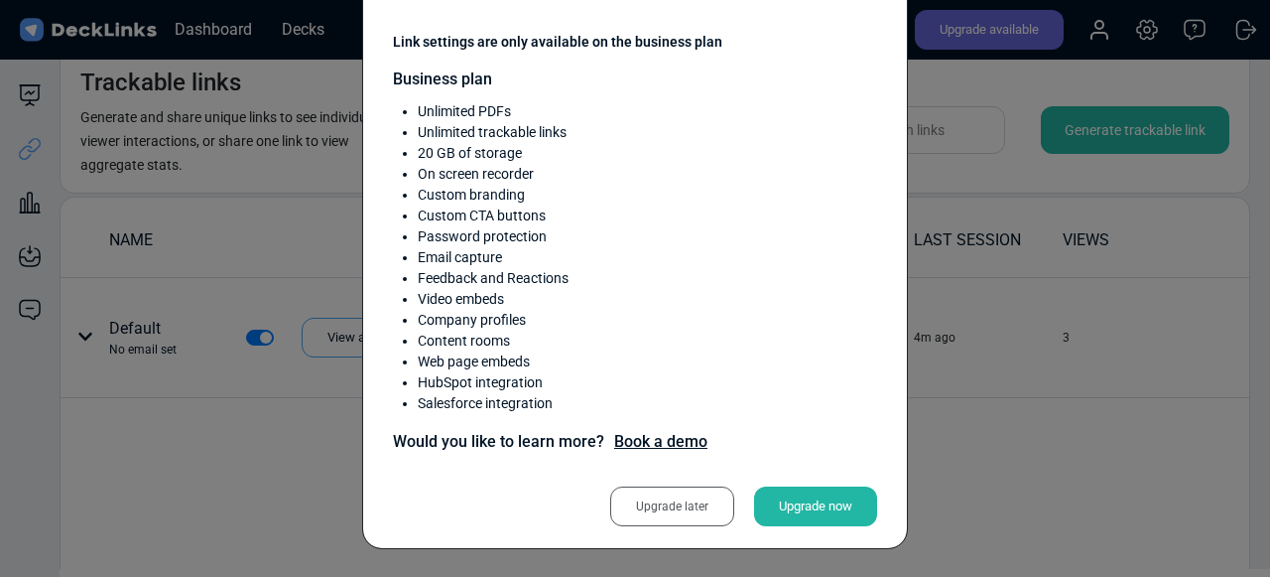
click at [1006, 317] on div "Unlock advanced features Link settings are only available on the business plan …" at bounding box center [635, 288] width 1270 height 577
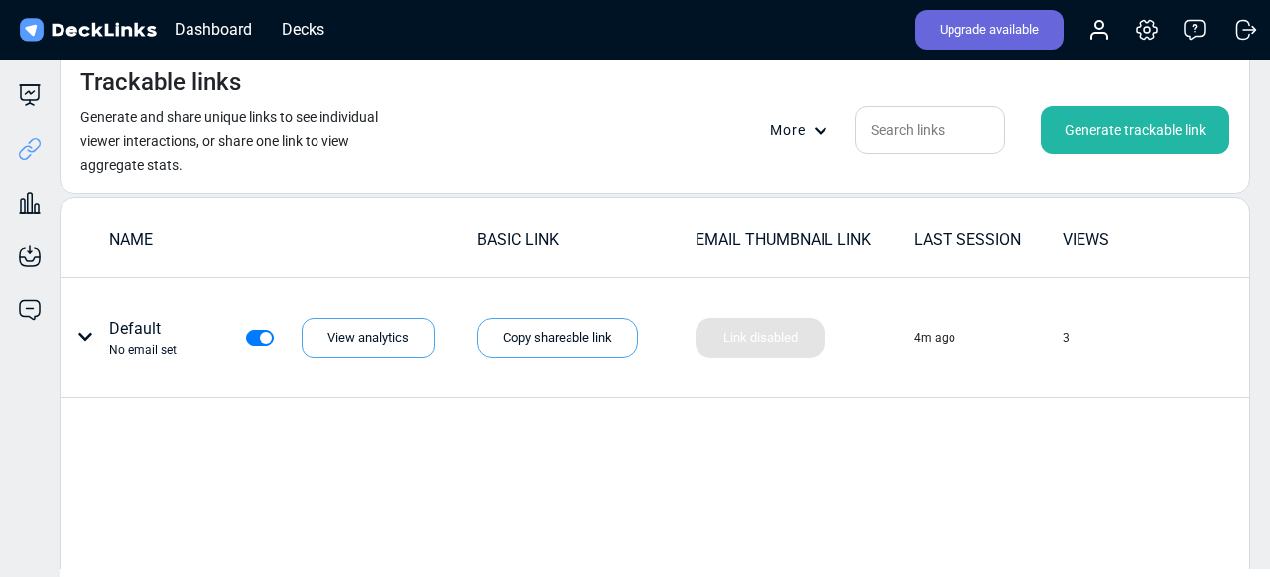
click at [82, 332] on icon at bounding box center [85, 336] width 16 height 16
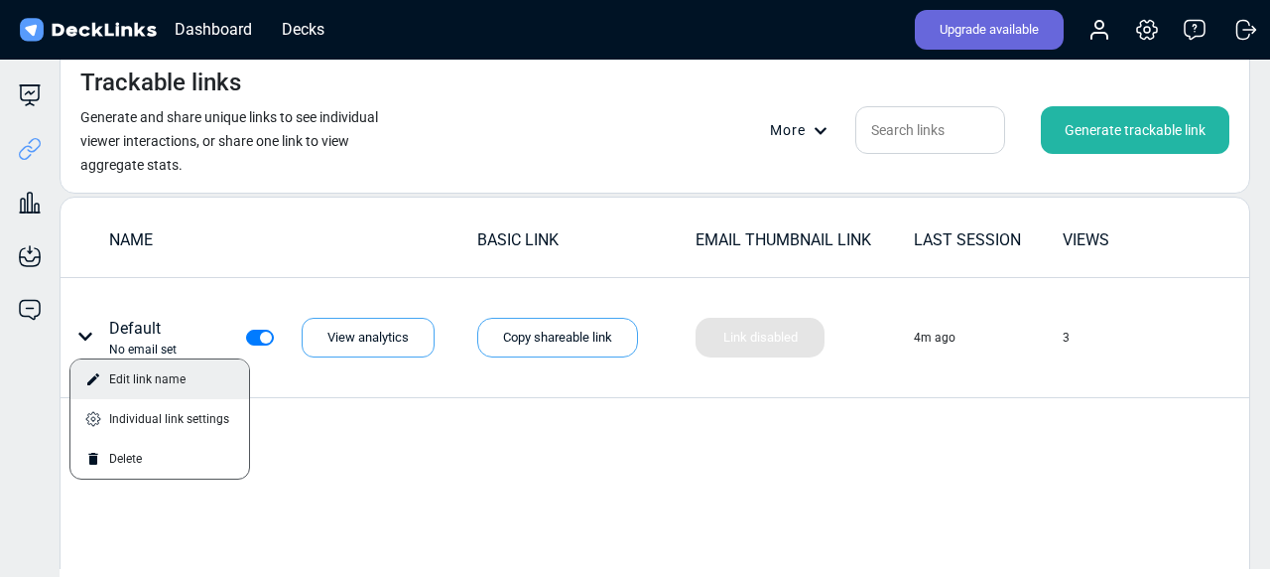
click at [186, 396] on div "Edit link name" at bounding box center [159, 379] width 179 height 40
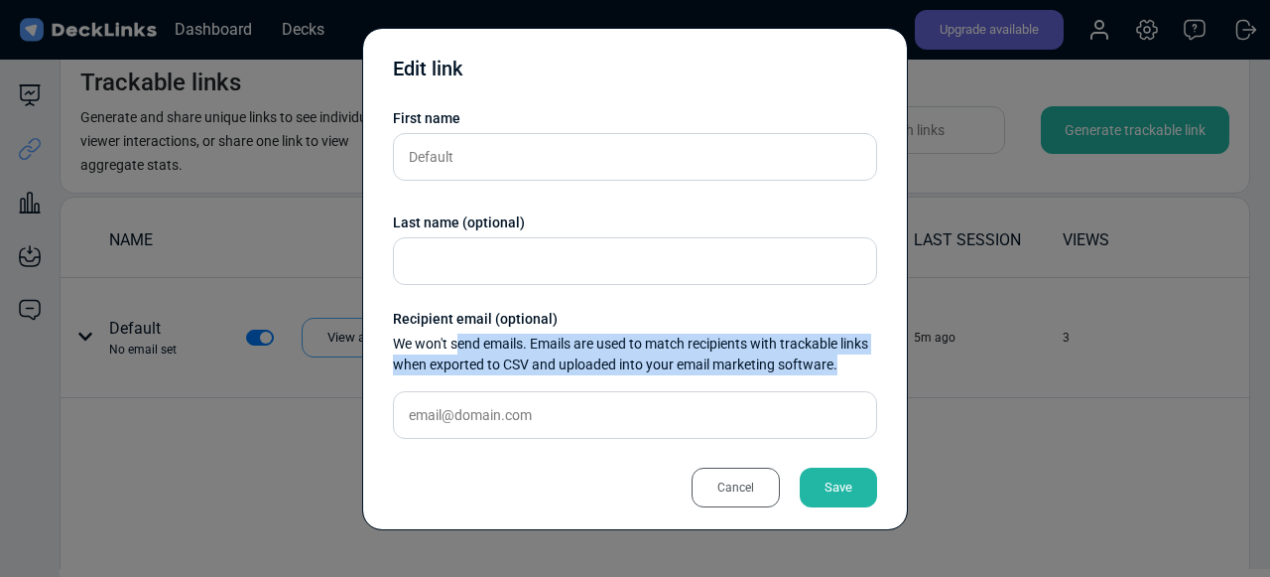
drag, startPoint x: 461, startPoint y: 341, endPoint x: 847, endPoint y: 368, distance: 386.0
click at [847, 368] on div "We won't send emails. Emails are used to match recipients with trackable links …" at bounding box center [635, 354] width 484 height 42
click at [742, 484] on div "Cancel" at bounding box center [736, 487] width 88 height 40
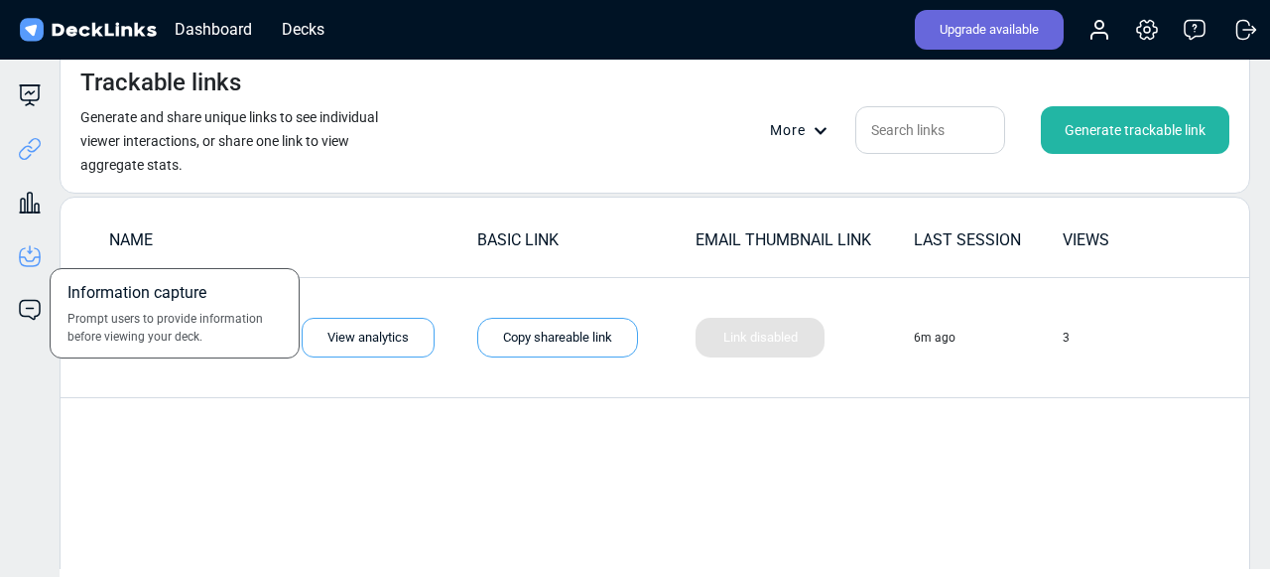
click at [31, 256] on icon at bounding box center [30, 256] width 24 height 24
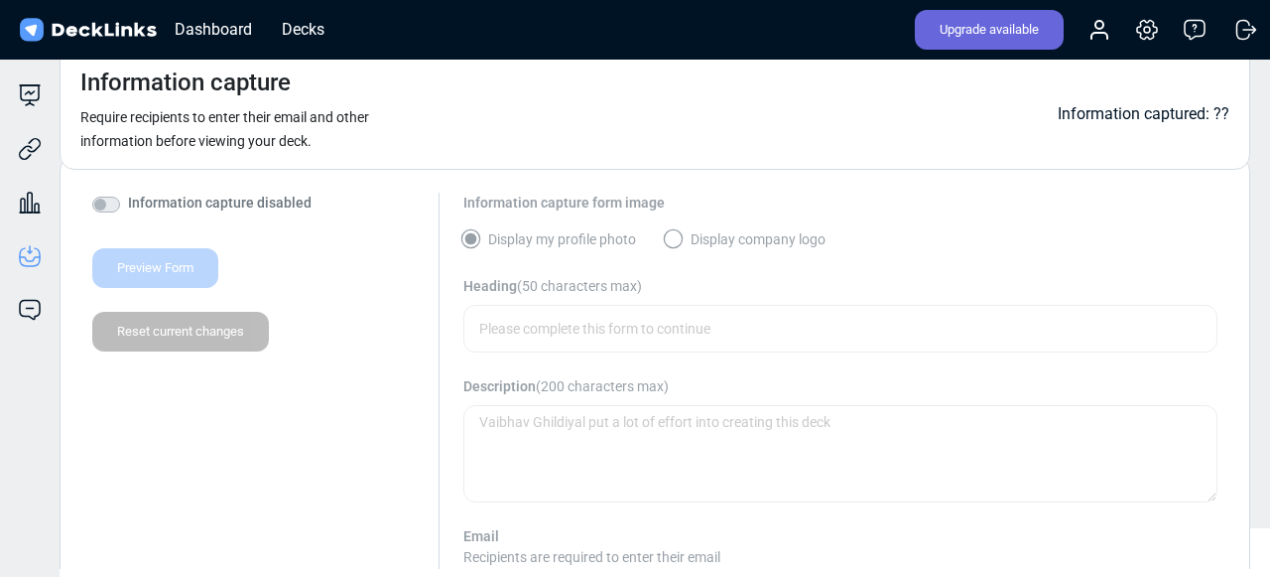
scroll to position [0, 0]
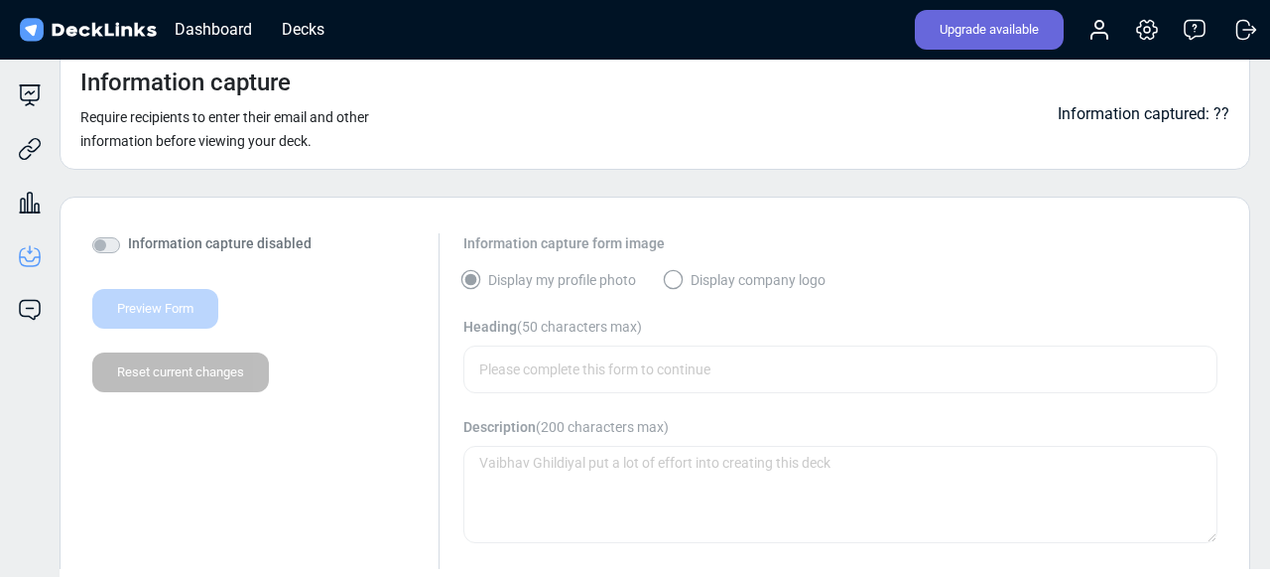
click at [190, 110] on small "Require recipients to enter their email and other information before viewing yo…" at bounding box center [224, 129] width 289 height 40
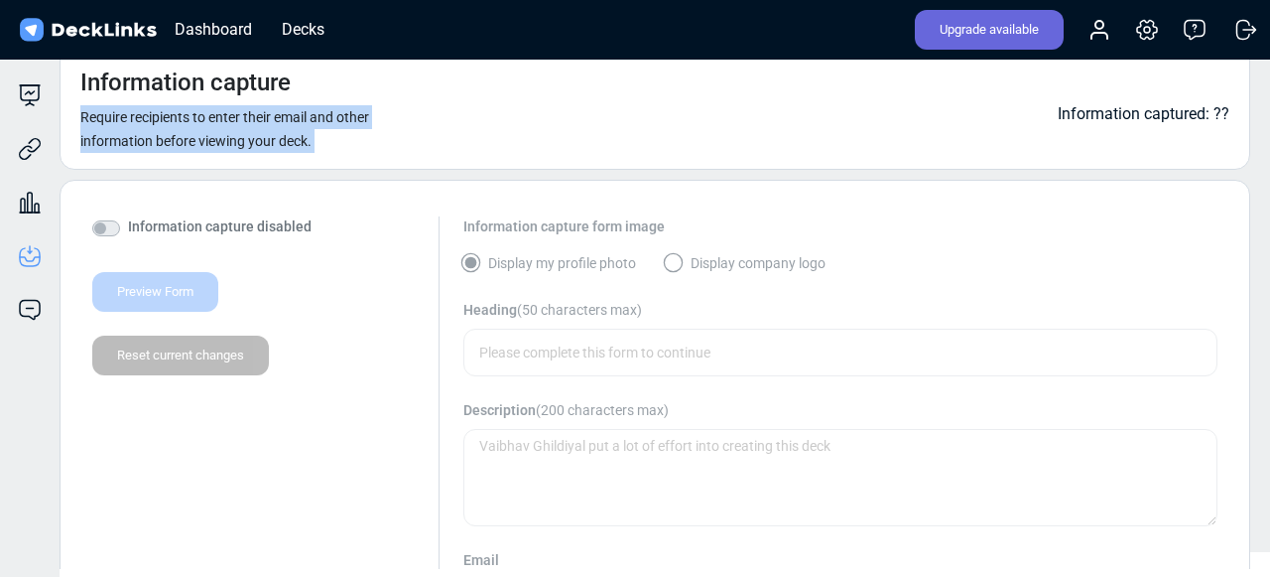
scroll to position [14, 0]
click at [467, 325] on div "Information capture disabled Preview Form Reset current changes Information cap…" at bounding box center [654, 414] width 1125 height 391
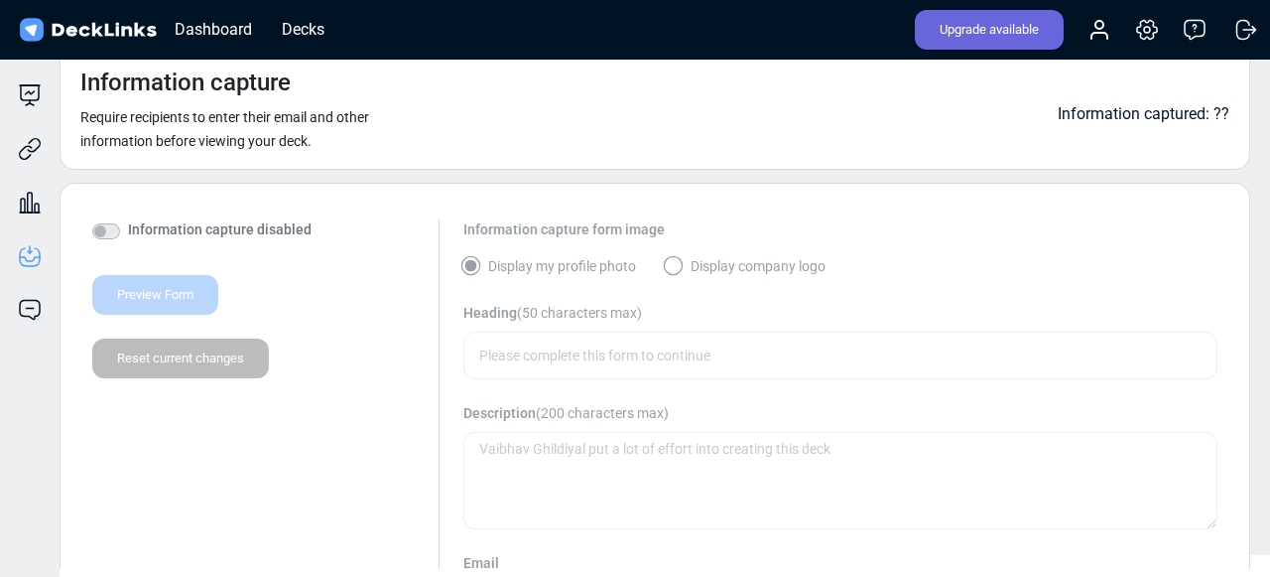
click at [217, 286] on div "Preview Form Reset current changes" at bounding box center [257, 318] width 330 height 119
click at [140, 310] on div "Preview Form Reset current changes" at bounding box center [257, 318] width 330 height 119
click at [175, 370] on div "Preview Form Reset current changes" at bounding box center [257, 318] width 330 height 119
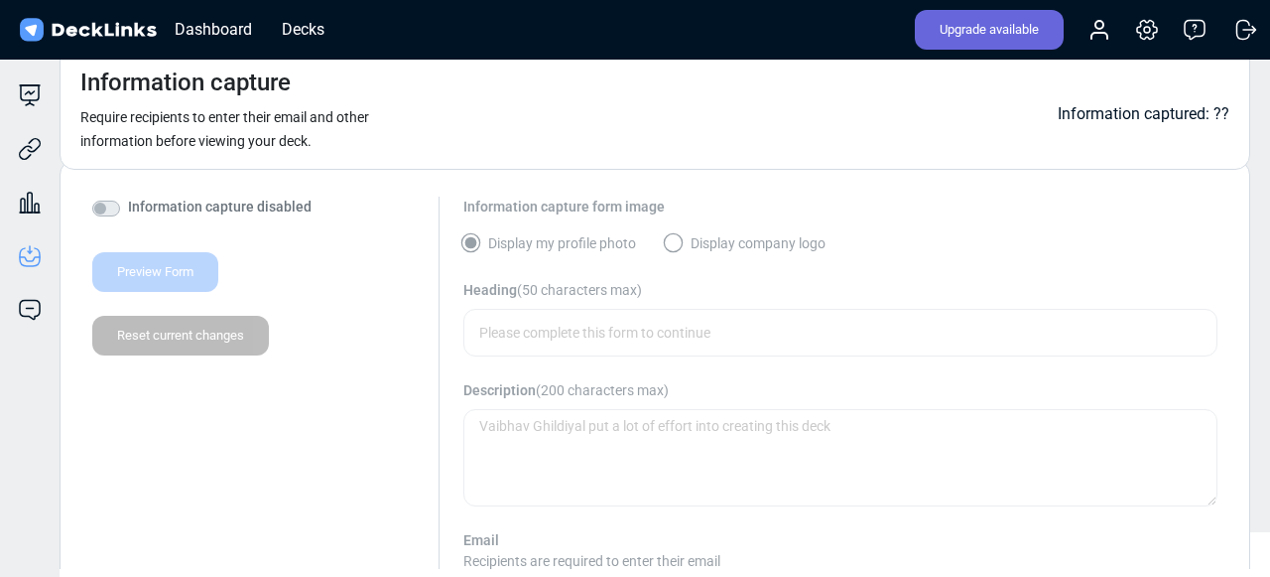
scroll to position [39, 0]
click at [614, 205] on div "Information capture disabled Preview Form Reset current changes Information cap…" at bounding box center [654, 390] width 1125 height 391
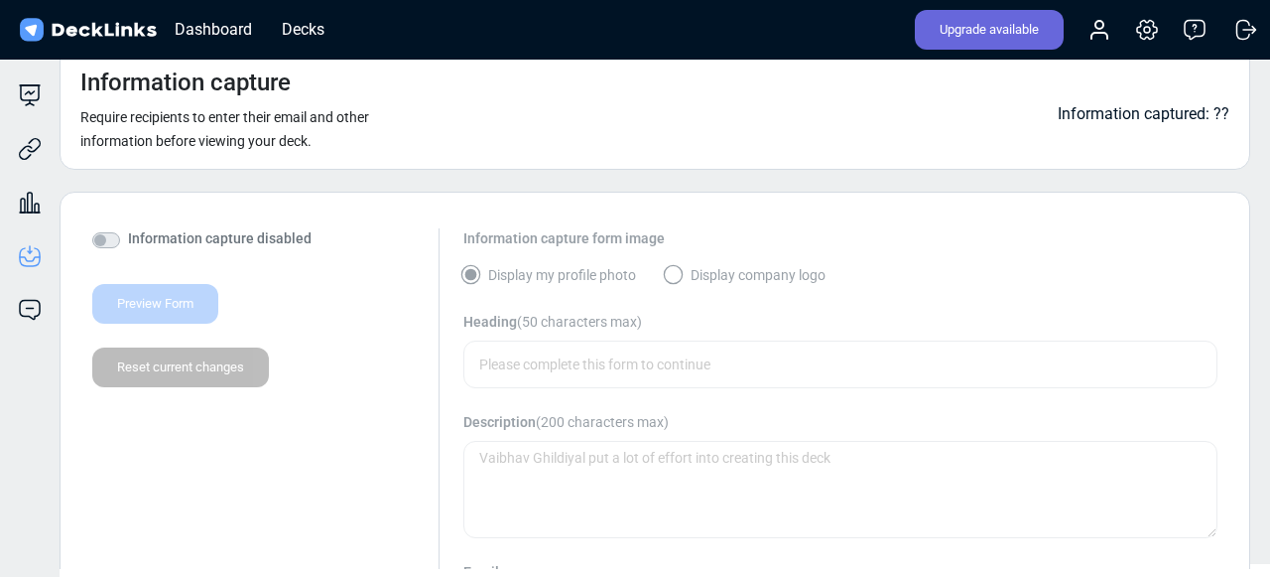
scroll to position [0, 0]
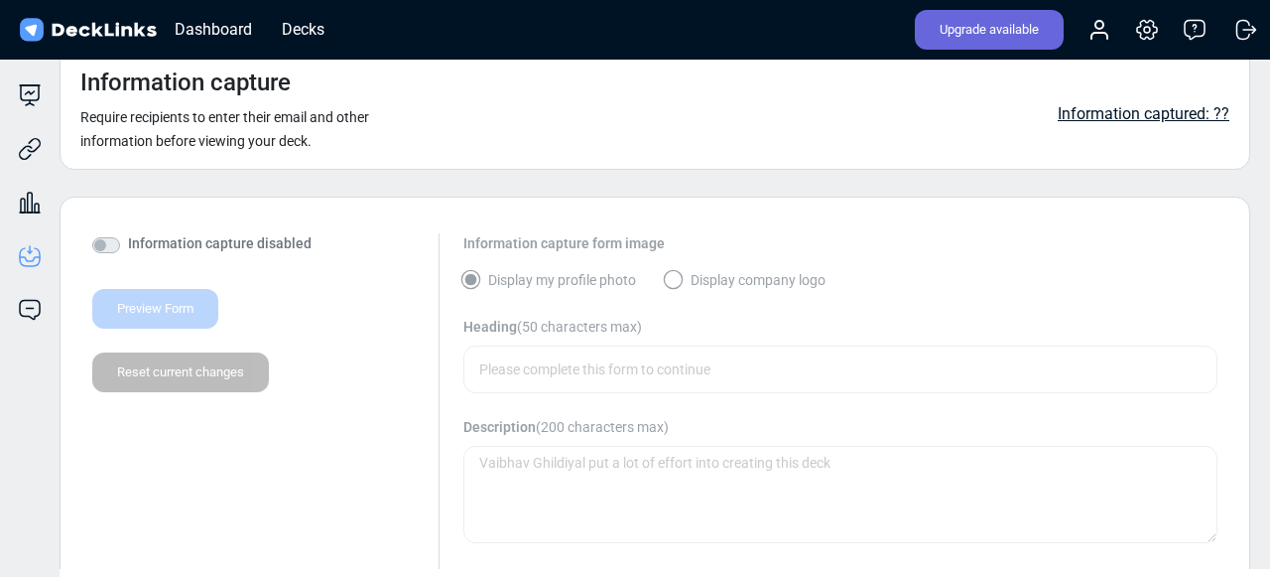
click at [1201, 116] on div "Information captured: ??" at bounding box center [1144, 114] width 172 height 24
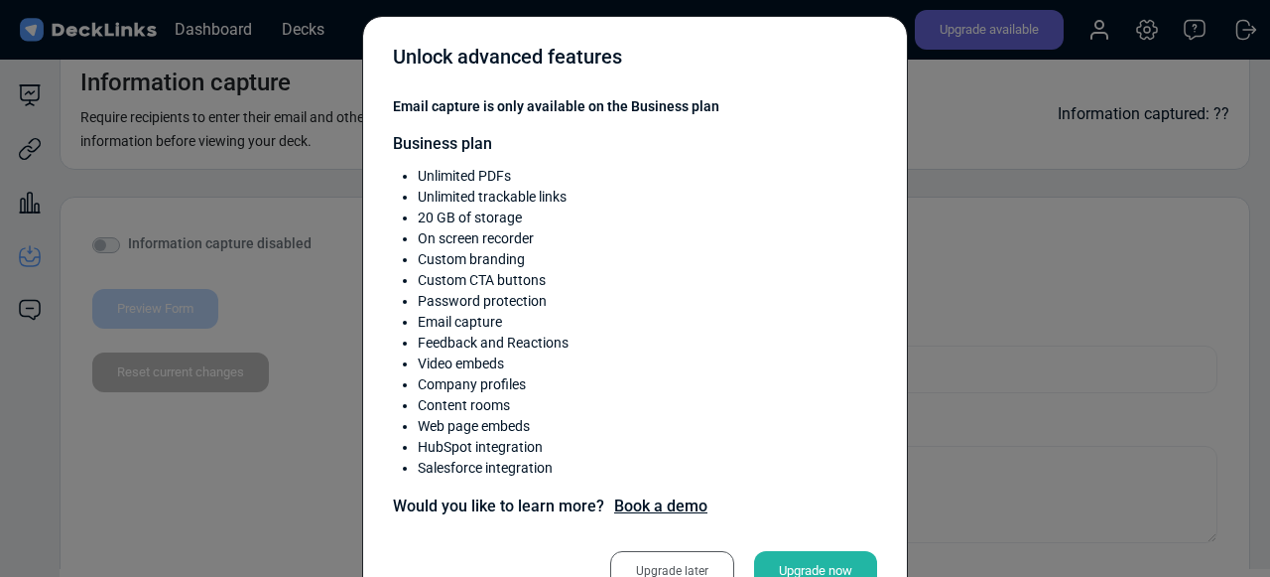
scroll to position [41, 0]
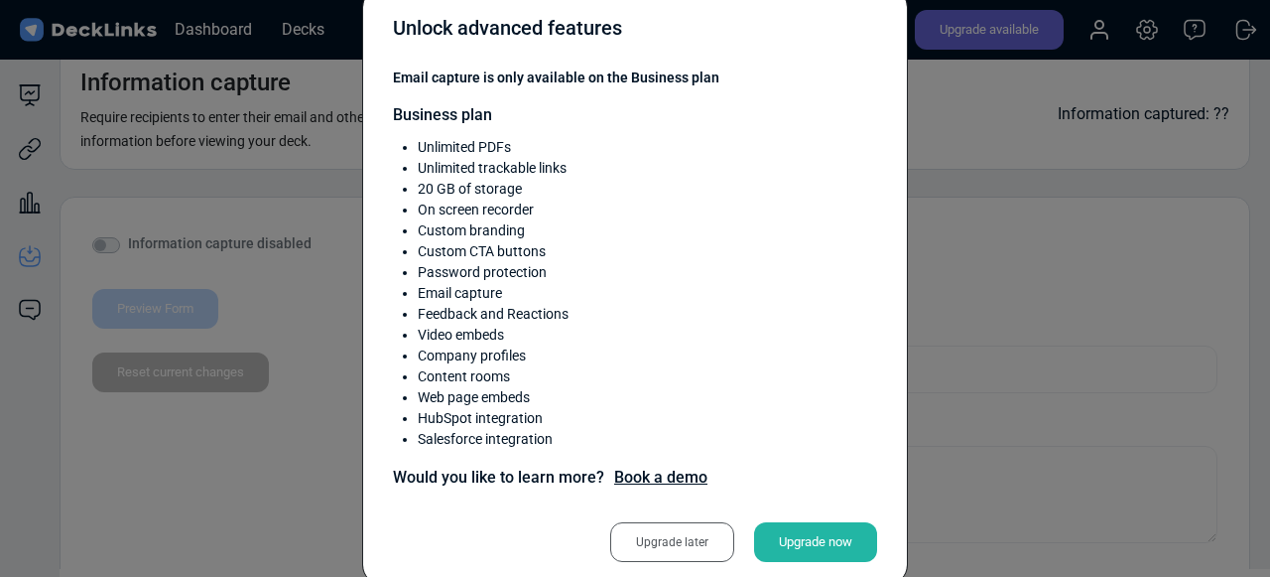
click at [509, 76] on span "Email capture is only available on the Business plan" at bounding box center [635, 77] width 484 height 21
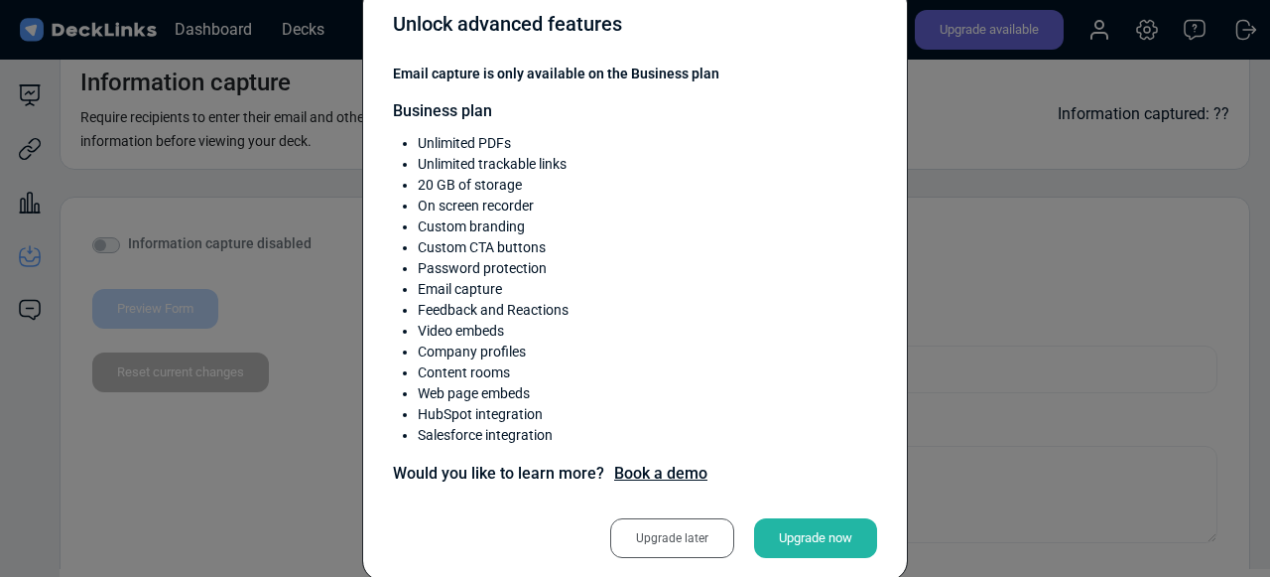
click at [961, 218] on div "Unlock advanced features Email capture is only available on the Business plan B…" at bounding box center [635, 288] width 1270 height 577
